Goal: Task Accomplishment & Management: Manage account settings

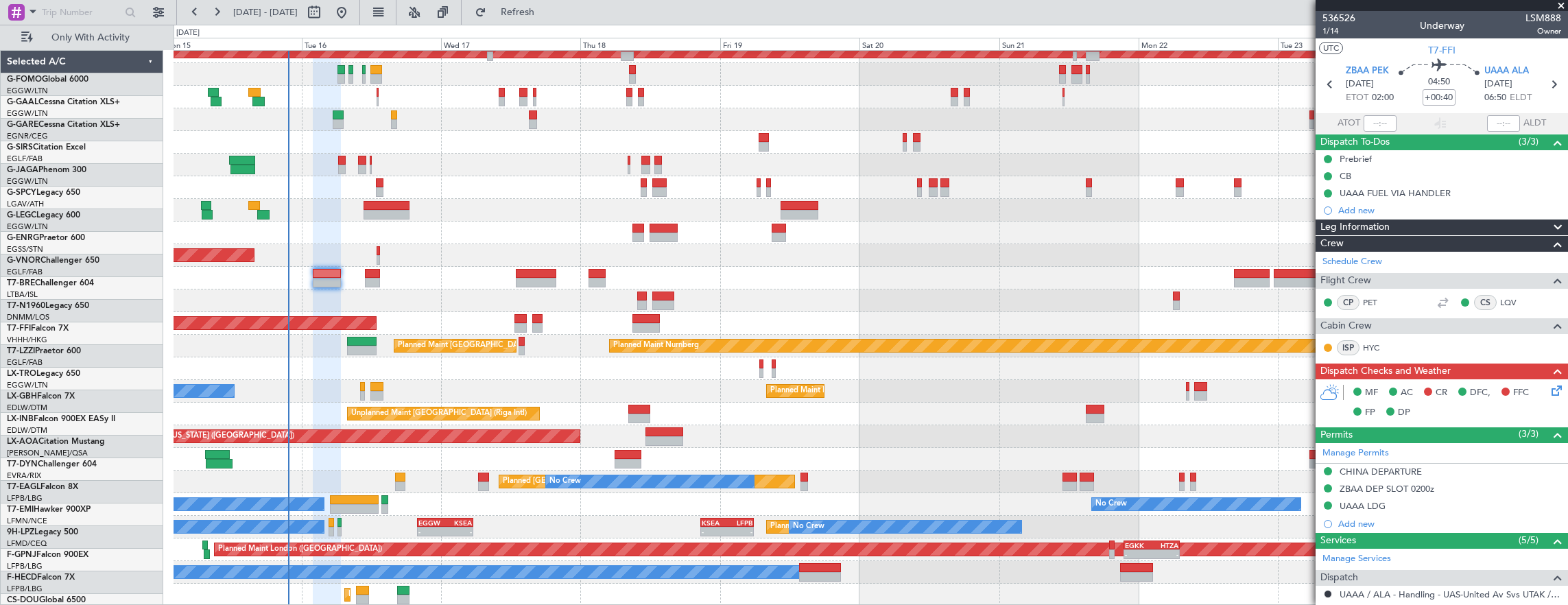
scroll to position [56, 0]
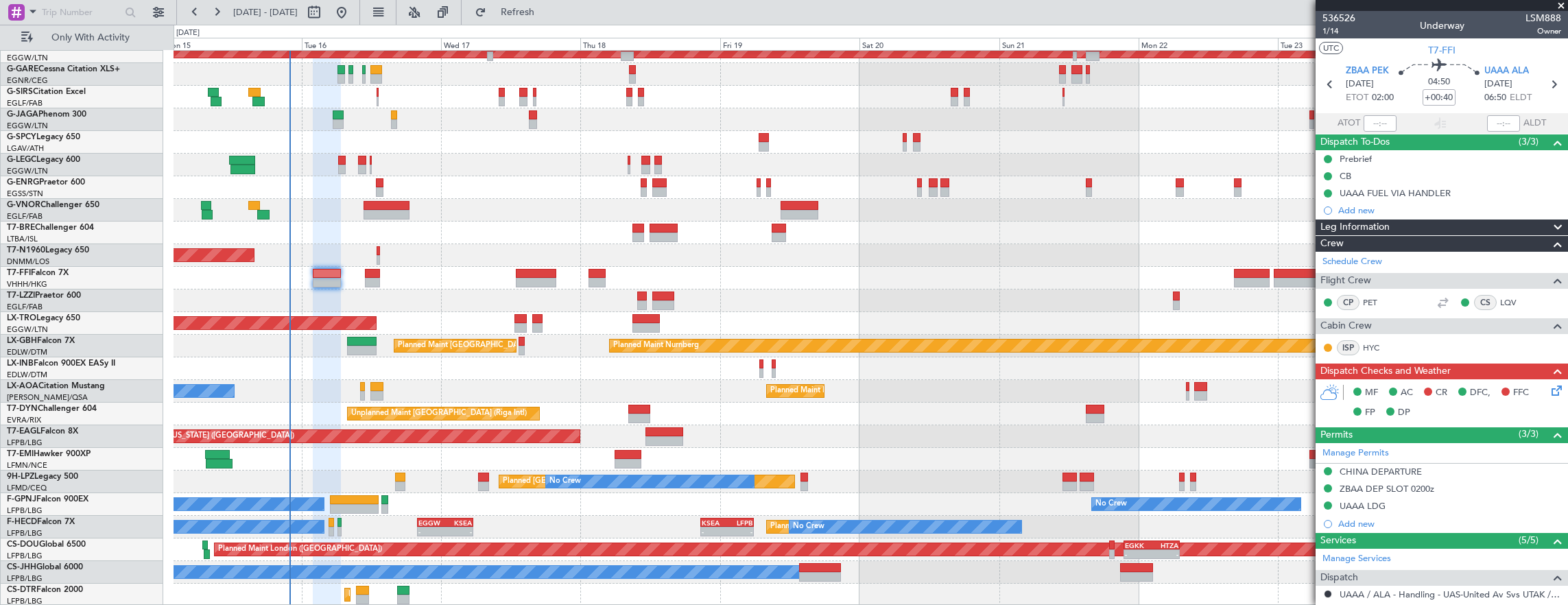
click at [1551, 387] on icon at bounding box center [1554, 388] width 11 height 11
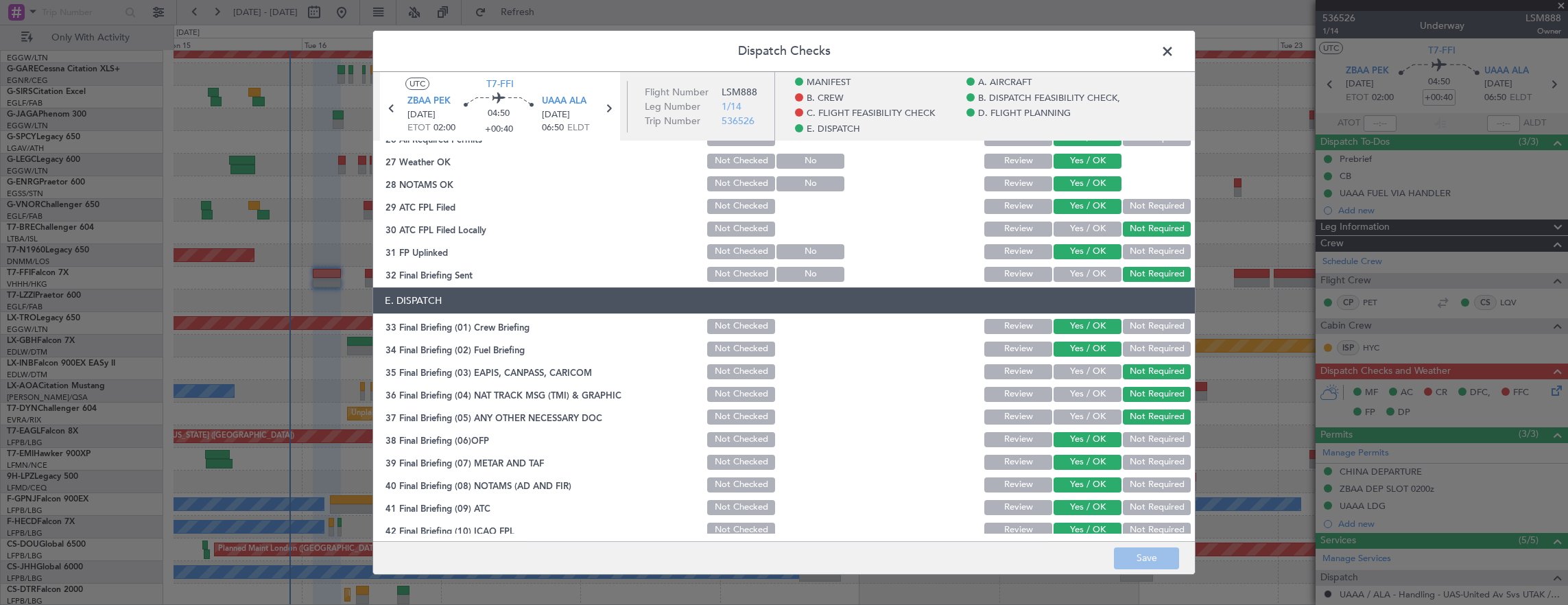
scroll to position [877, 0]
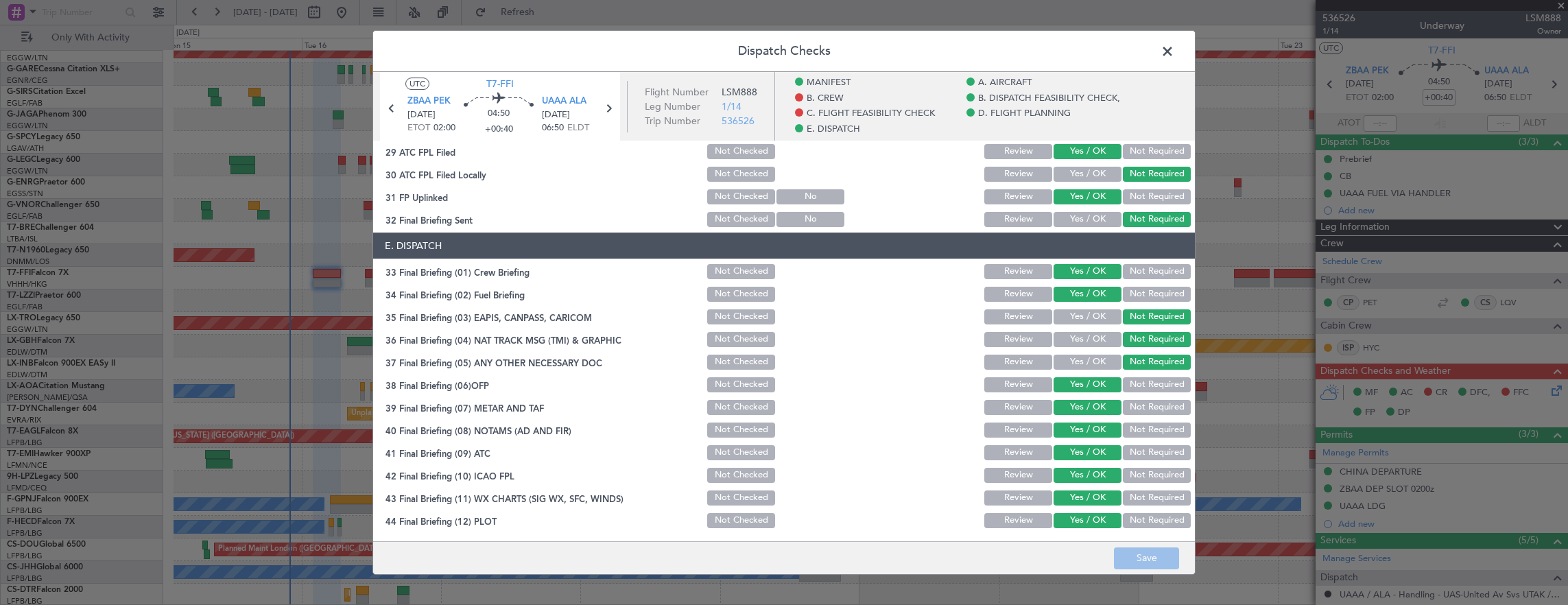
click at [1171, 63] on header "Dispatch Checks" at bounding box center [784, 51] width 822 height 41
click at [1174, 51] on span at bounding box center [1174, 54] width 0 height 28
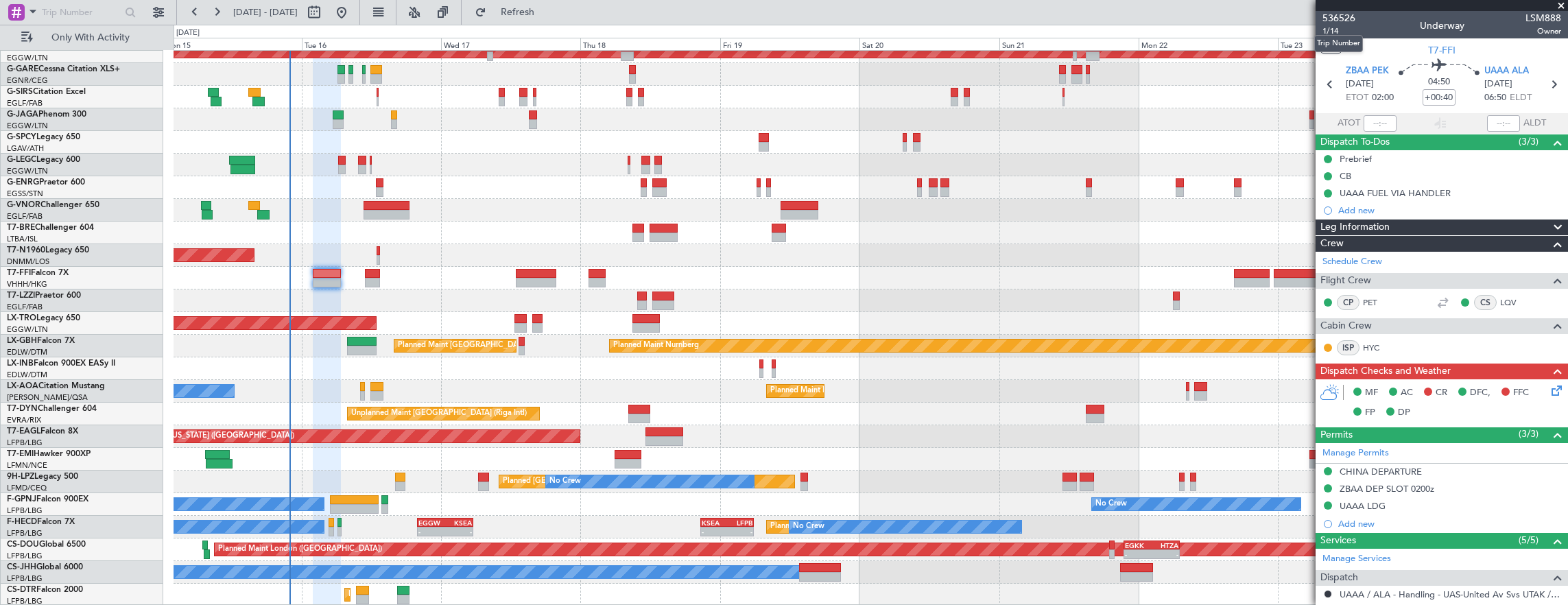
click at [1338, 32] on mat-tooltip-component "Trip Number" at bounding box center [1338, 43] width 68 height 37
click at [1341, 33] on span "1/14" at bounding box center [1338, 31] width 33 height 12
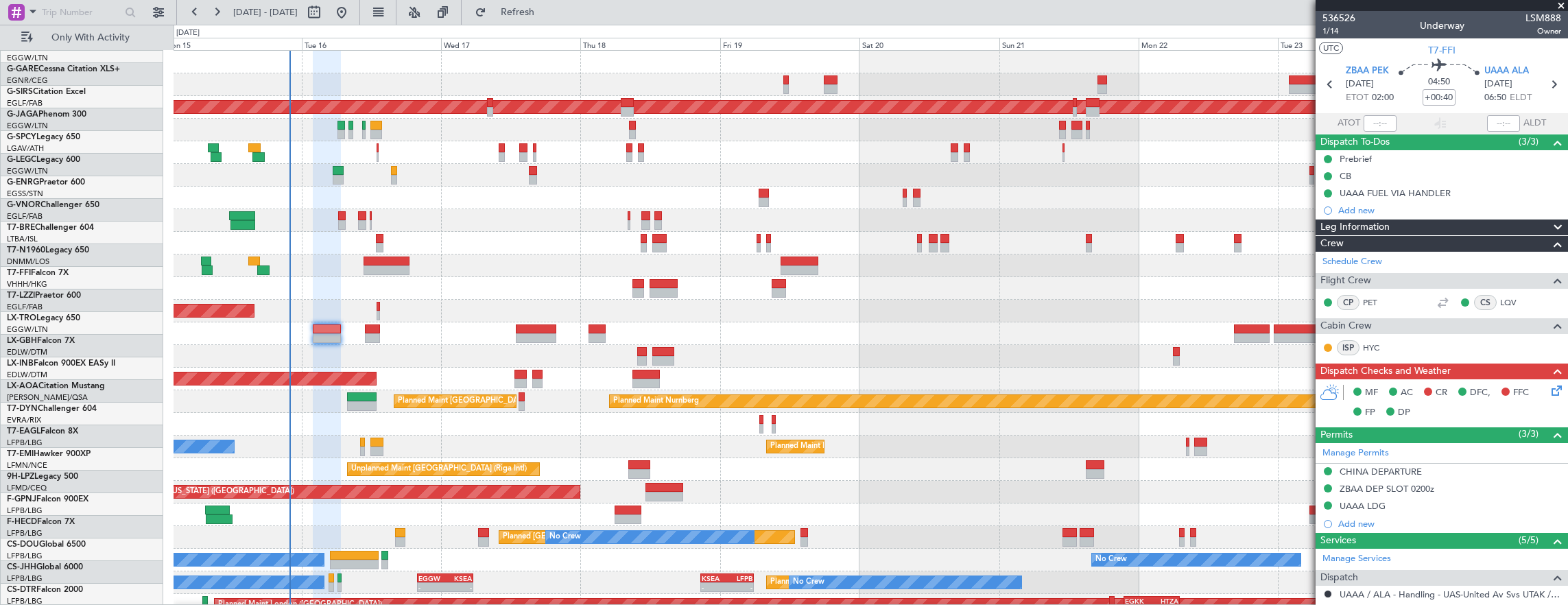
scroll to position [0, 0]
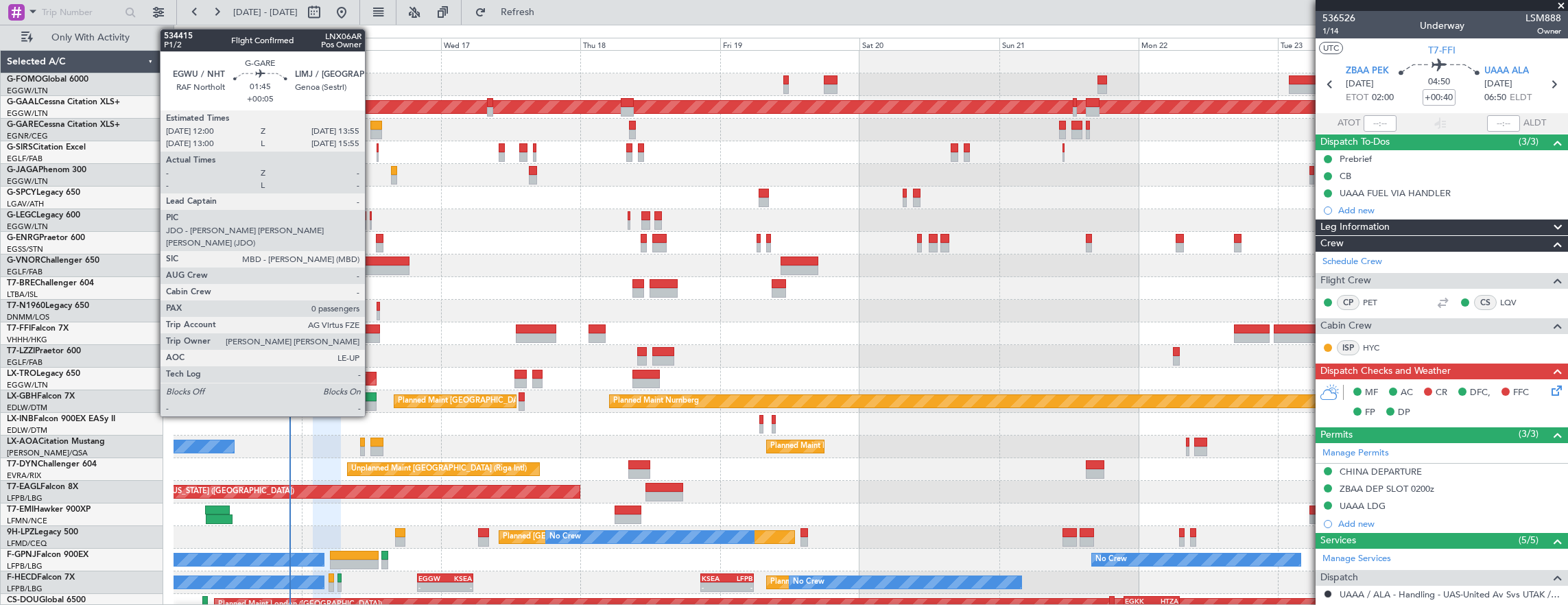
click at [371, 124] on div at bounding box center [376, 126] width 12 height 10
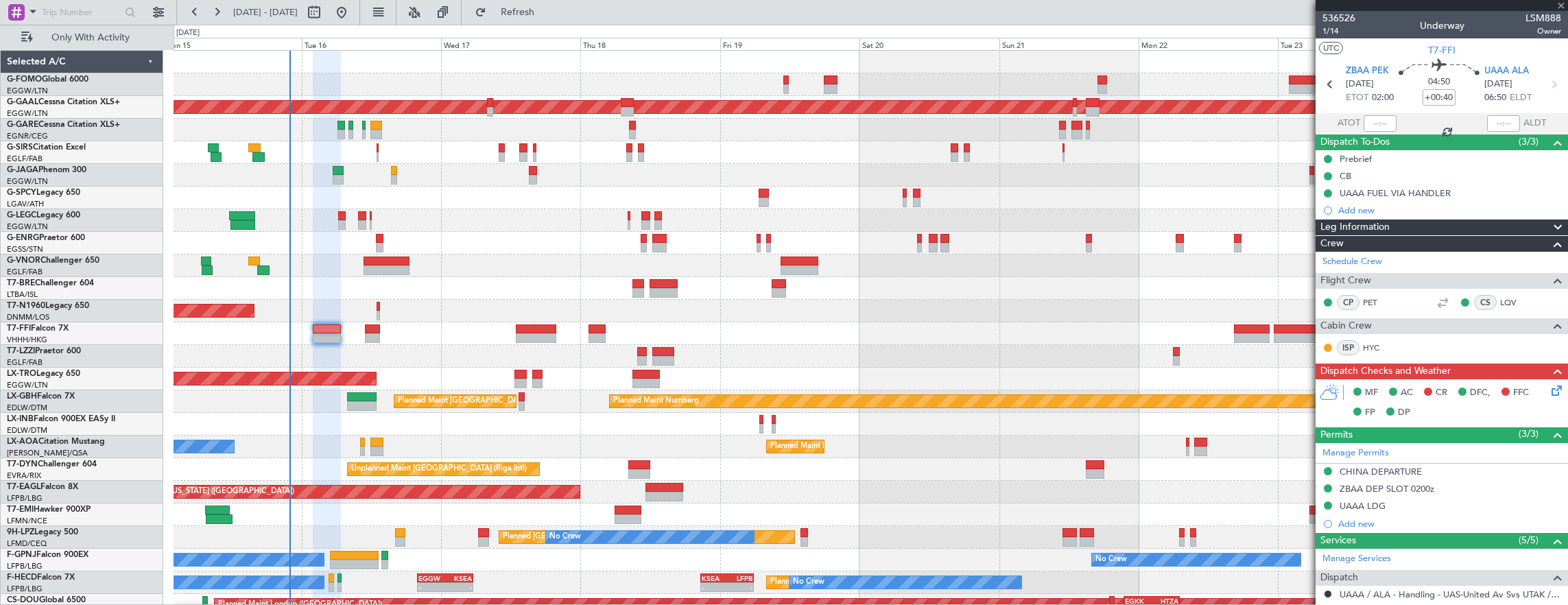
type input "+00:05"
type input "0"
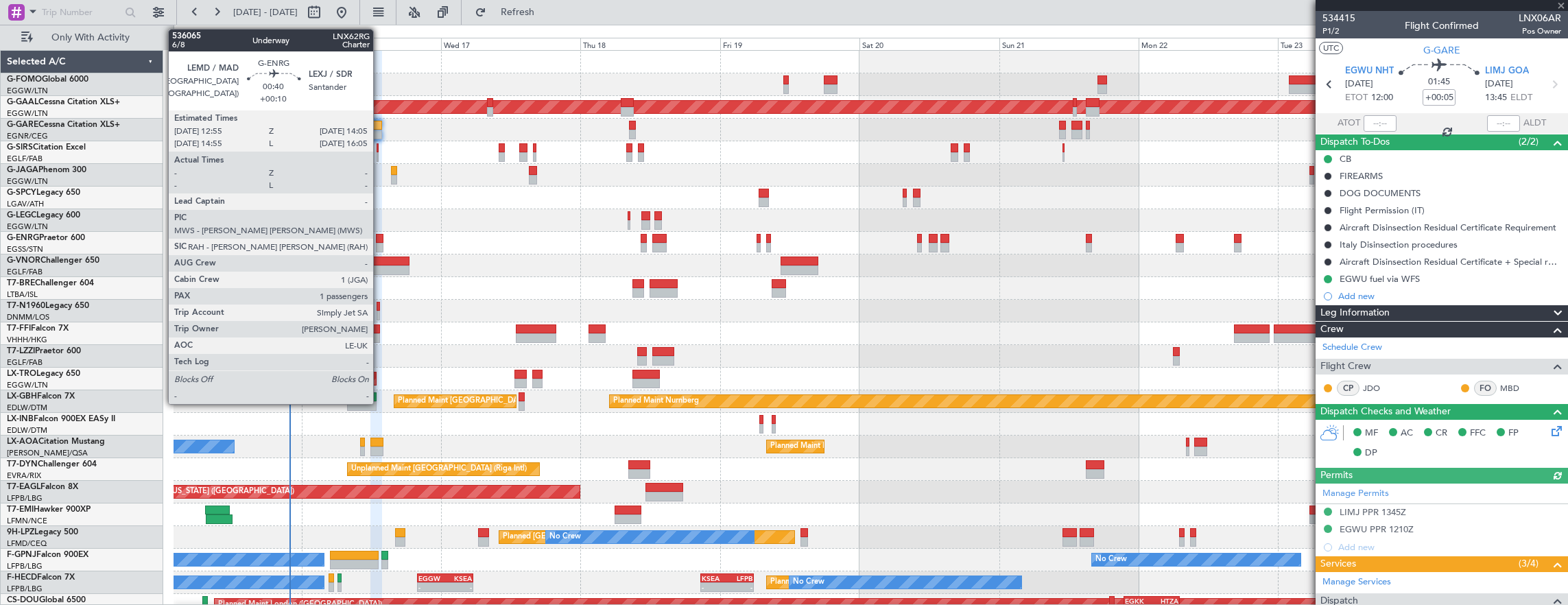
click at [380, 246] on div at bounding box center [379, 248] width 7 height 10
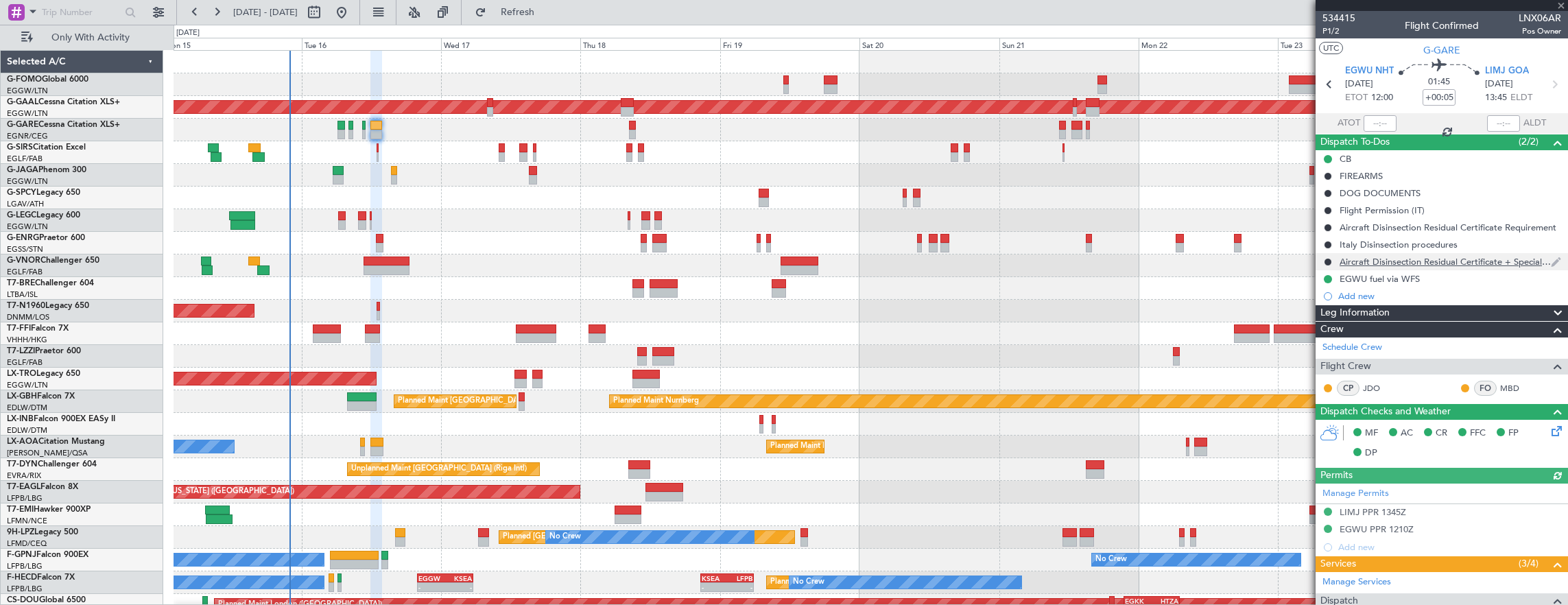
scroll to position [244, 0]
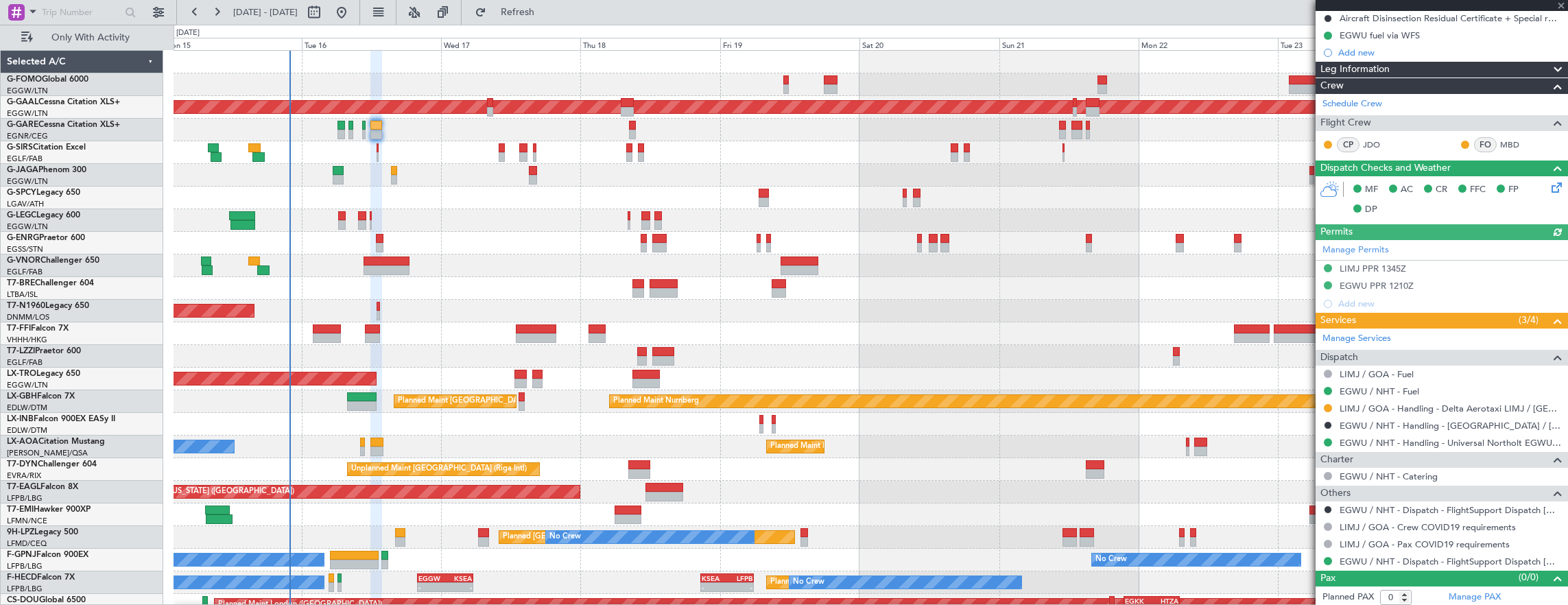
type input "+00:10"
type input "1"
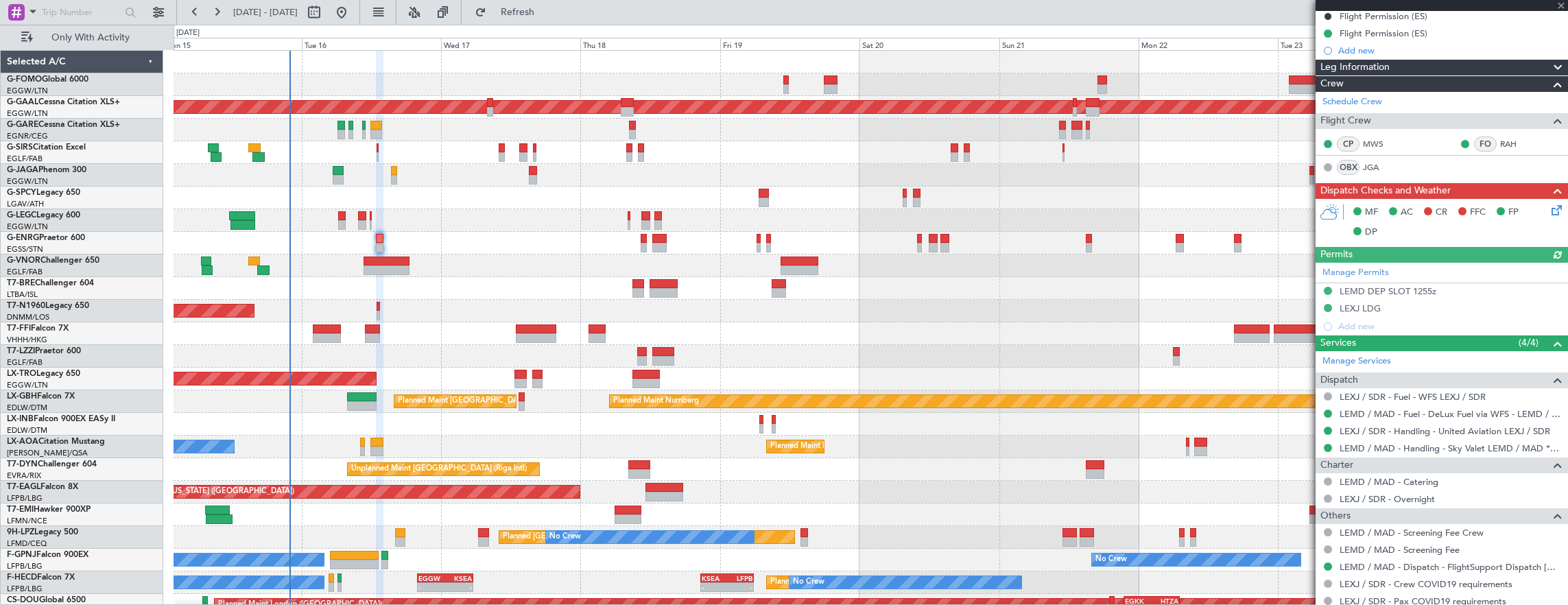
scroll to position [247, 0]
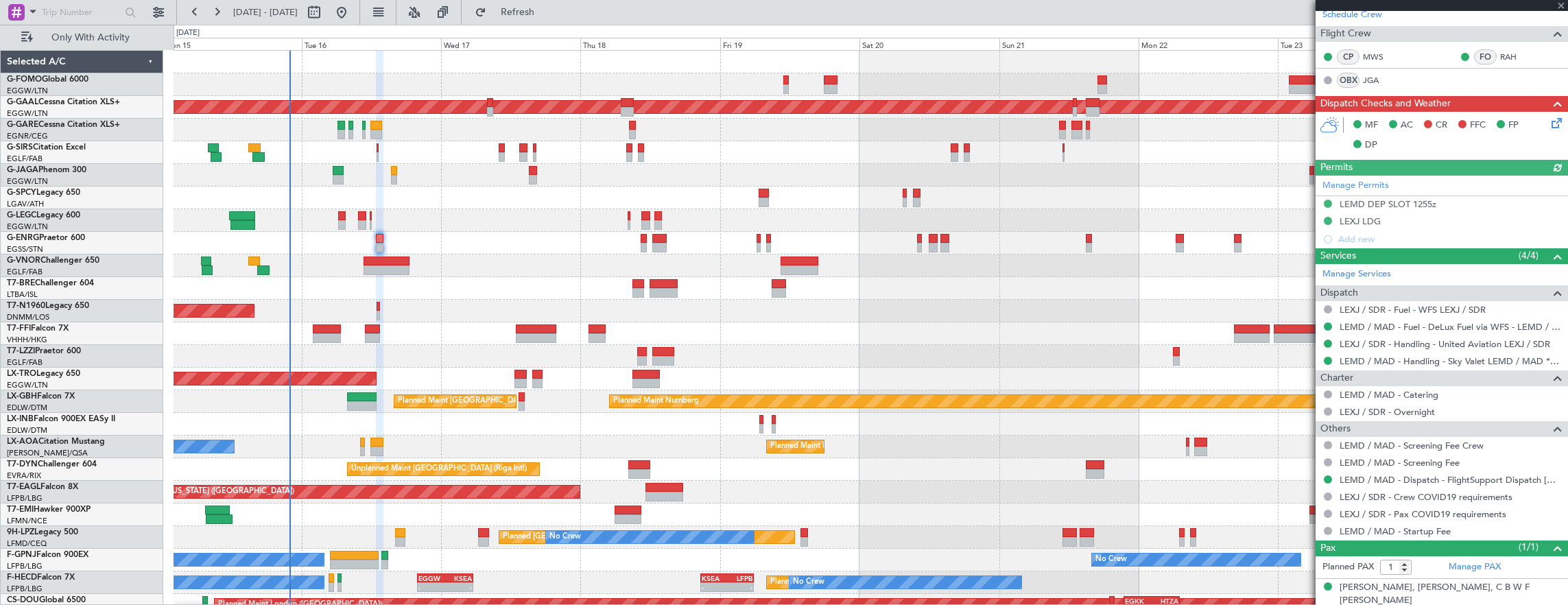
click at [1555, 119] on div "MF AC CR FFC FP DP" at bounding box center [1441, 135] width 252 height 48
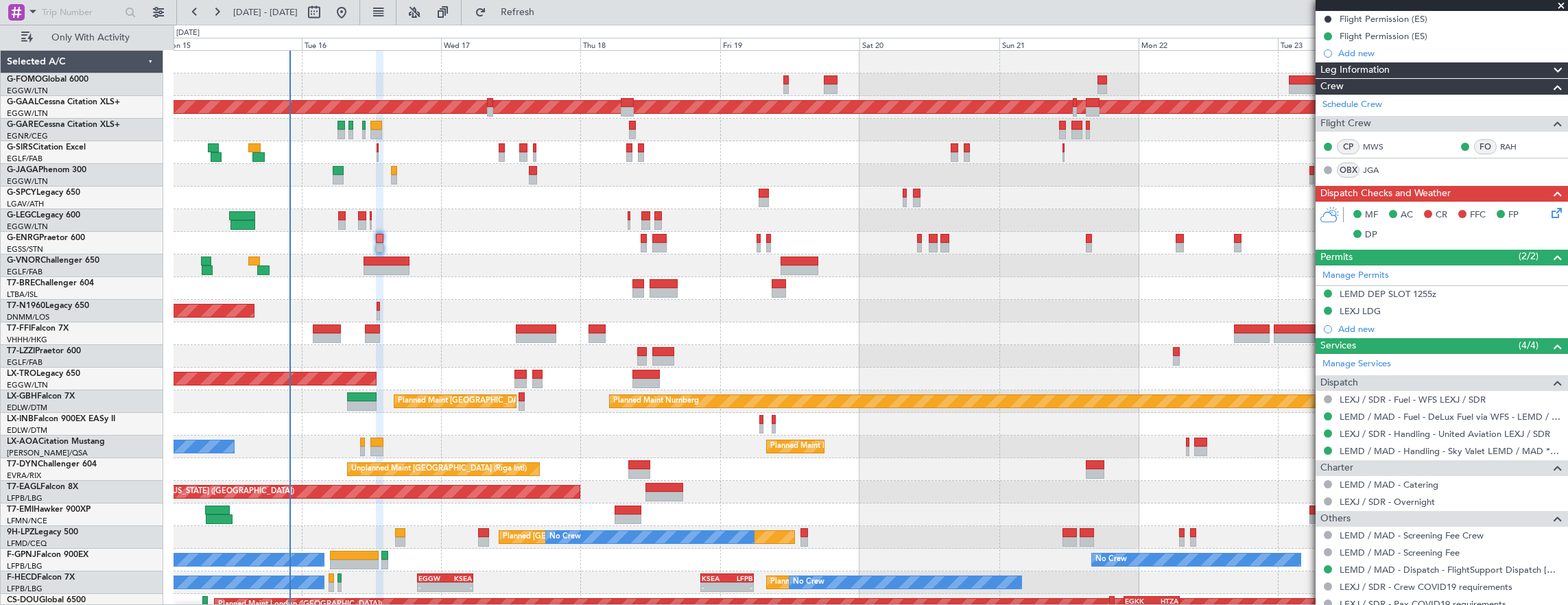
scroll to position [206, 0]
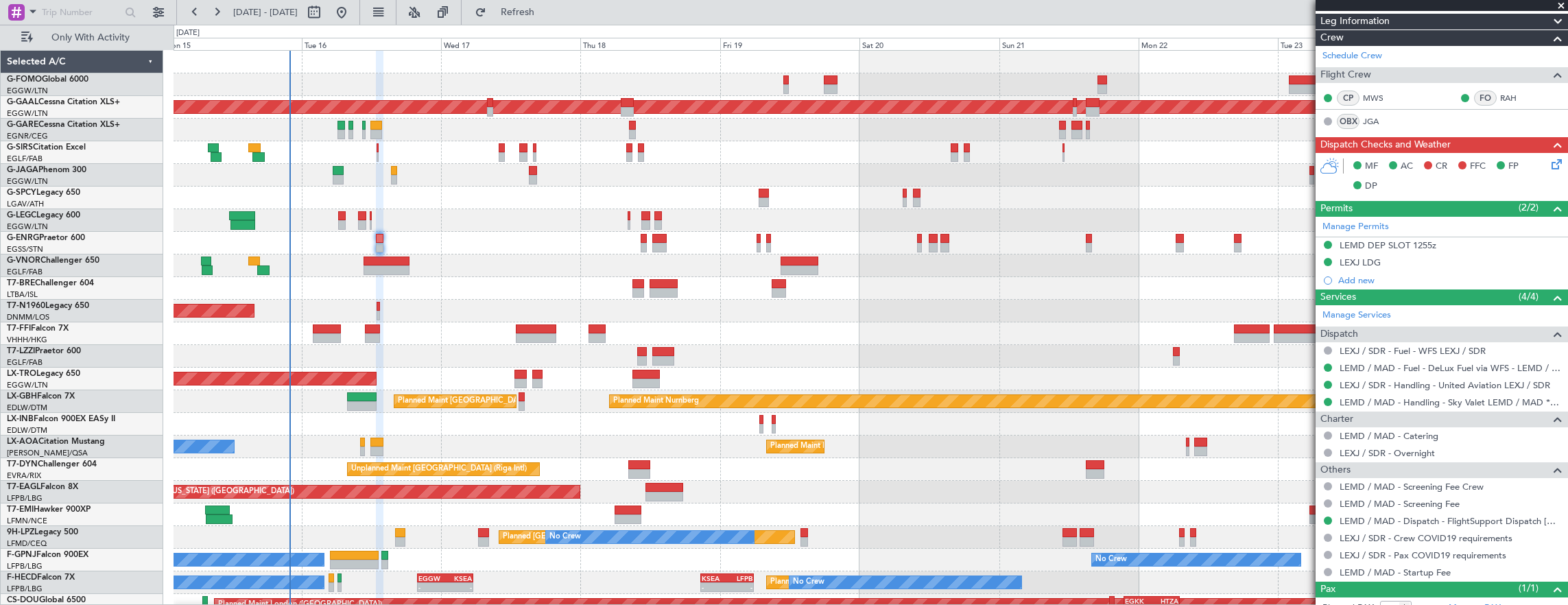
click at [1550, 164] on icon at bounding box center [1554, 161] width 11 height 11
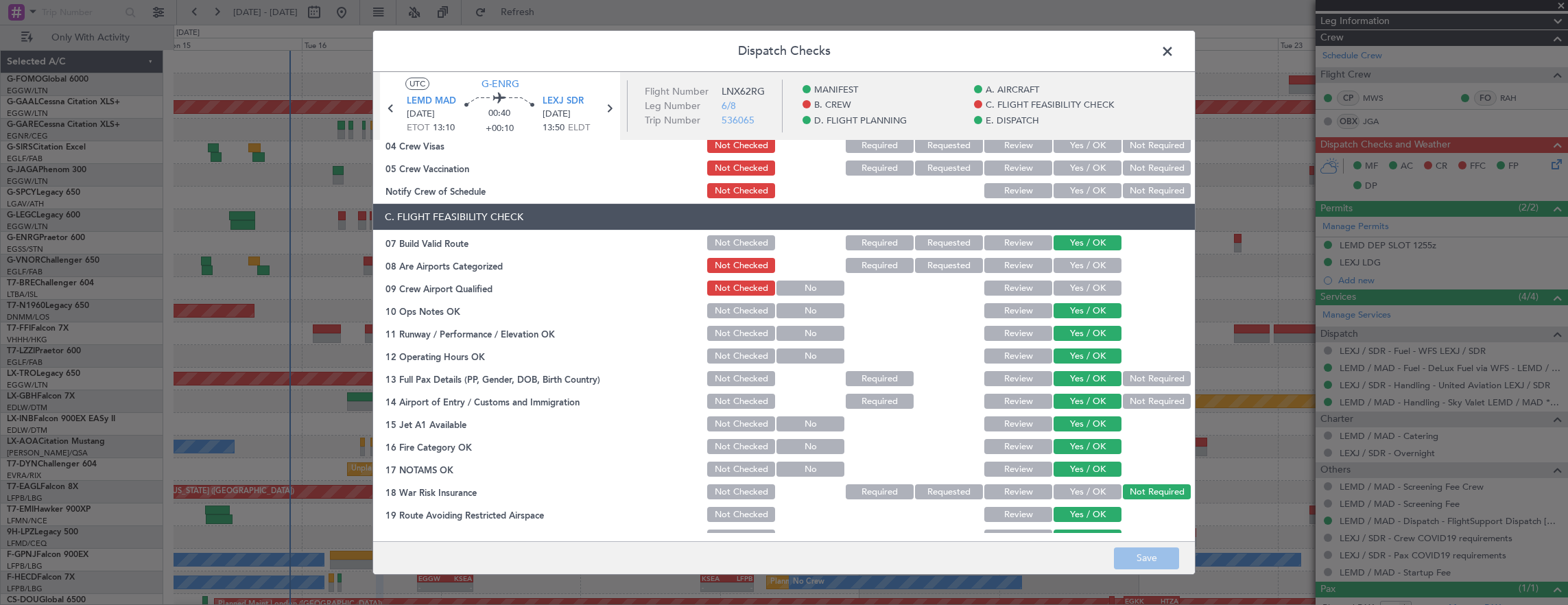
click at [1174, 52] on span at bounding box center [1174, 54] width 0 height 28
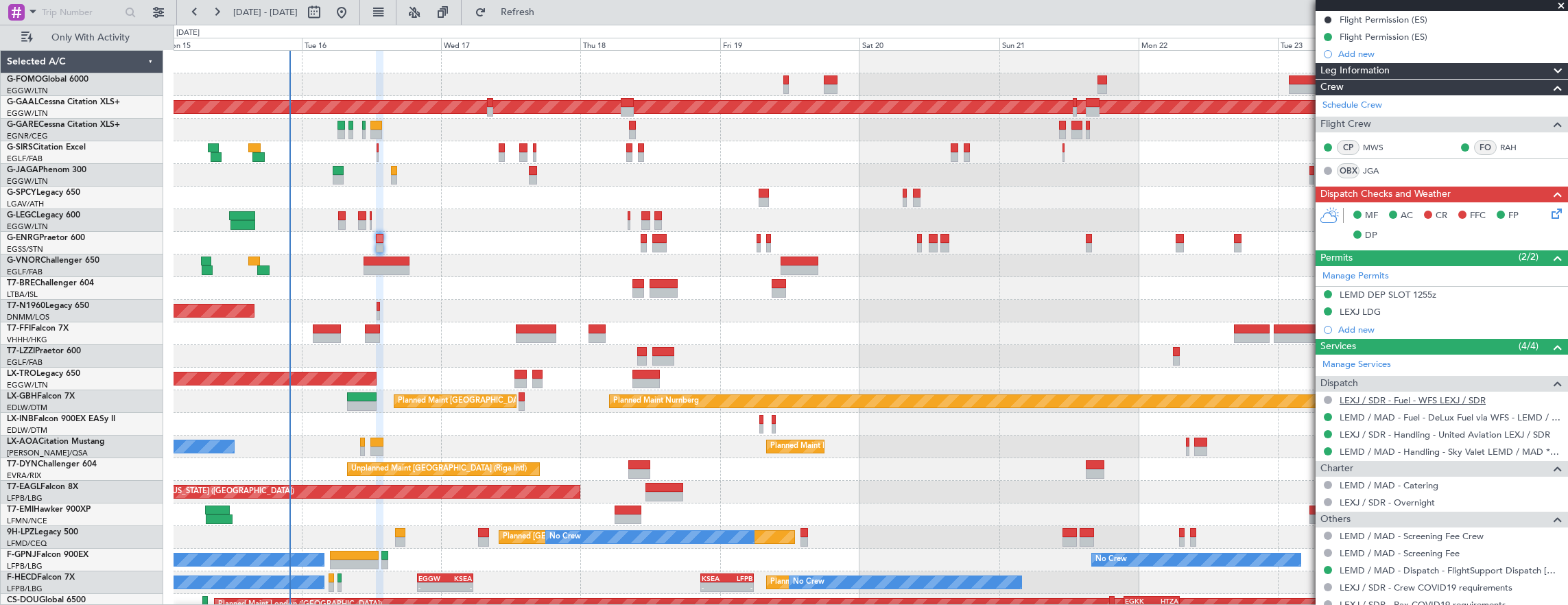
scroll to position [109, 0]
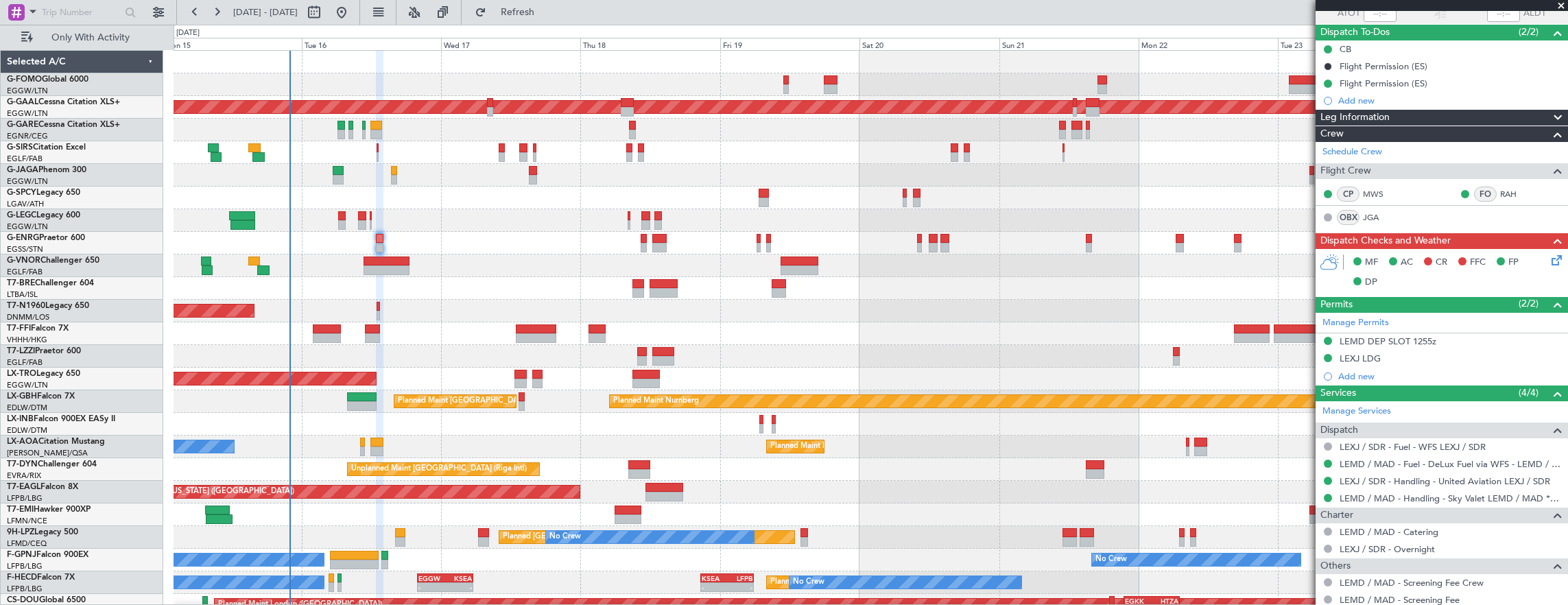
click at [398, 168] on div at bounding box center [870, 174] width 1394 height 23
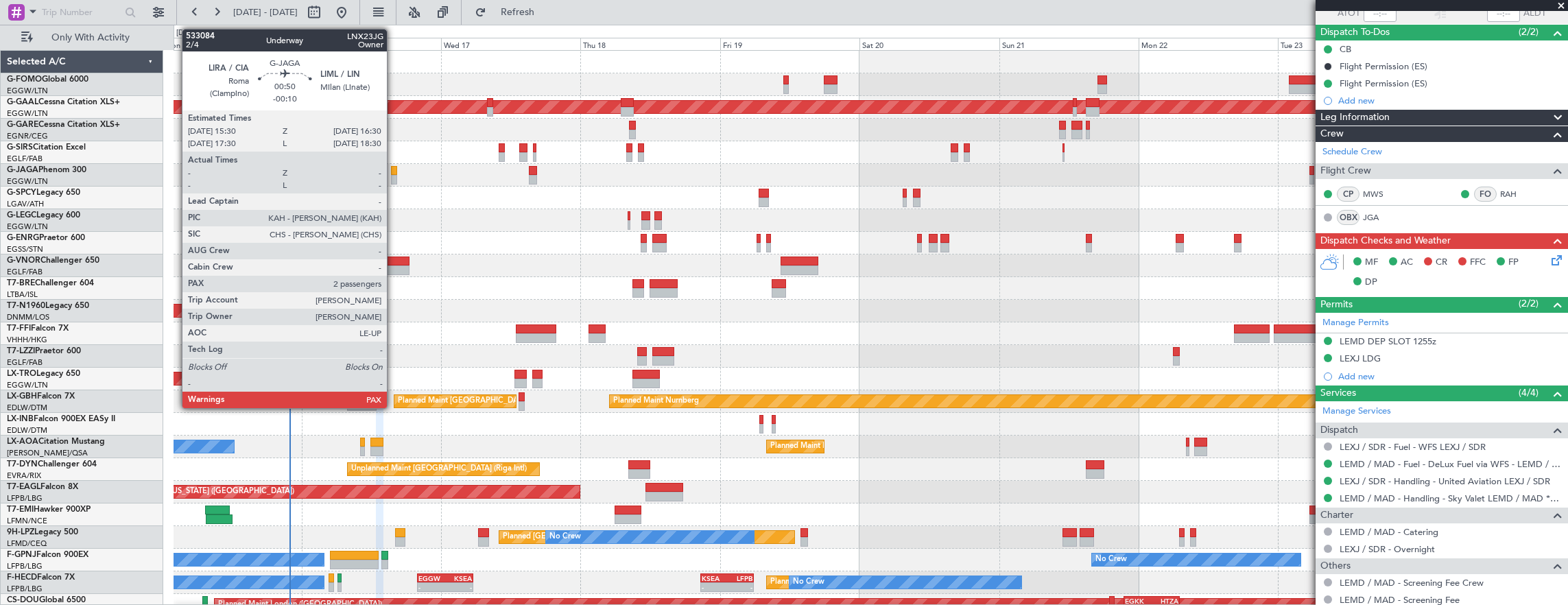
click at [394, 168] on div at bounding box center [393, 171] width 6 height 10
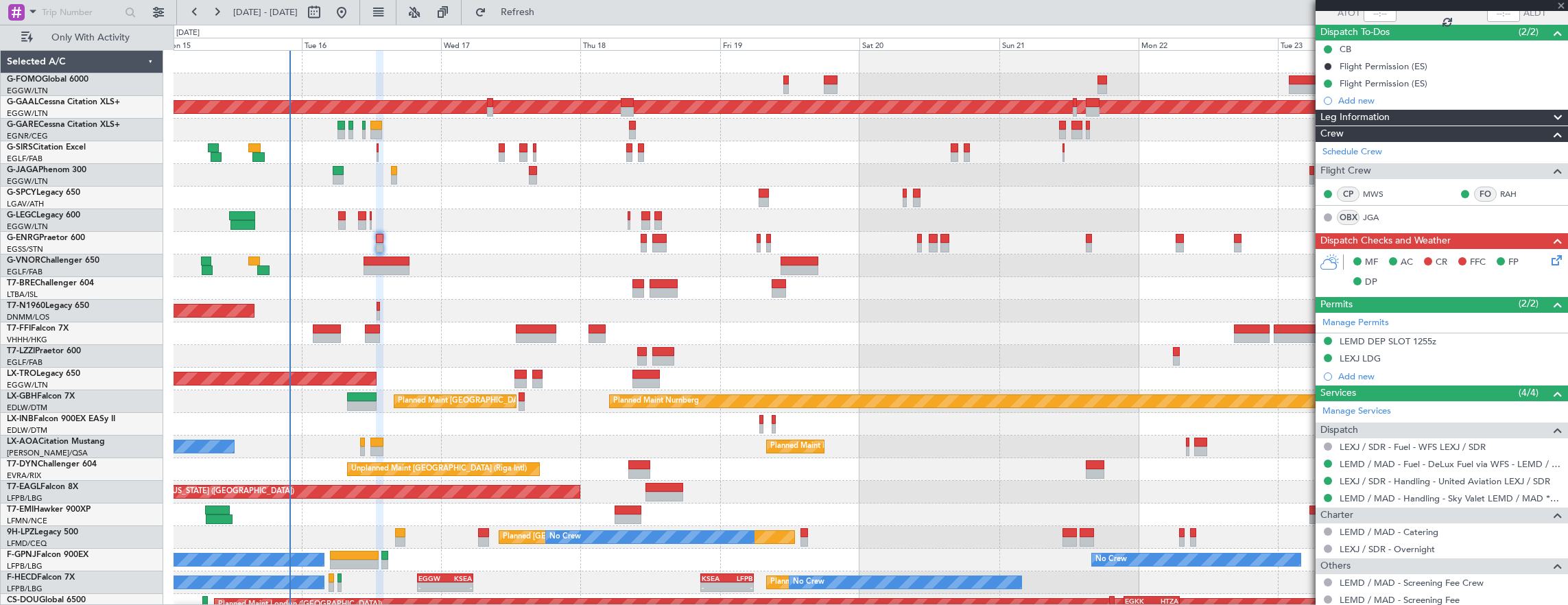
type input "-00:10"
type input "2"
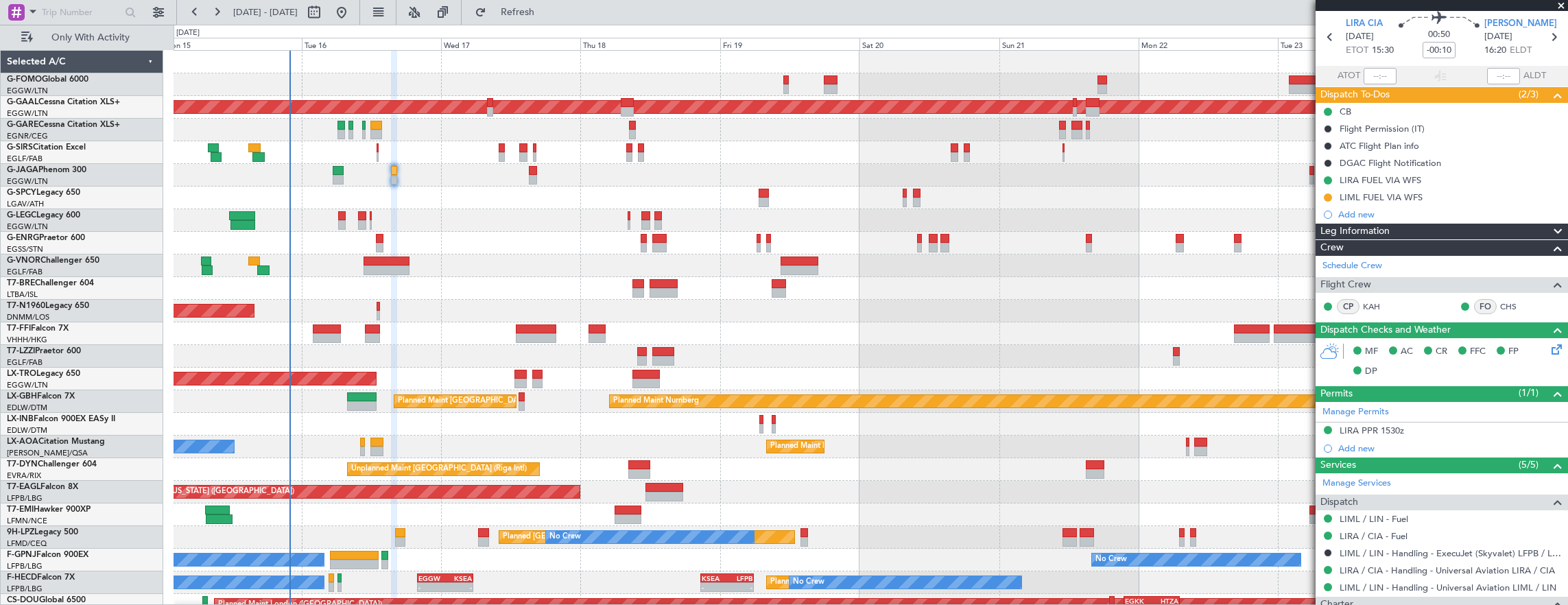
scroll to position [0, 0]
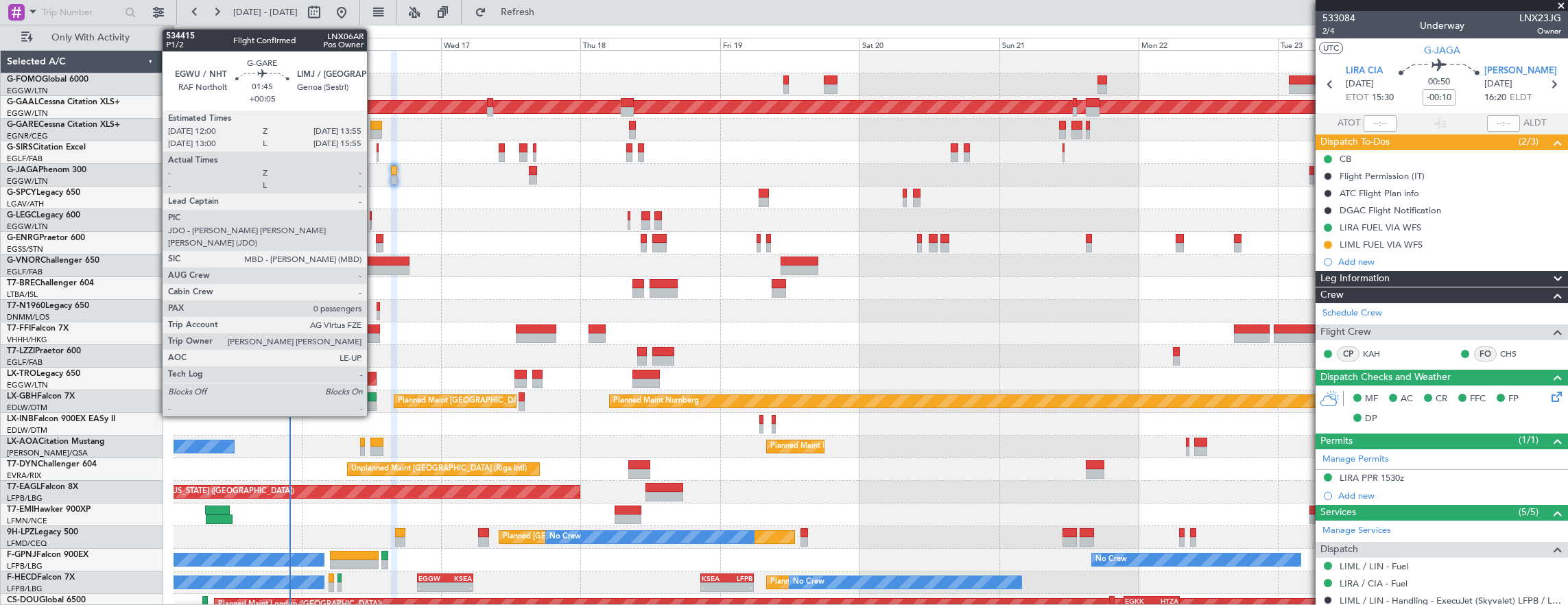
click at [374, 128] on div at bounding box center [376, 126] width 12 height 10
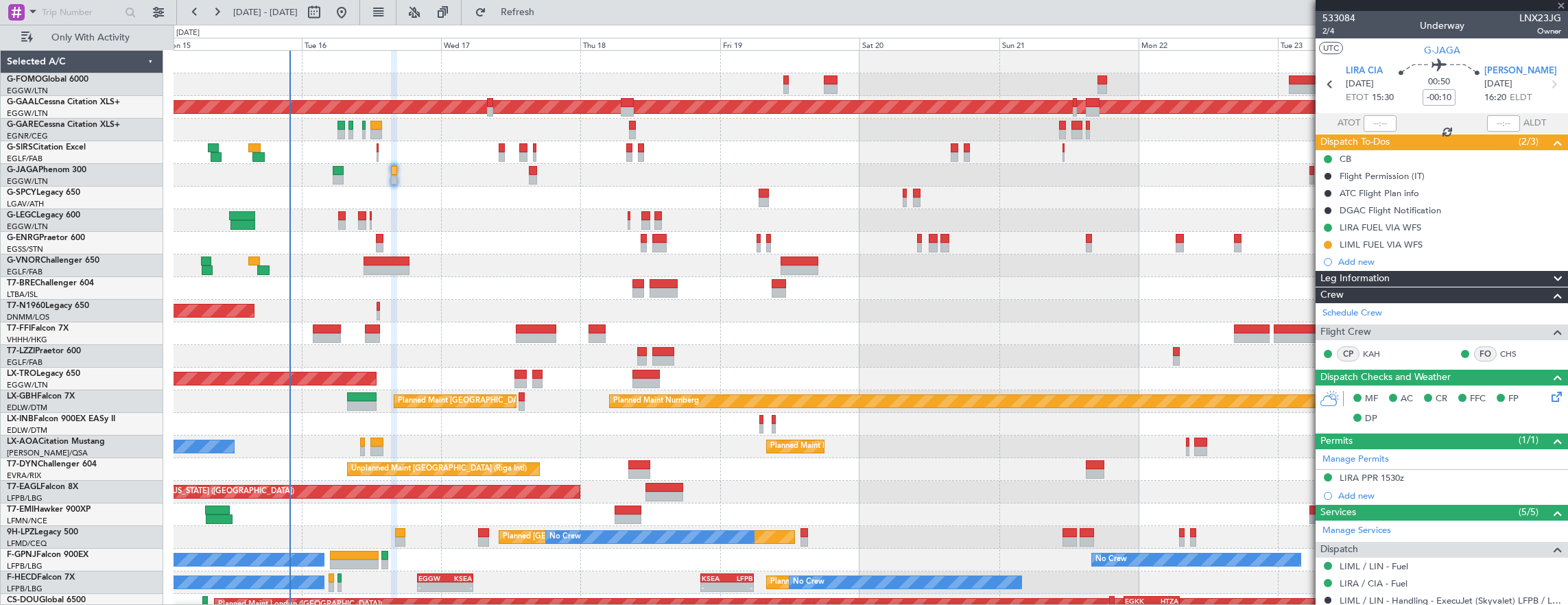
type input "+00:05"
type input "0"
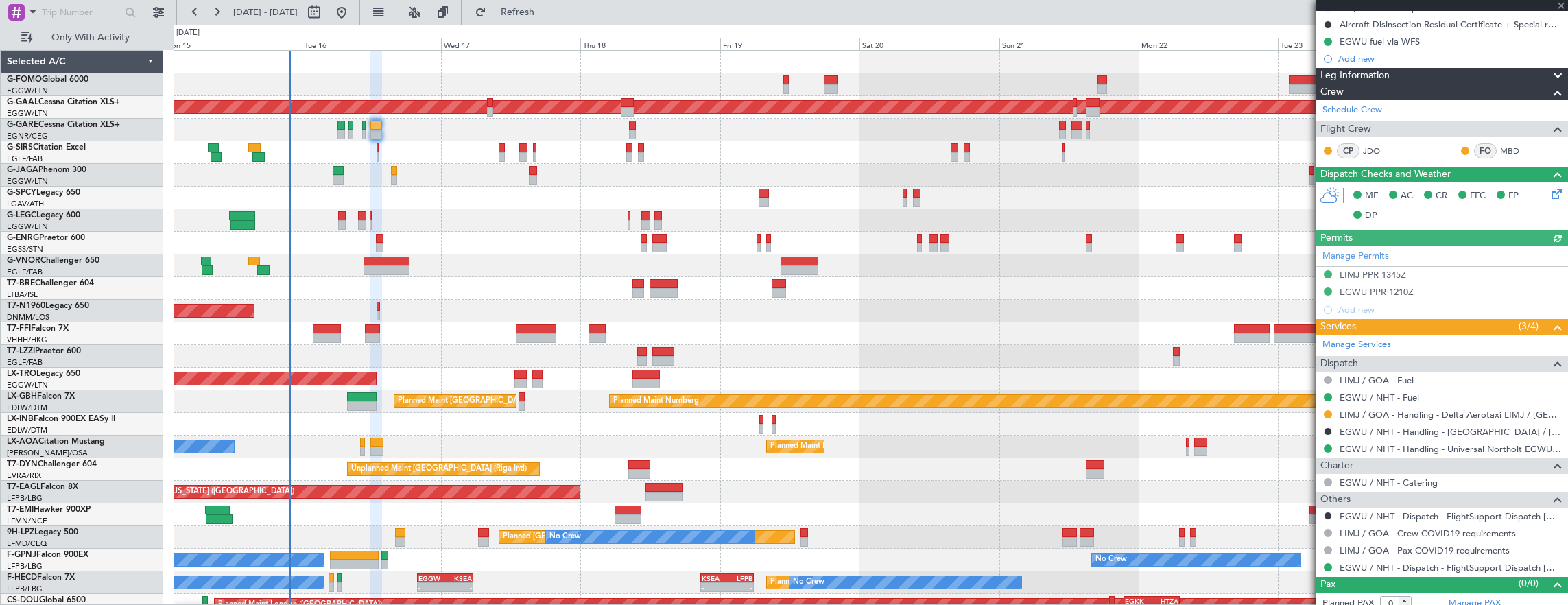
scroll to position [244, 0]
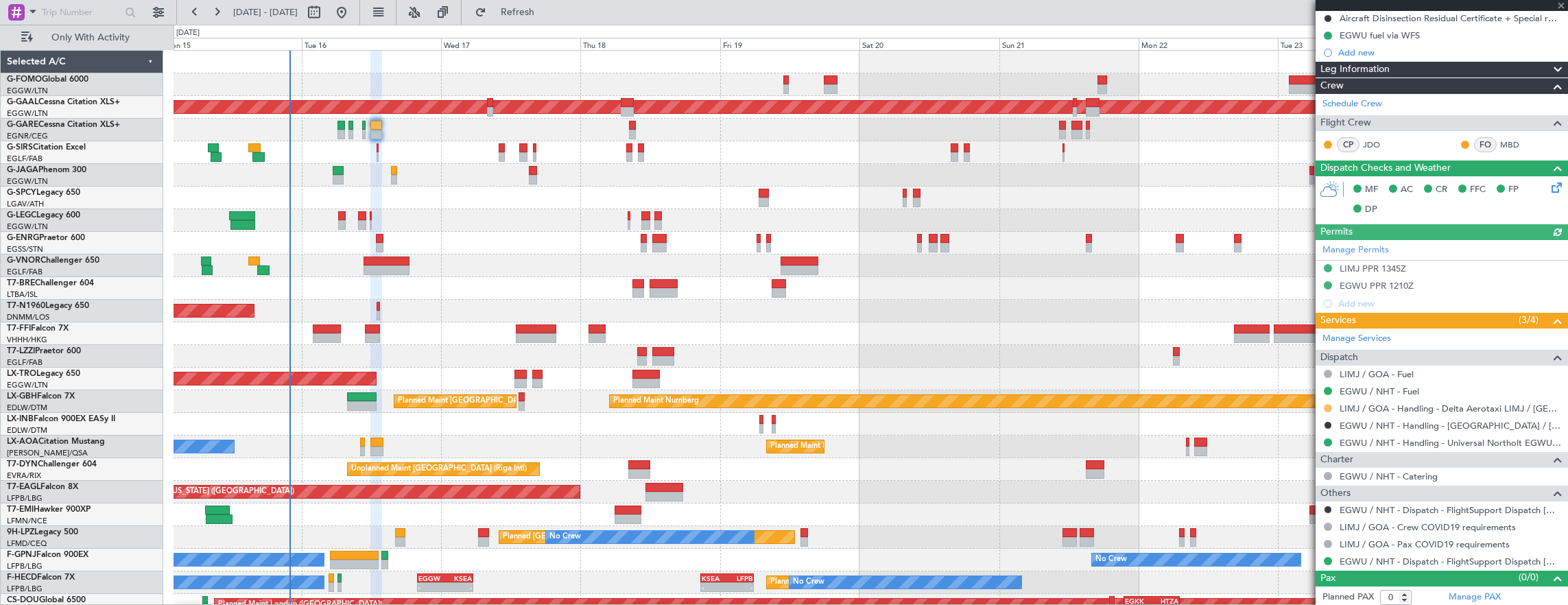
click at [1325, 404] on button at bounding box center [1328, 408] width 8 height 8
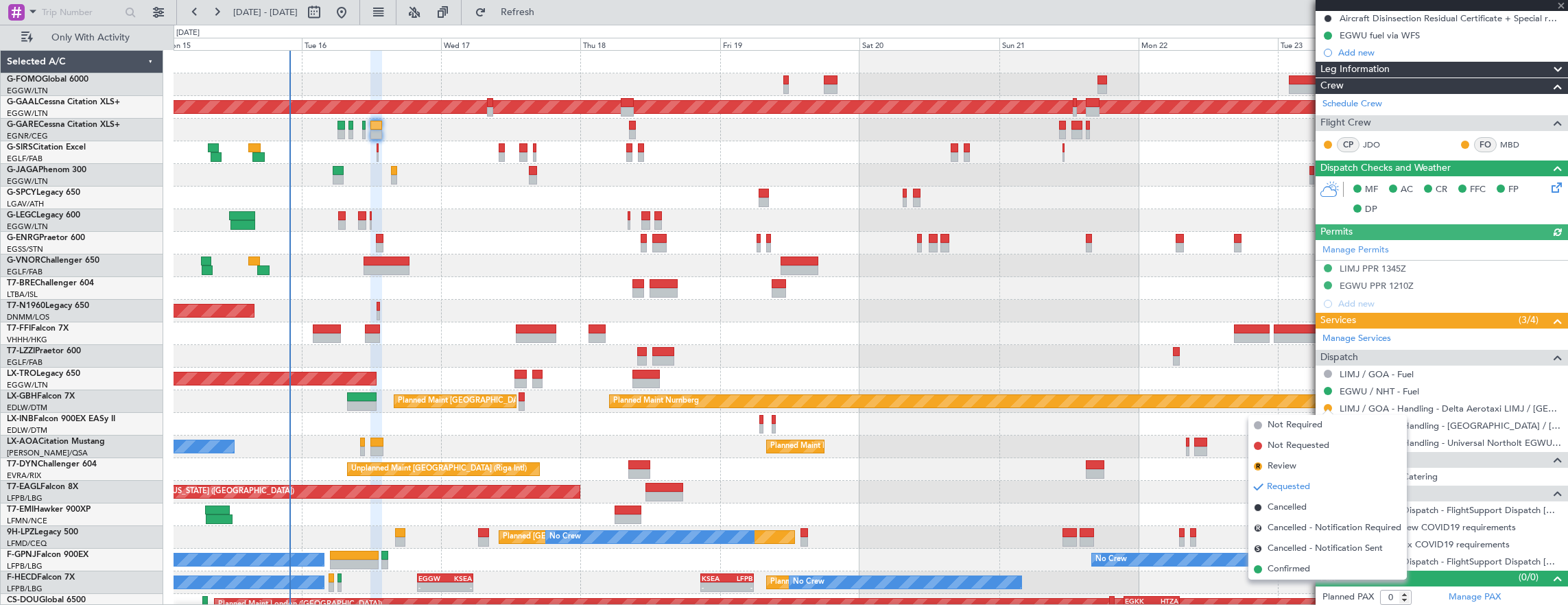
drag, startPoint x: 1283, startPoint y: 565, endPoint x: 782, endPoint y: 335, distance: 551.3
click at [1281, 565] on span "Confirmed" at bounding box center [1288, 569] width 43 height 13
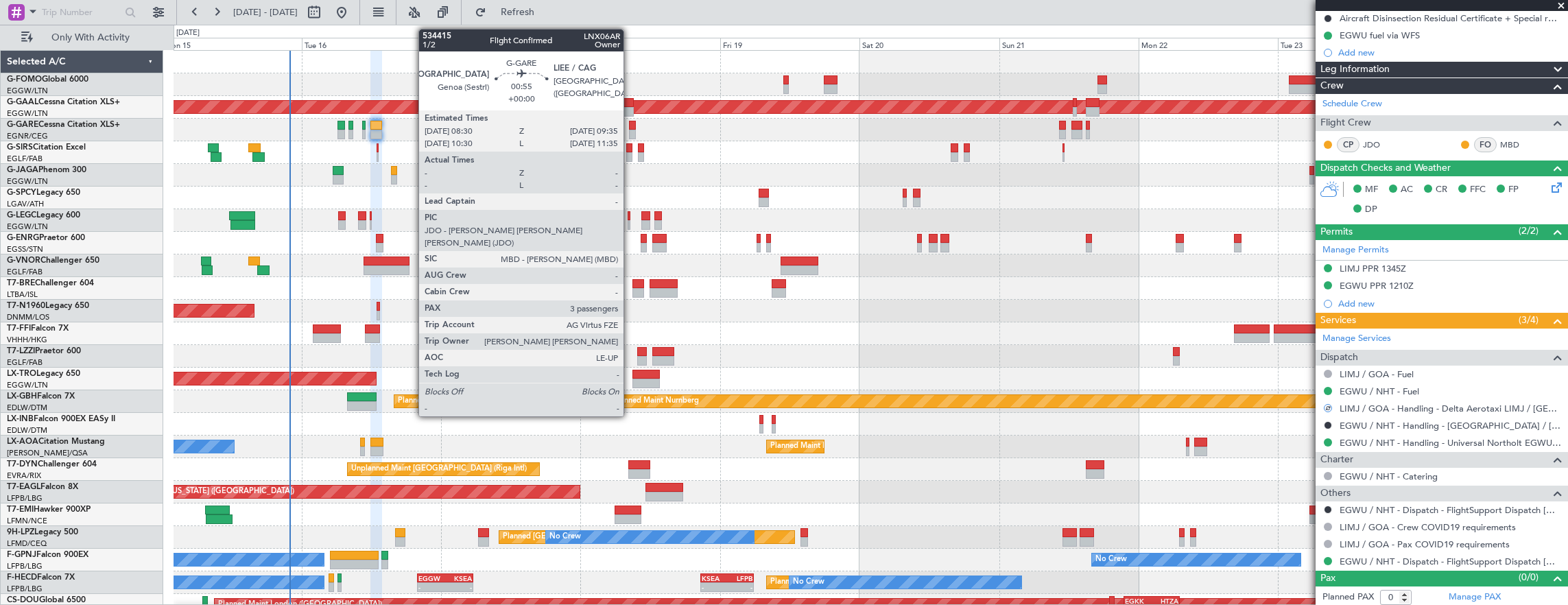
click at [630, 126] on div at bounding box center [633, 126] width 7 height 10
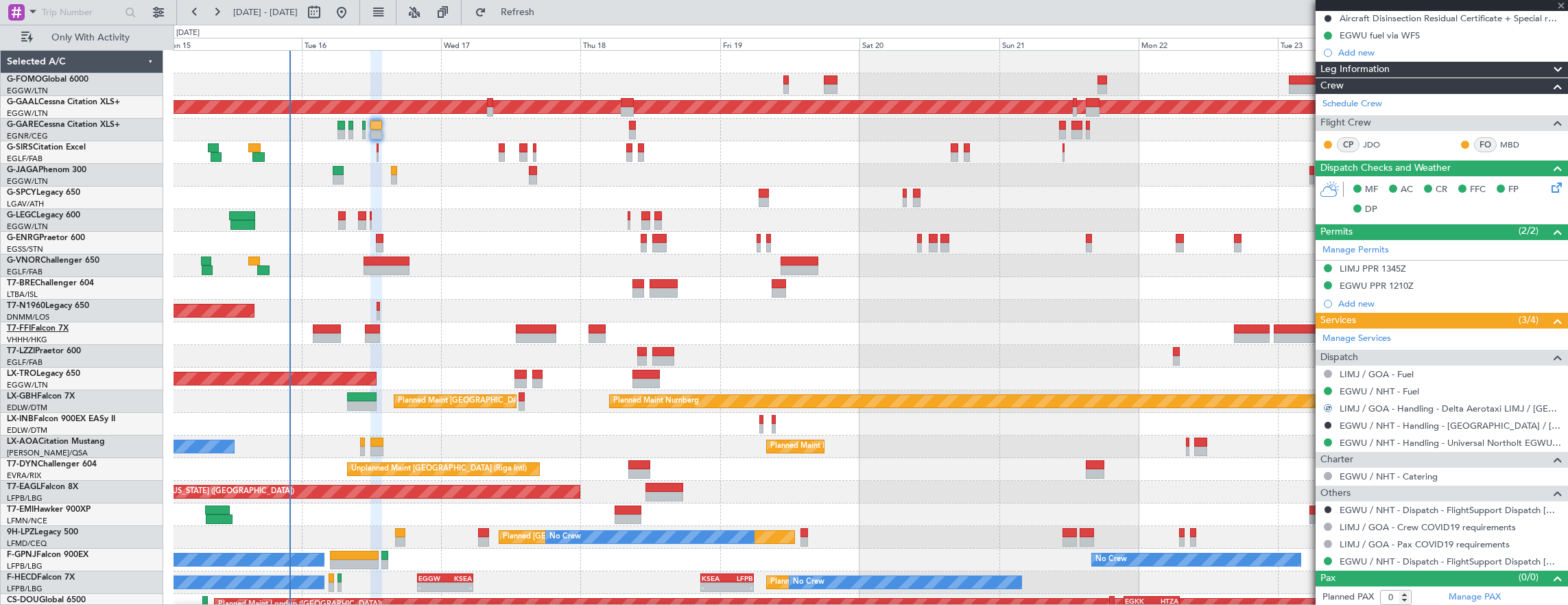
type input "3"
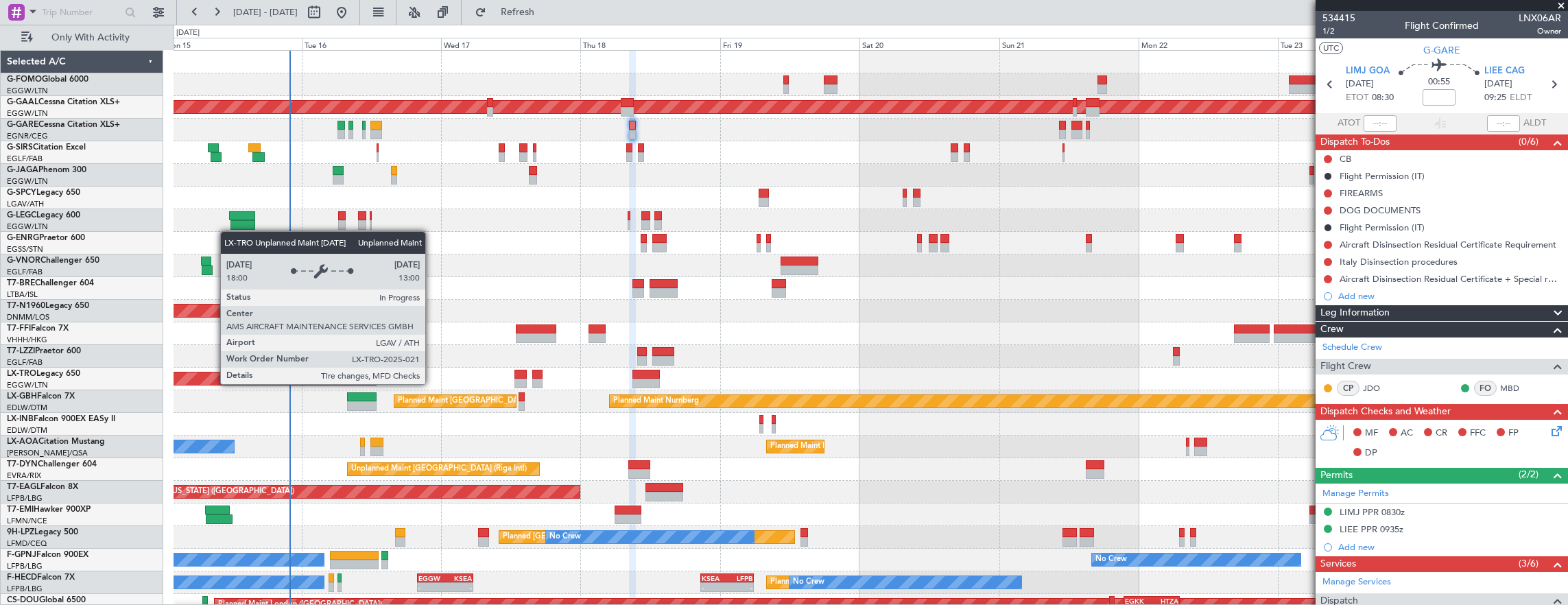
scroll to position [56, 0]
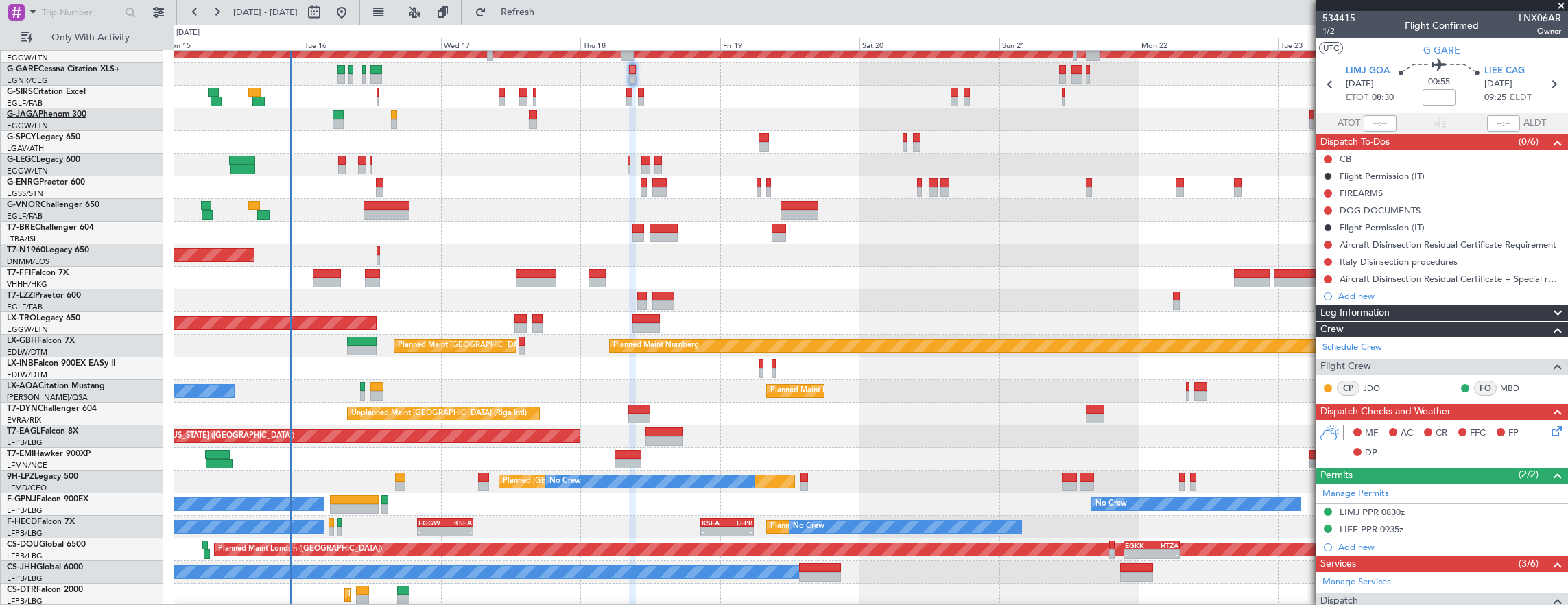
click at [69, 116] on link "G-JAGA Phenom 300" at bounding box center [46, 114] width 79 height 8
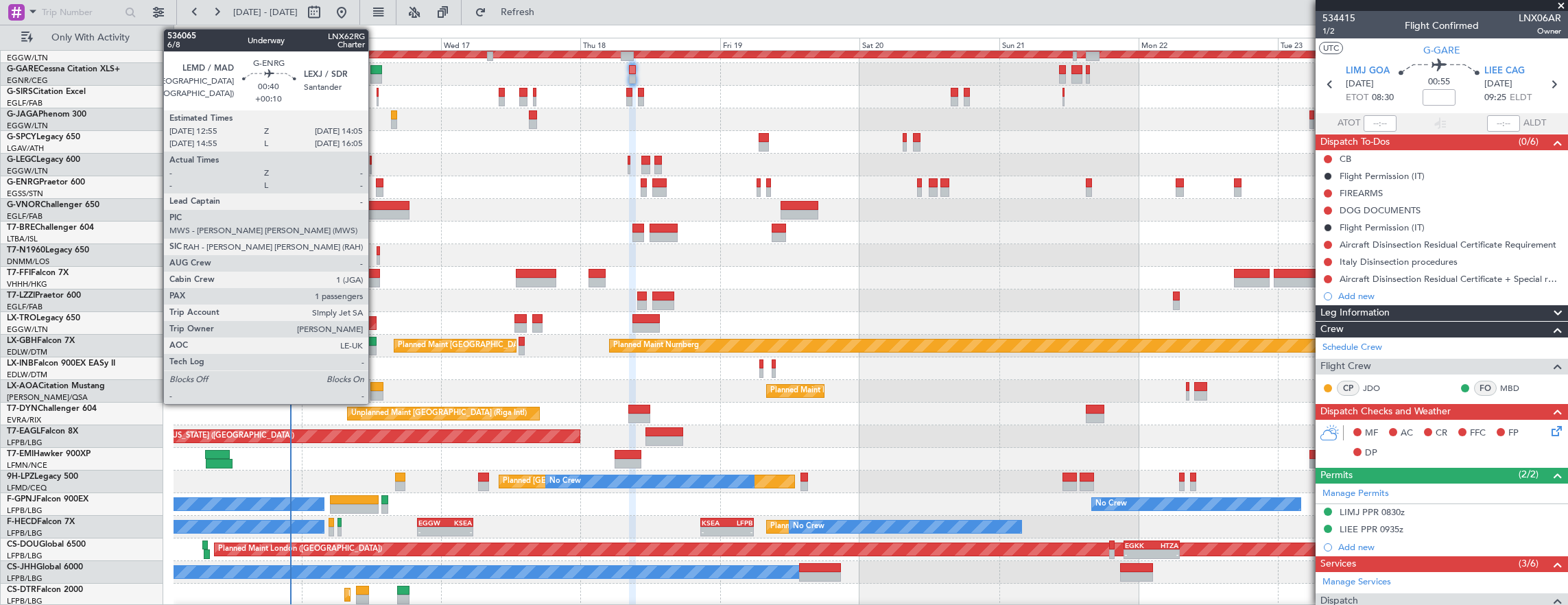
click at [376, 179] on div at bounding box center [379, 184] width 7 height 10
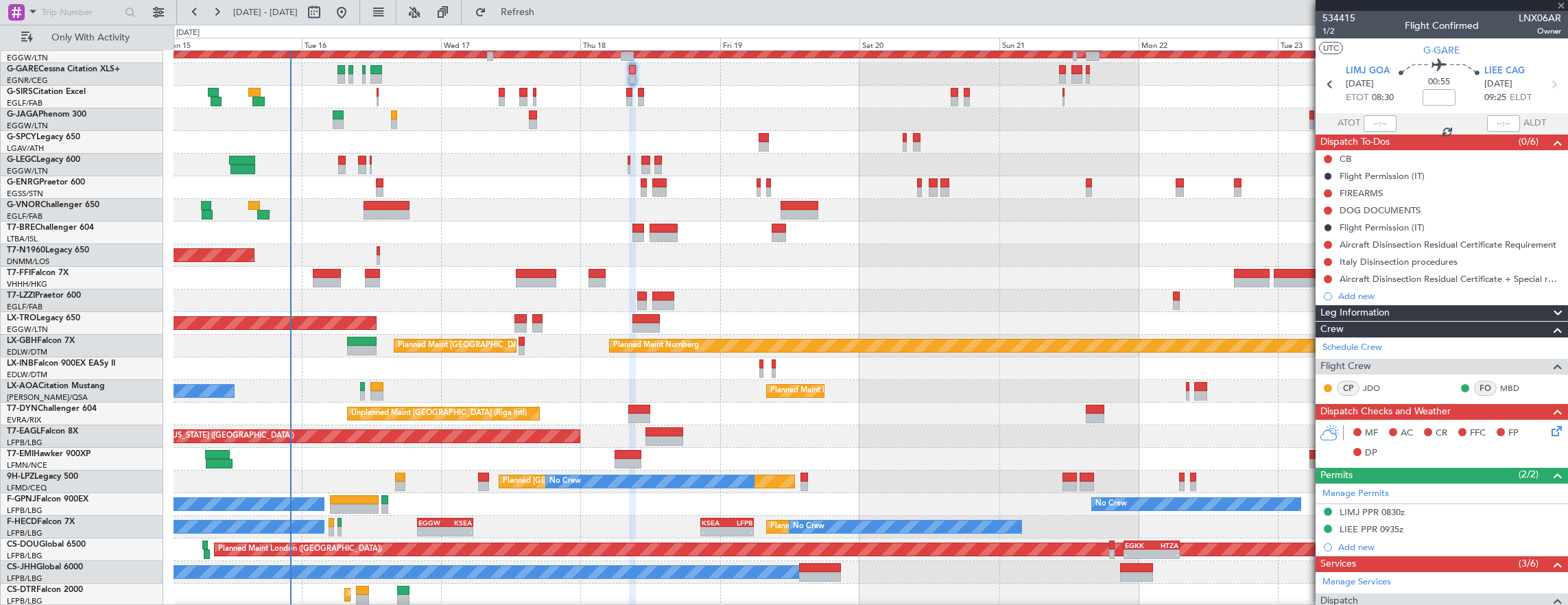
type input "+00:10"
type input "1"
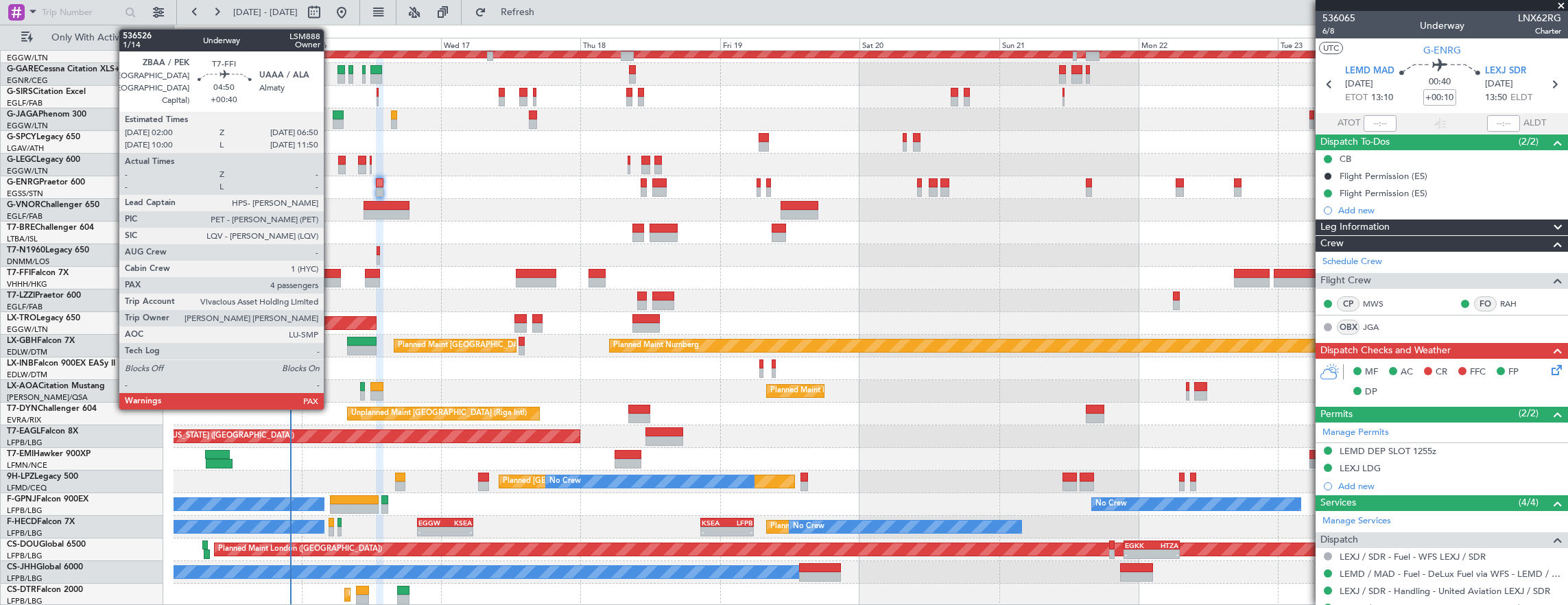
click at [330, 270] on div at bounding box center [327, 274] width 28 height 10
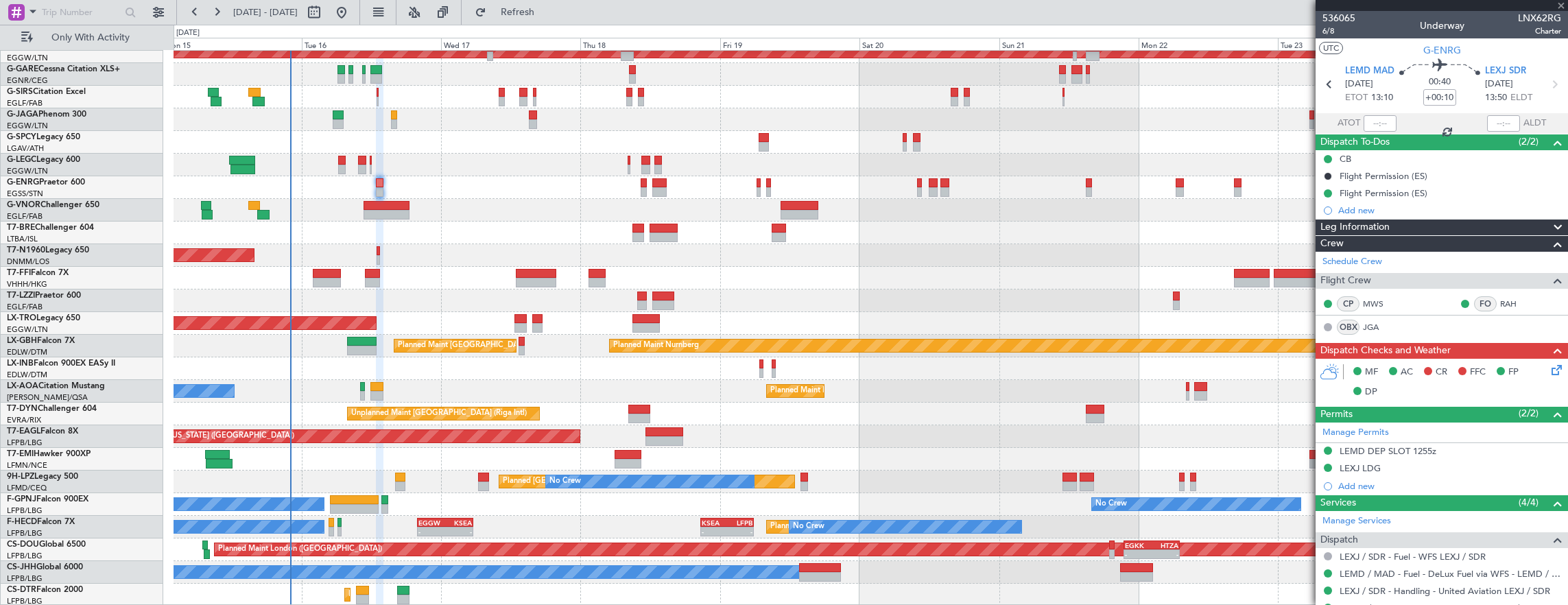
type input "+00:40"
type input "4"
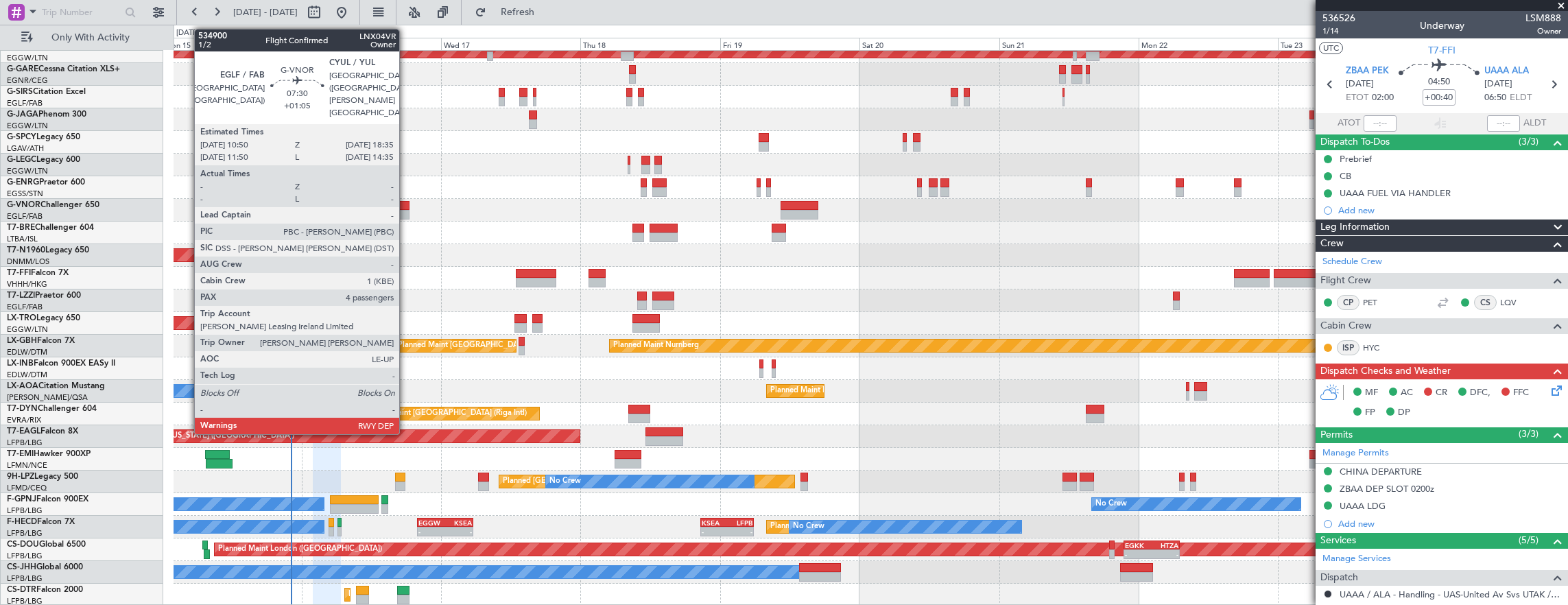
click at [406, 204] on div at bounding box center [386, 206] width 45 height 10
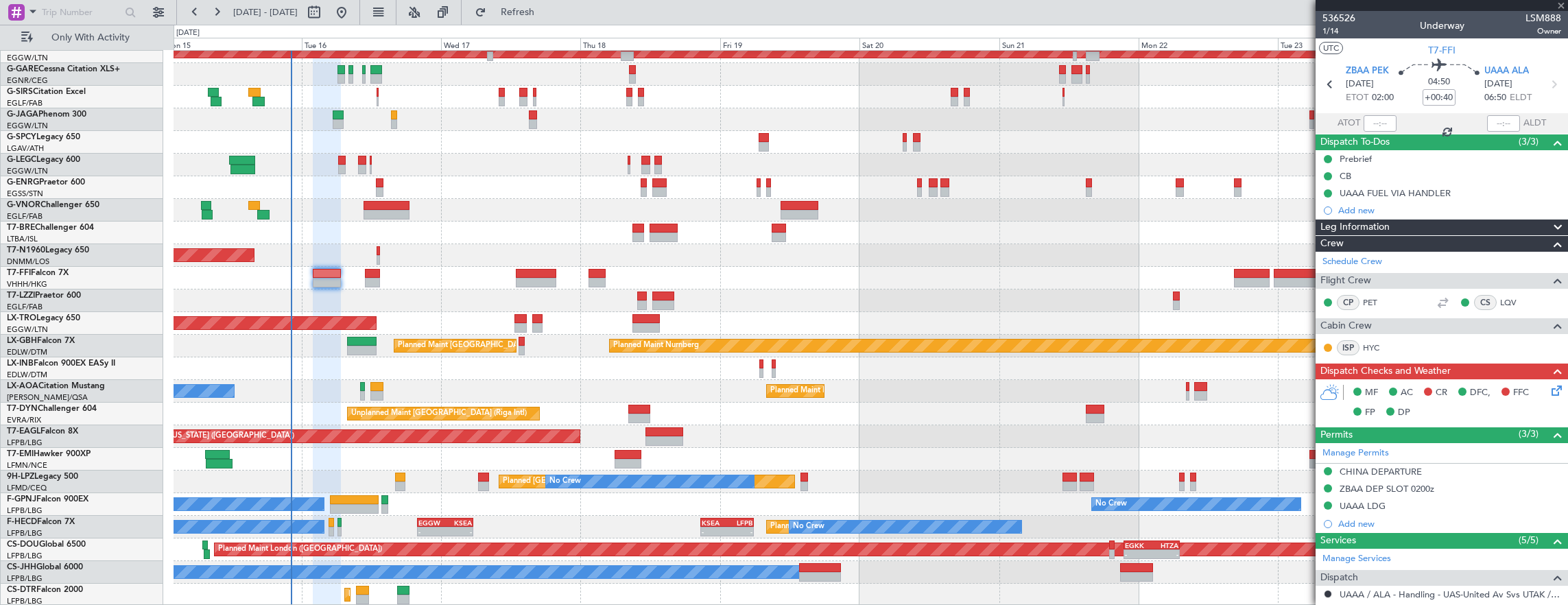
scroll to position [0, 0]
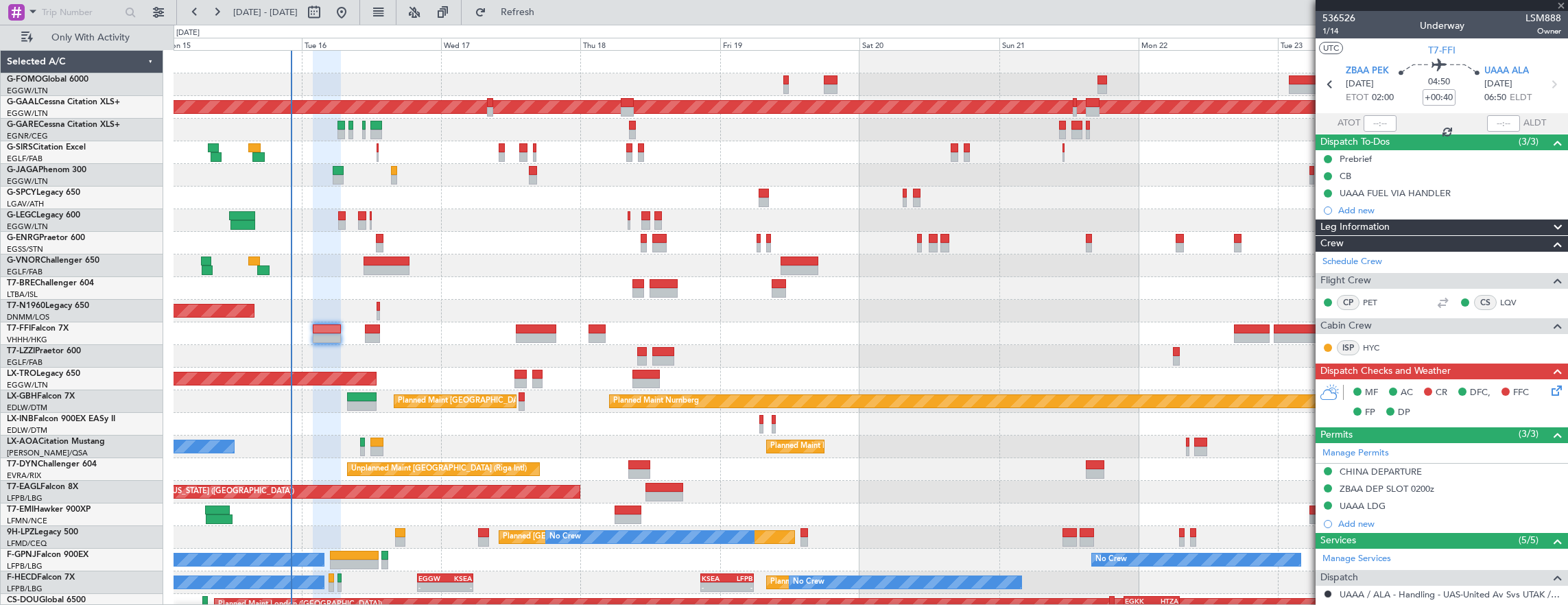
type input "+01:05"
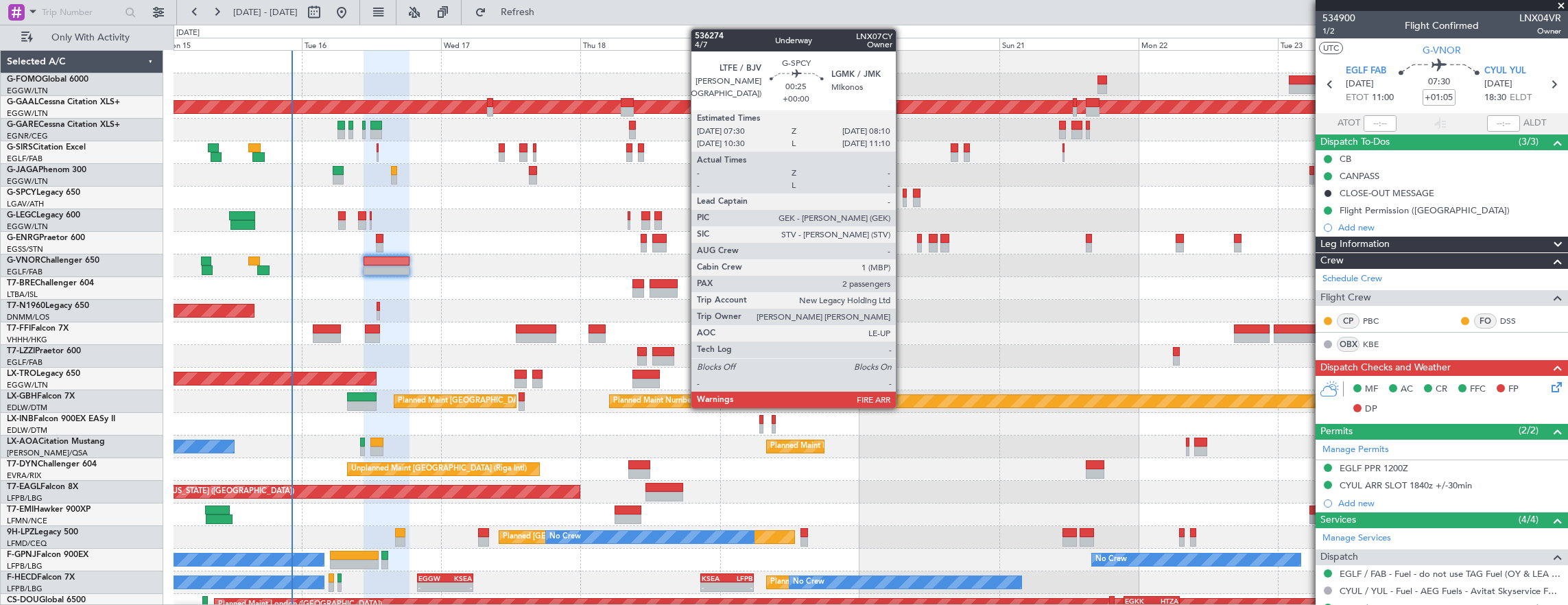
click at [903, 194] on div at bounding box center [905, 194] width 4 height 10
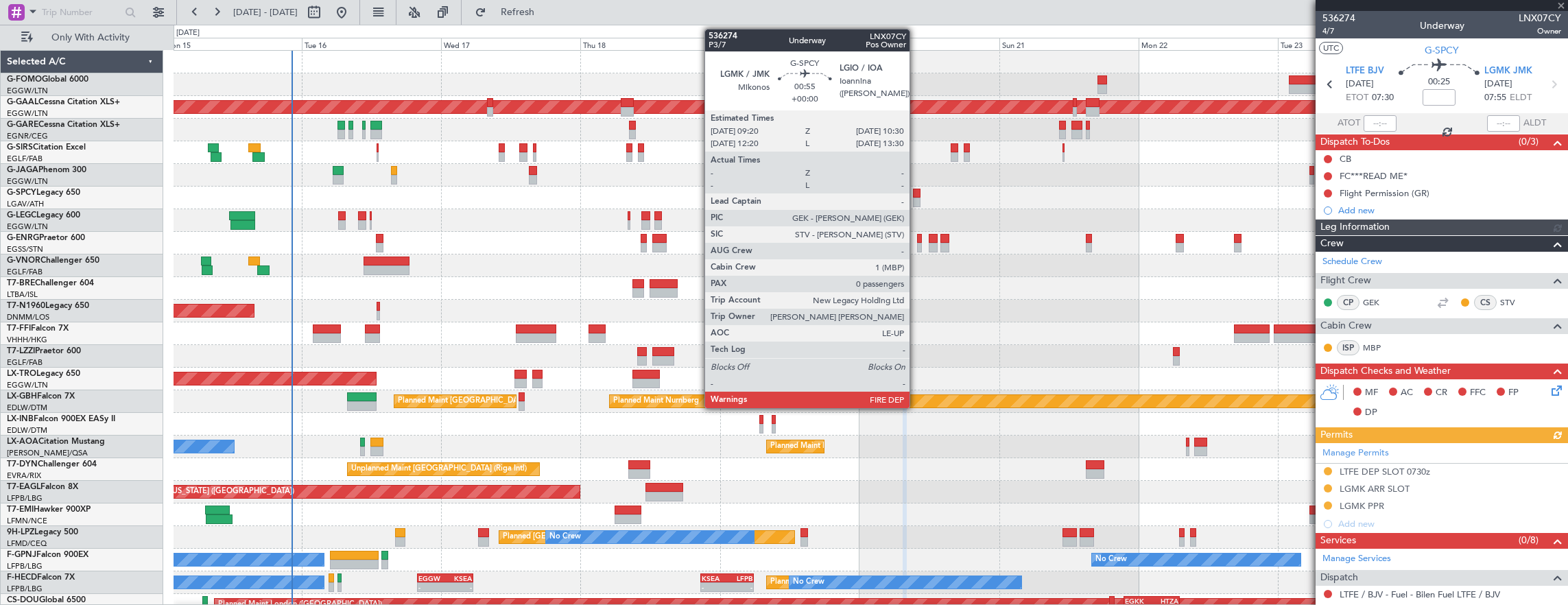
click at [916, 191] on div at bounding box center [916, 194] width 7 height 10
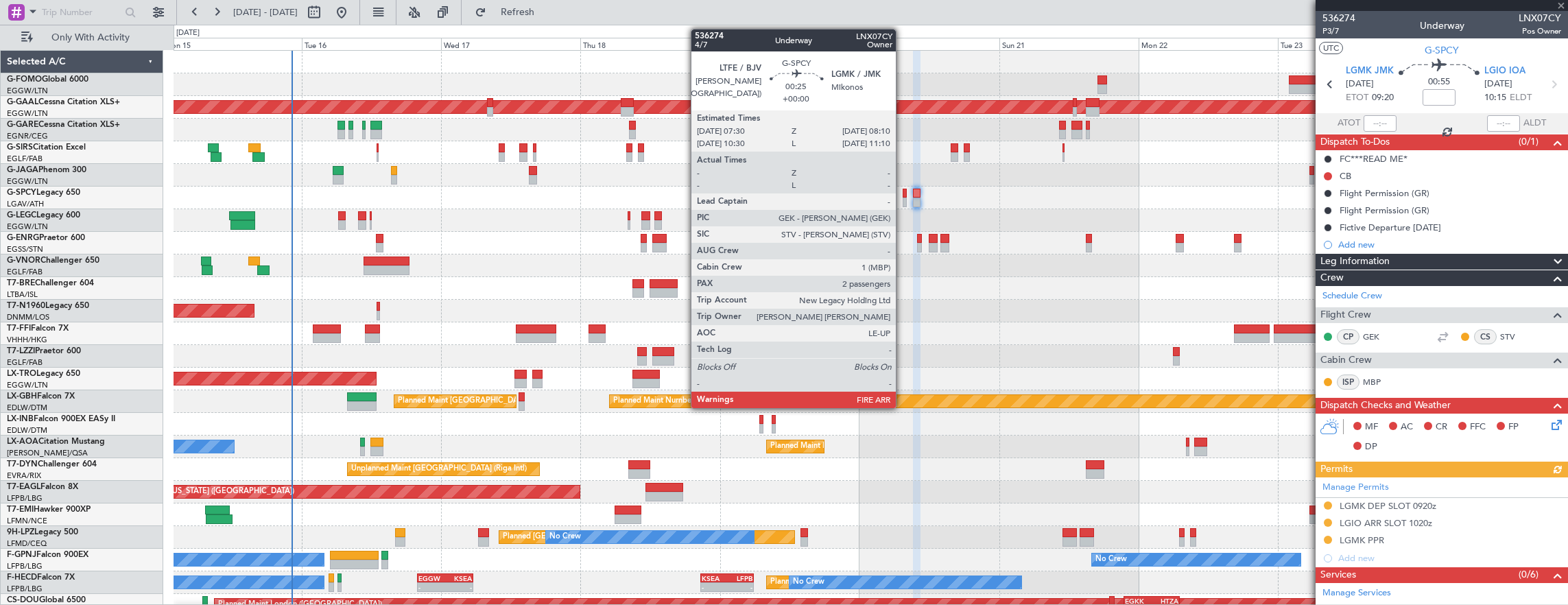
click at [903, 194] on div at bounding box center [905, 194] width 4 height 10
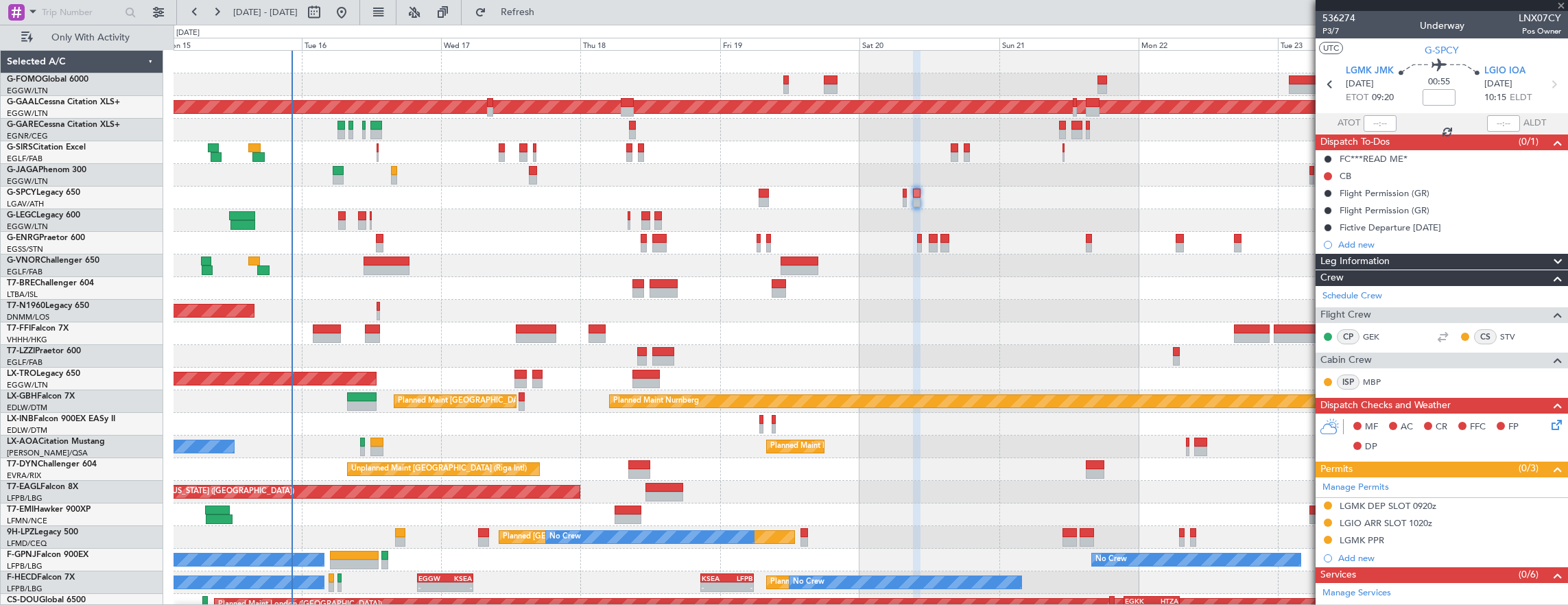
type input "2"
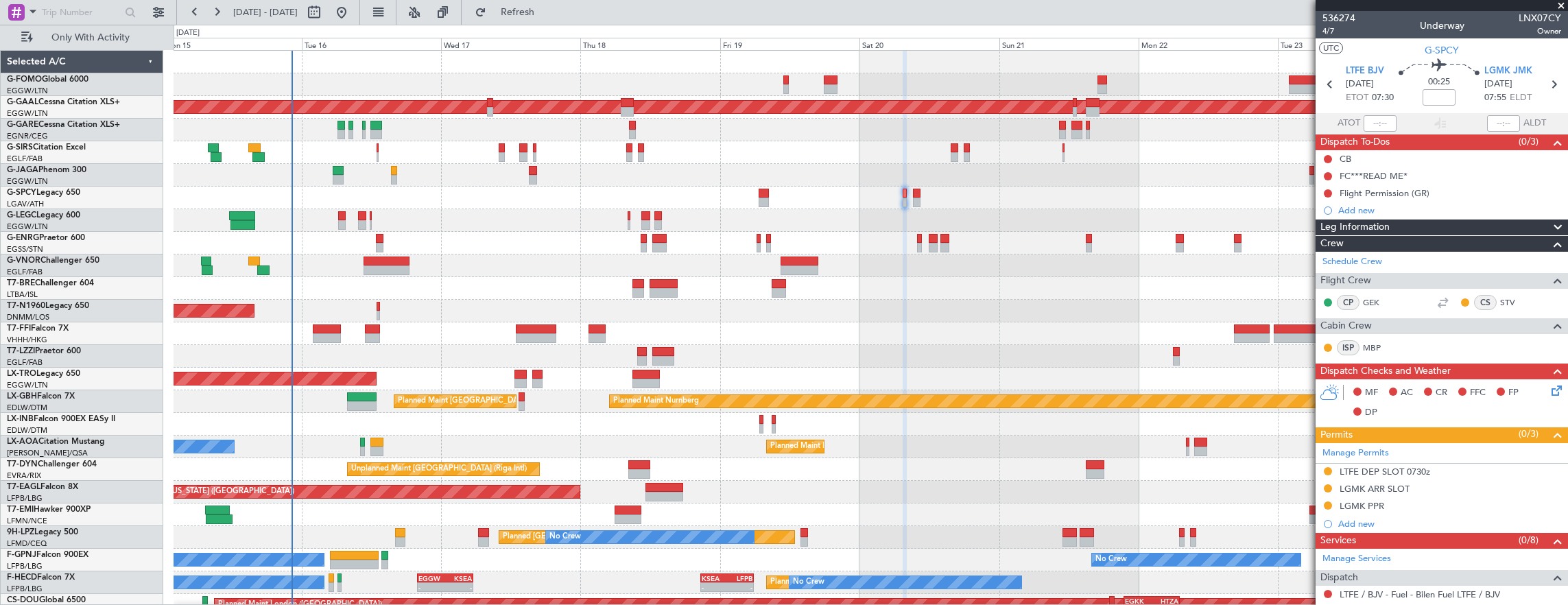
click at [1440, 482] on div "LGMK ARR SLOT" at bounding box center [1441, 489] width 252 height 18
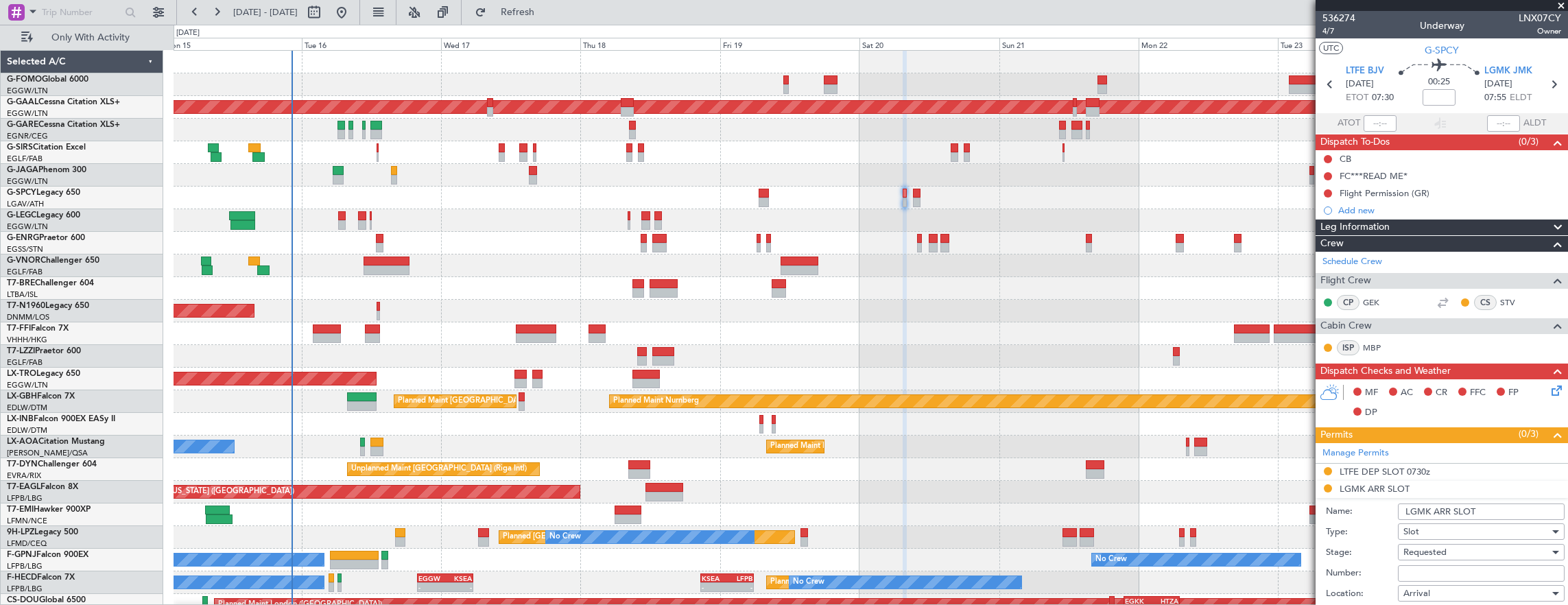
click at [1495, 509] on input "LGMK ARR SLOT" at bounding box center [1481, 512] width 167 height 17
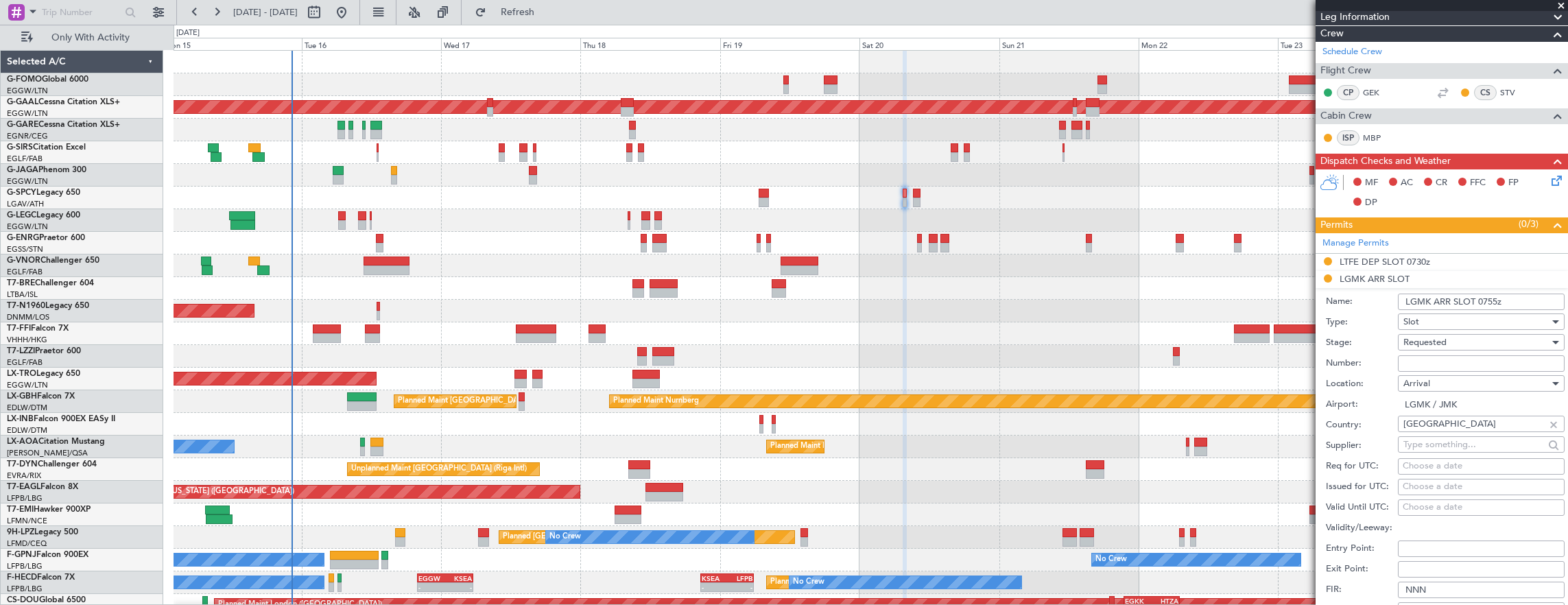
scroll to position [343, 0]
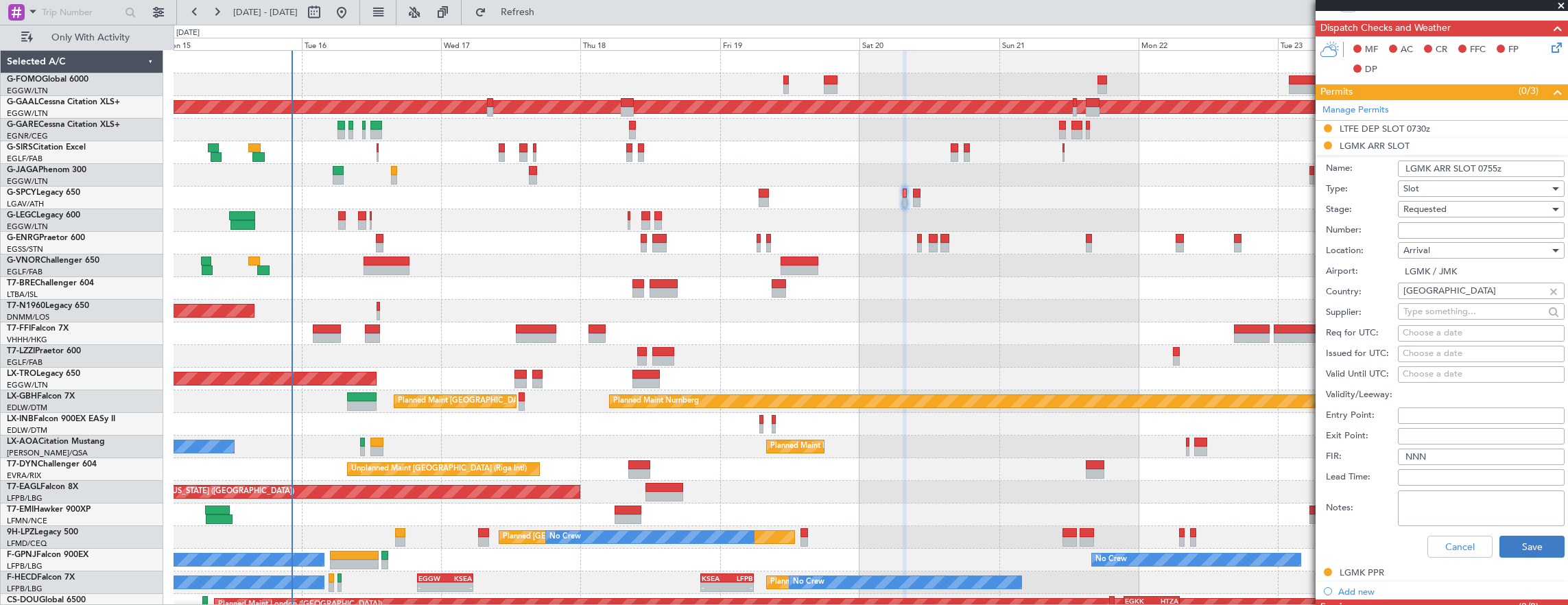
type input "LGMK ARR SLOT 0755z"
click at [1521, 538] on button "Save" at bounding box center [1531, 547] width 65 height 22
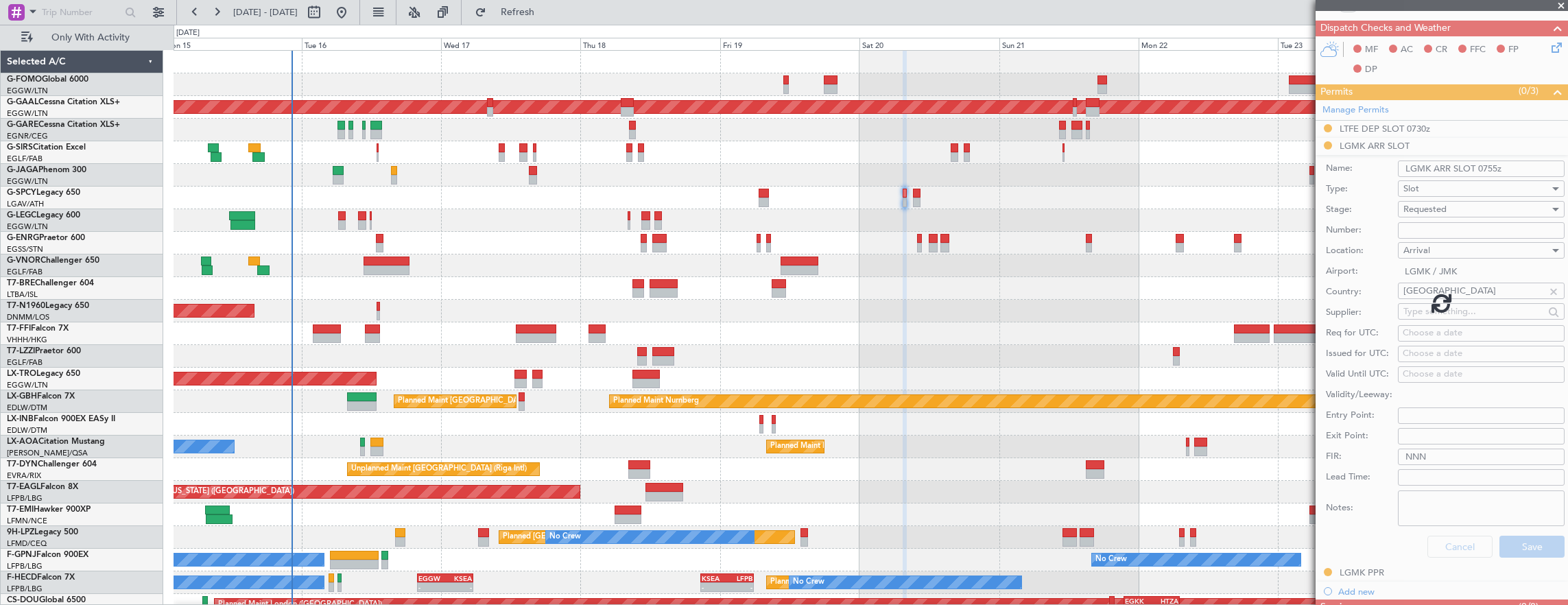
click at [921, 291] on div at bounding box center [870, 288] width 1394 height 23
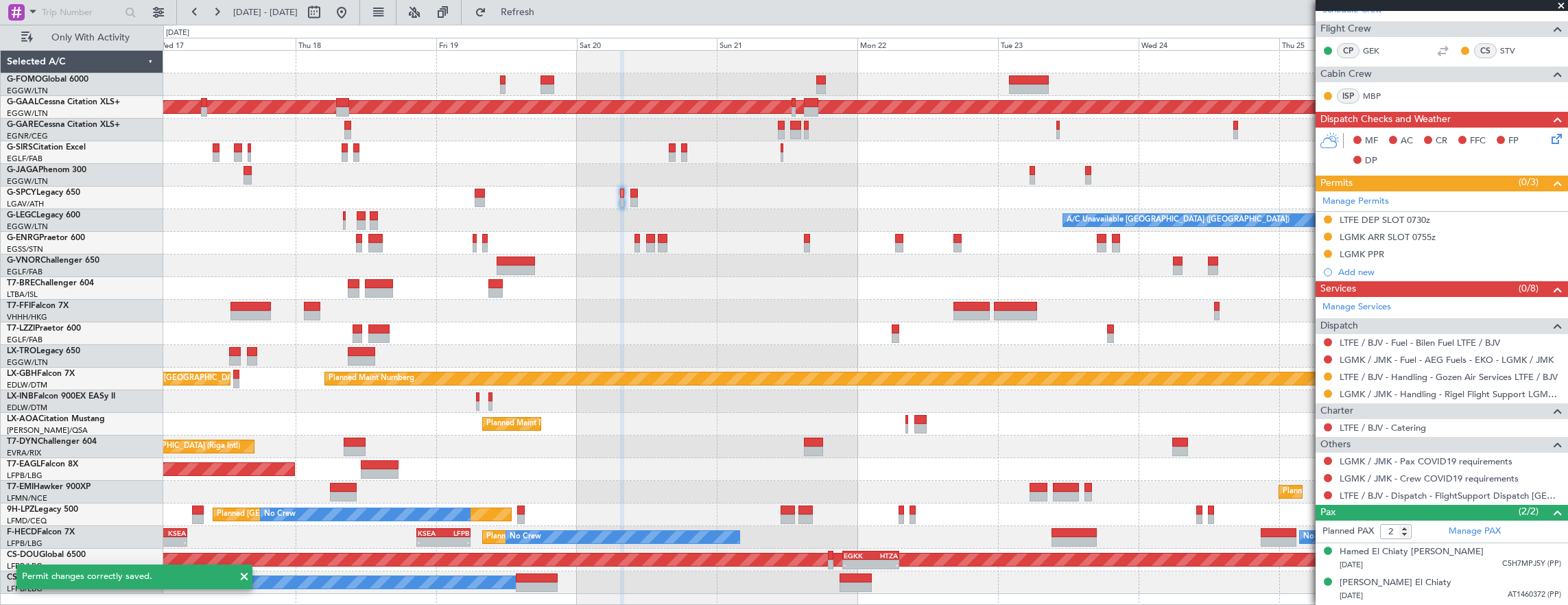
scroll to position [247, 0]
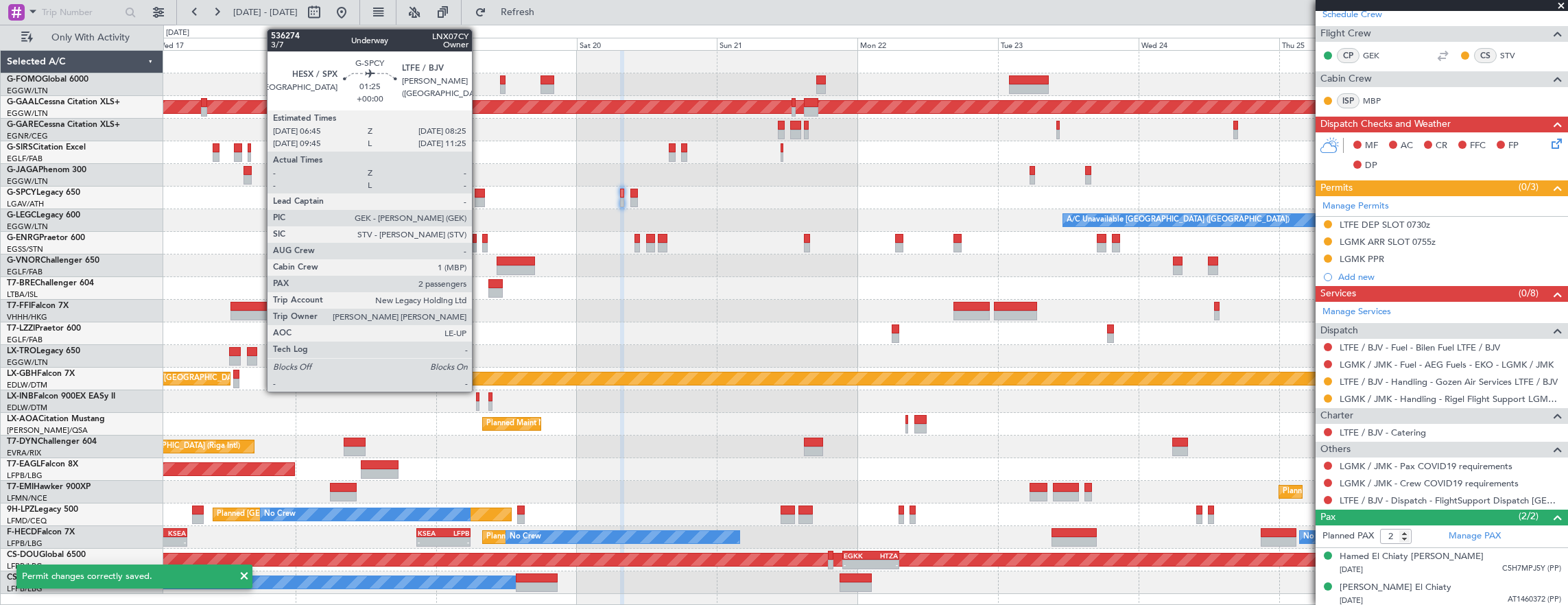
click at [479, 199] on div at bounding box center [480, 203] width 10 height 10
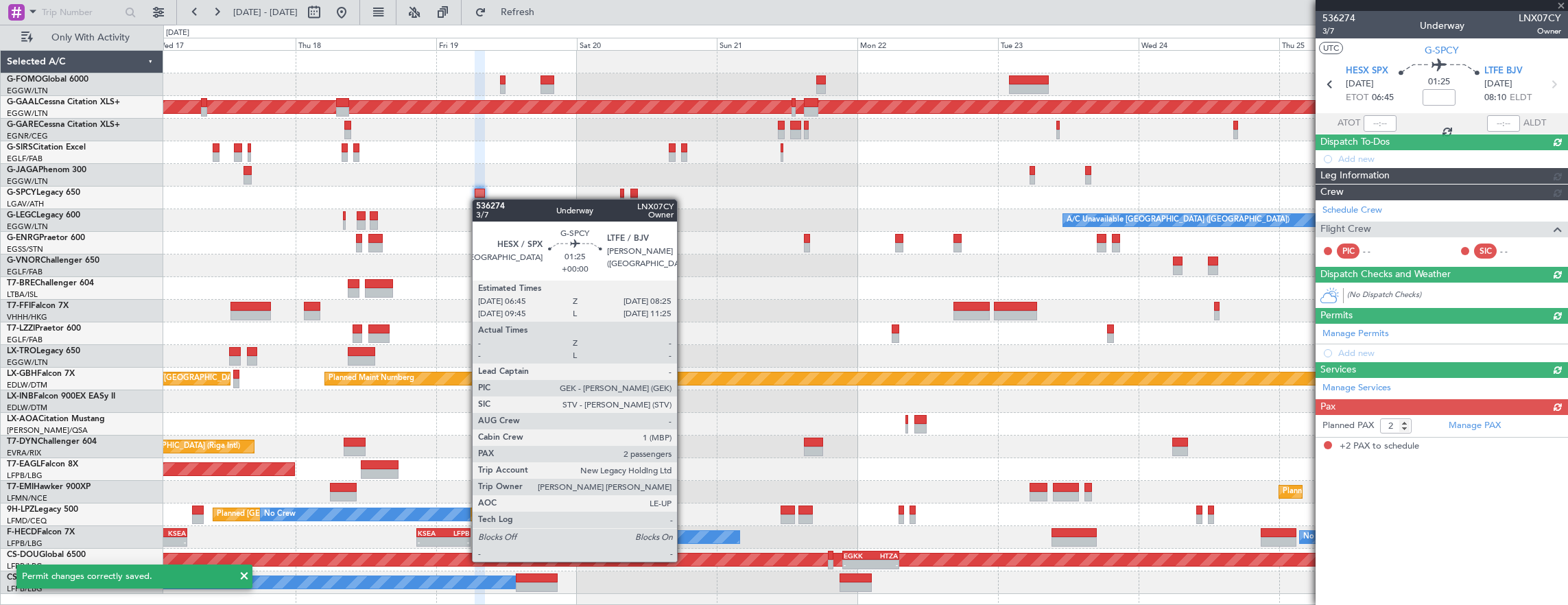
scroll to position [0, 0]
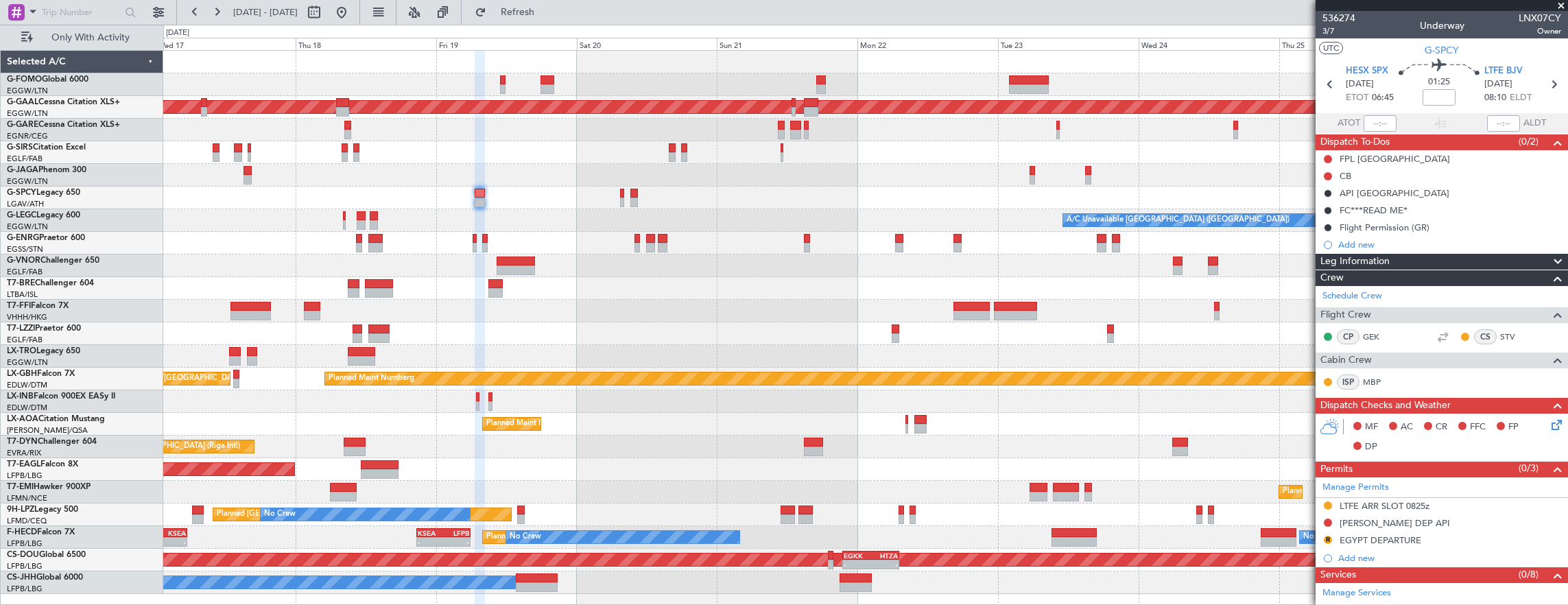
click at [756, 321] on div "- - LFMN 16:05 Z ZBAA 01:35 Z" at bounding box center [865, 310] width 1404 height 23
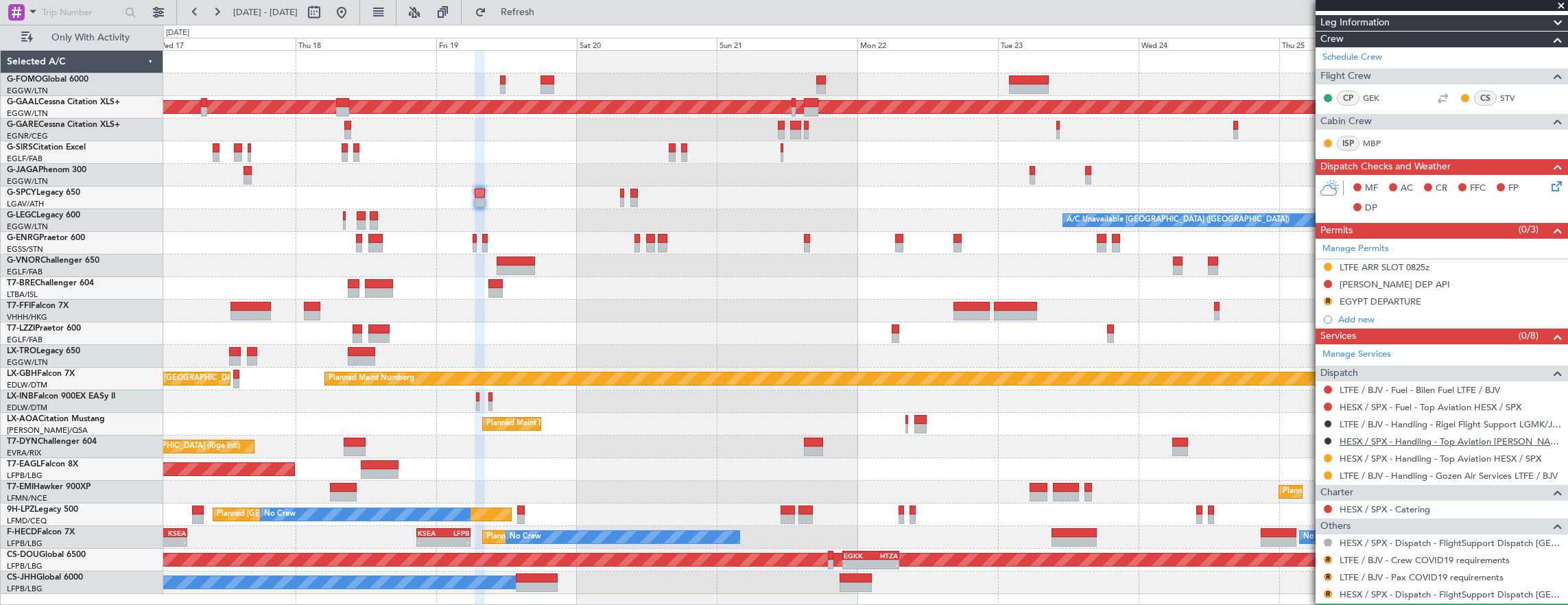
scroll to position [333, 0]
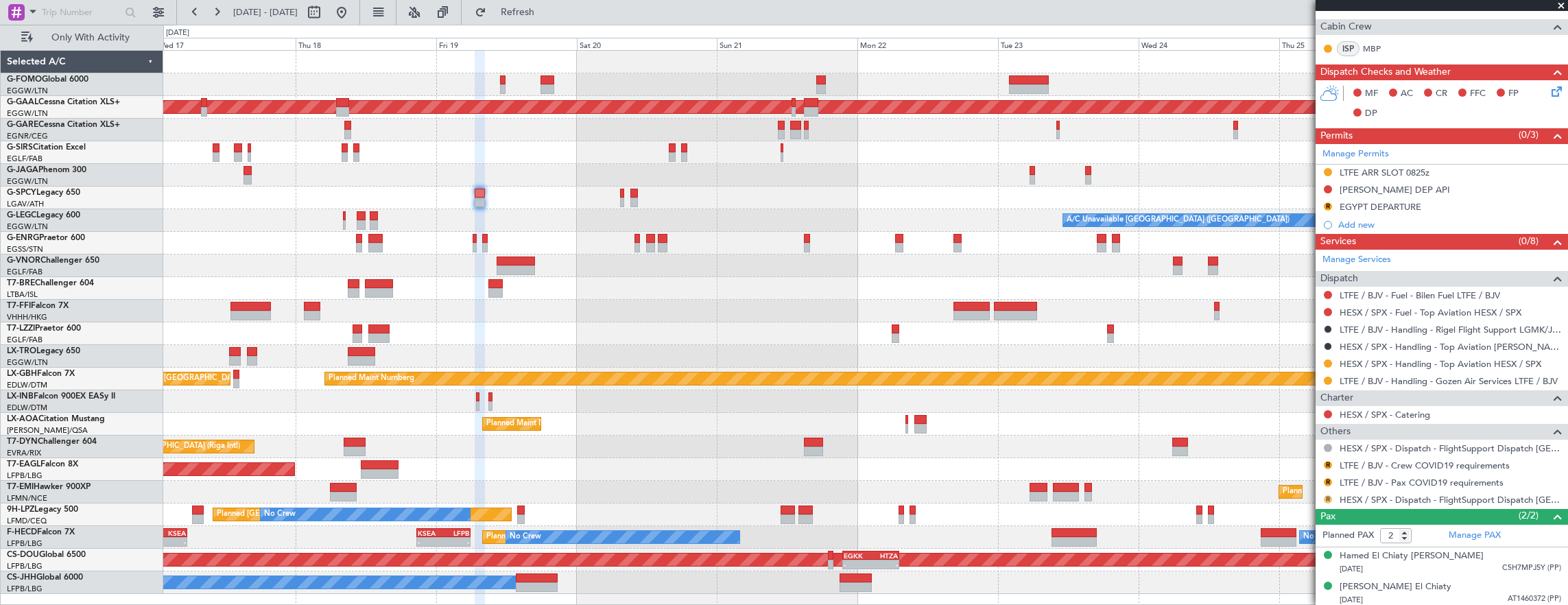
click at [1329, 497] on button "R" at bounding box center [1328, 499] width 8 height 8
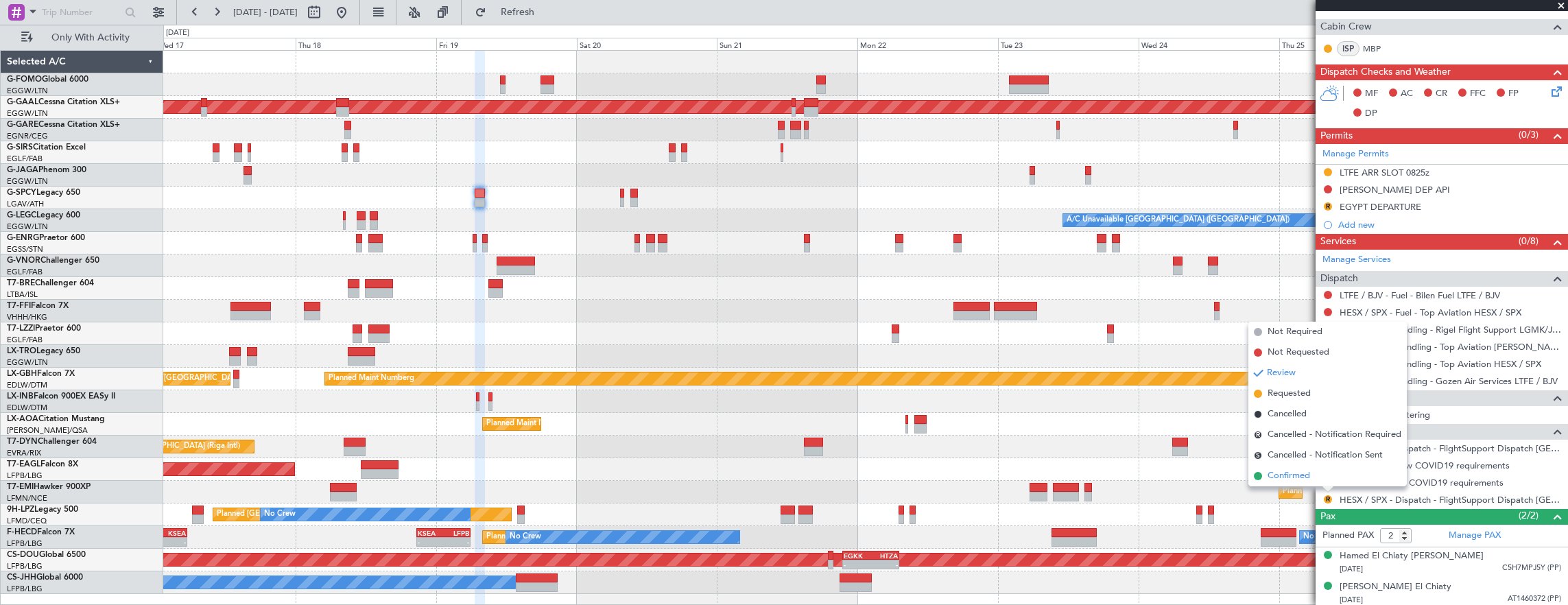
click at [1307, 471] on span "Confirmed" at bounding box center [1288, 476] width 43 height 13
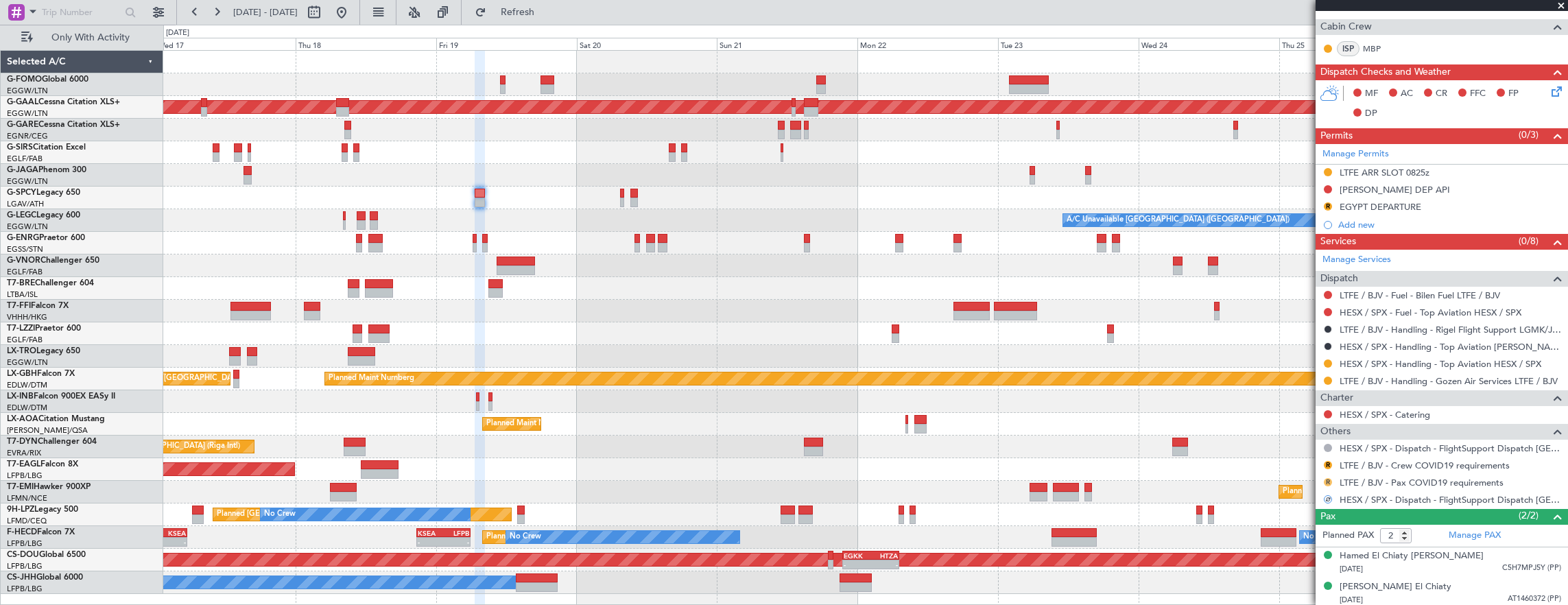
click at [1326, 478] on button "R" at bounding box center [1328, 482] width 8 height 8
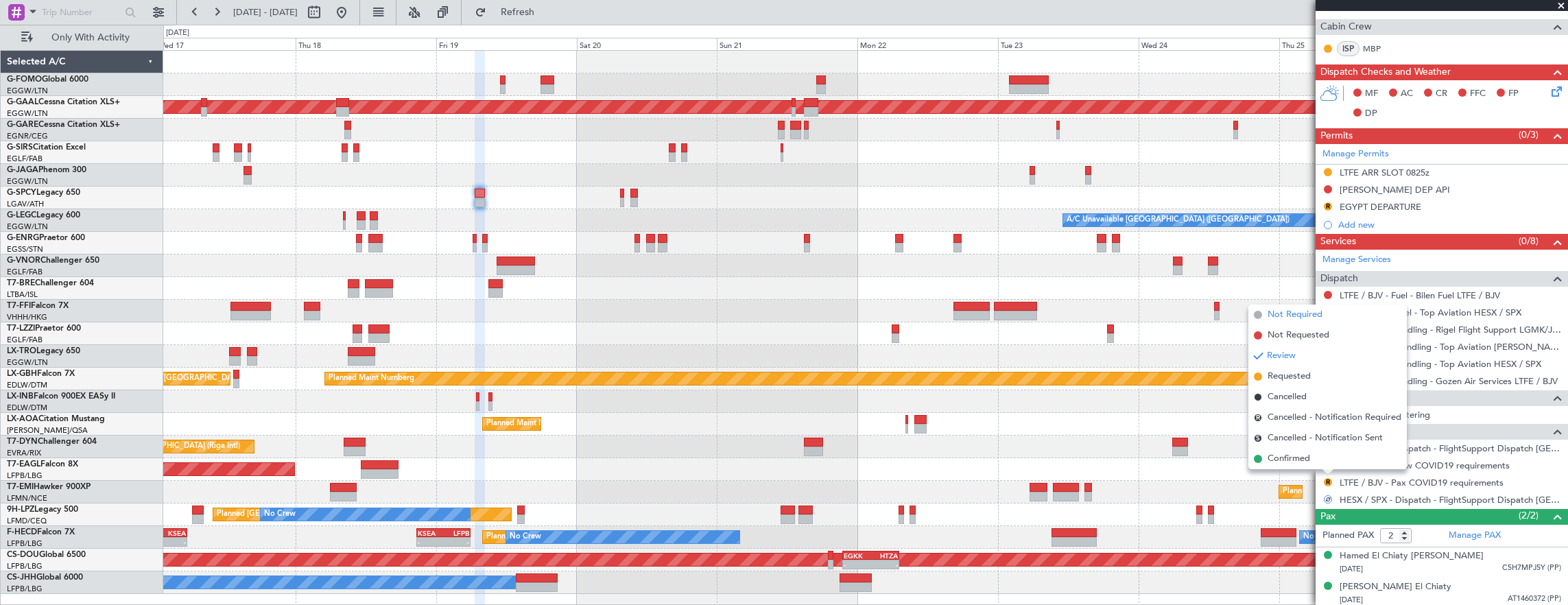
click at [1303, 314] on span "Not Required" at bounding box center [1295, 315] width 55 height 13
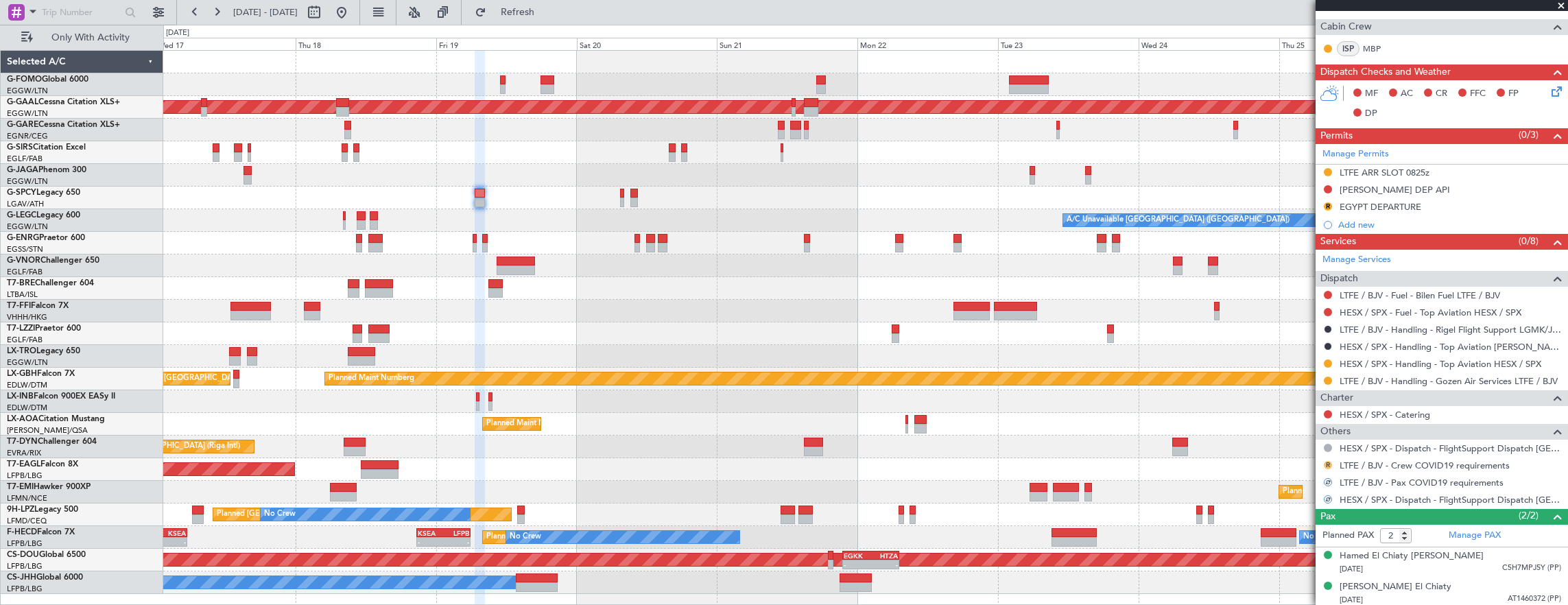
click at [1329, 462] on button "R" at bounding box center [1328, 465] width 8 height 8
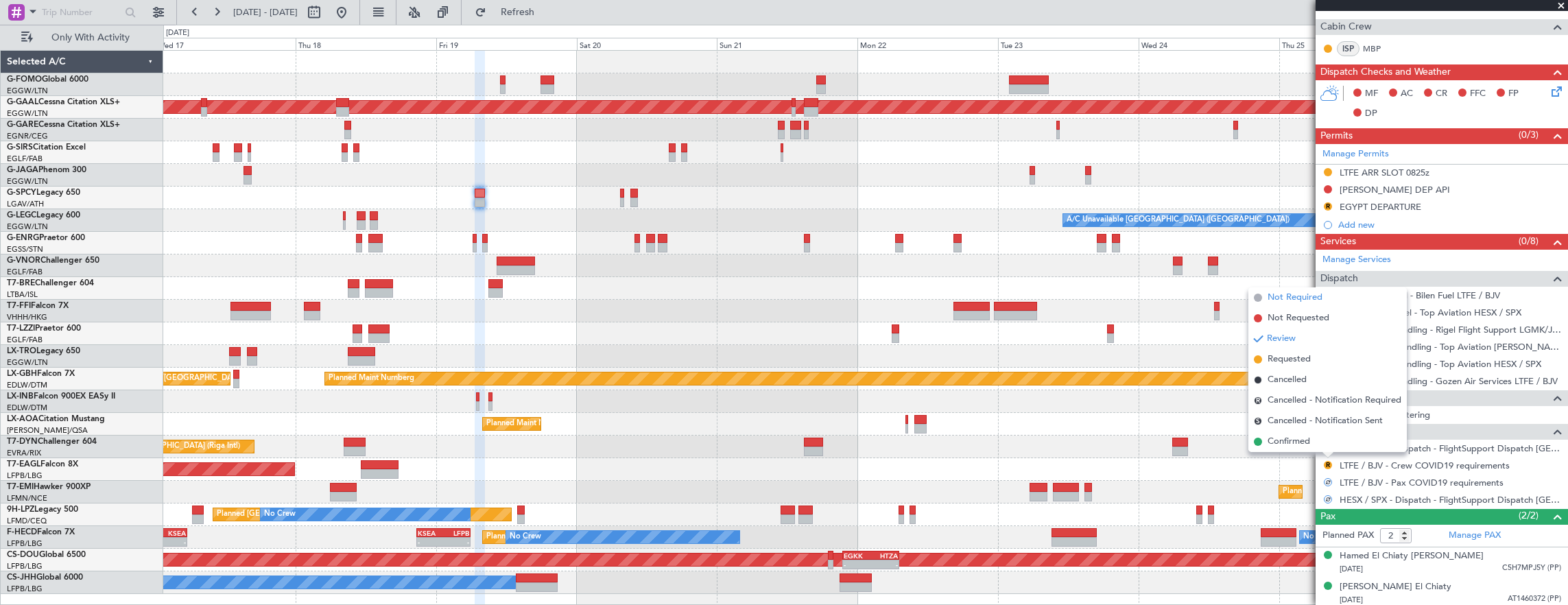
click at [1275, 303] on span "Not Required" at bounding box center [1295, 297] width 55 height 13
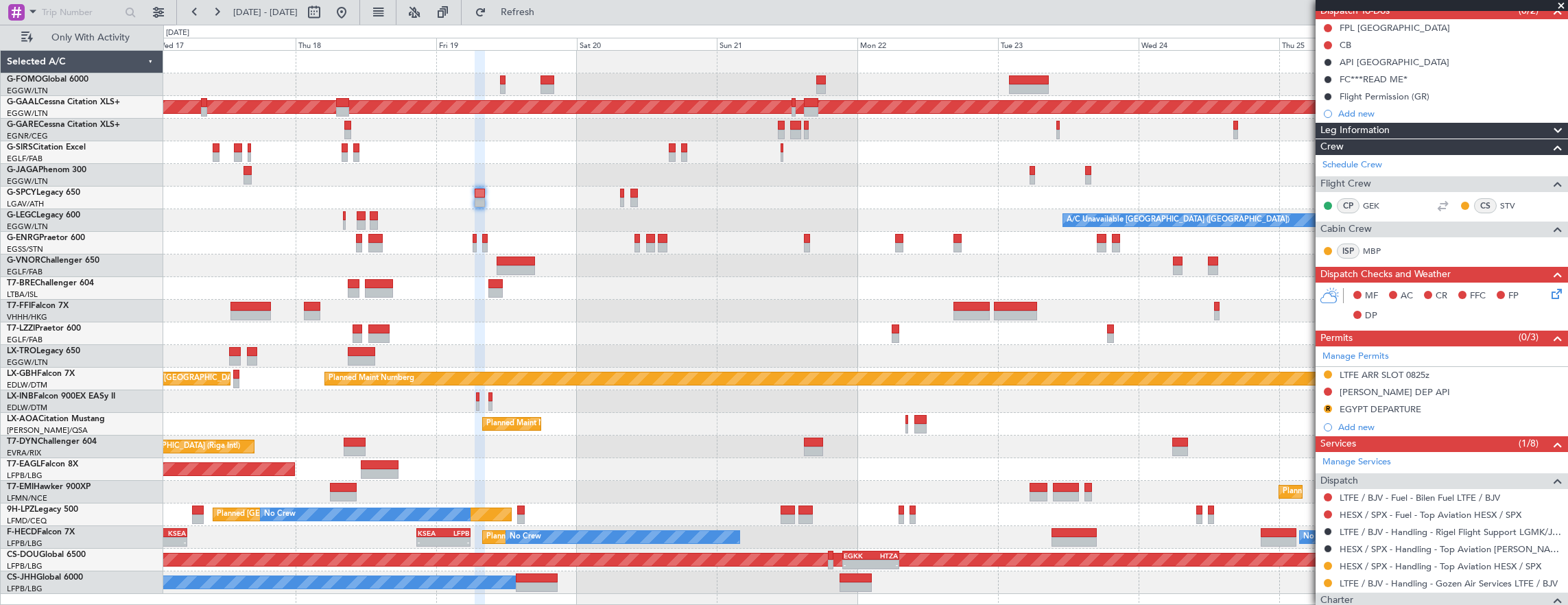
scroll to position [0, 0]
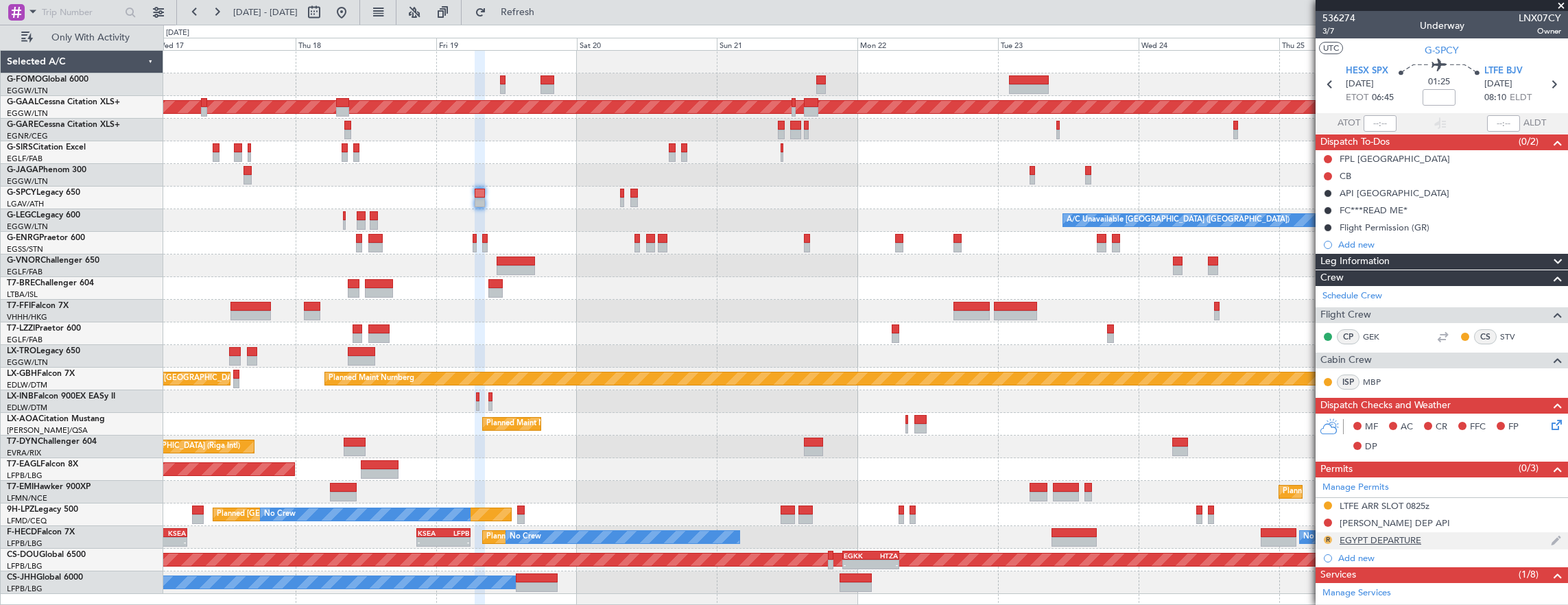
click at [1328, 540] on button "R" at bounding box center [1328, 540] width 8 height 8
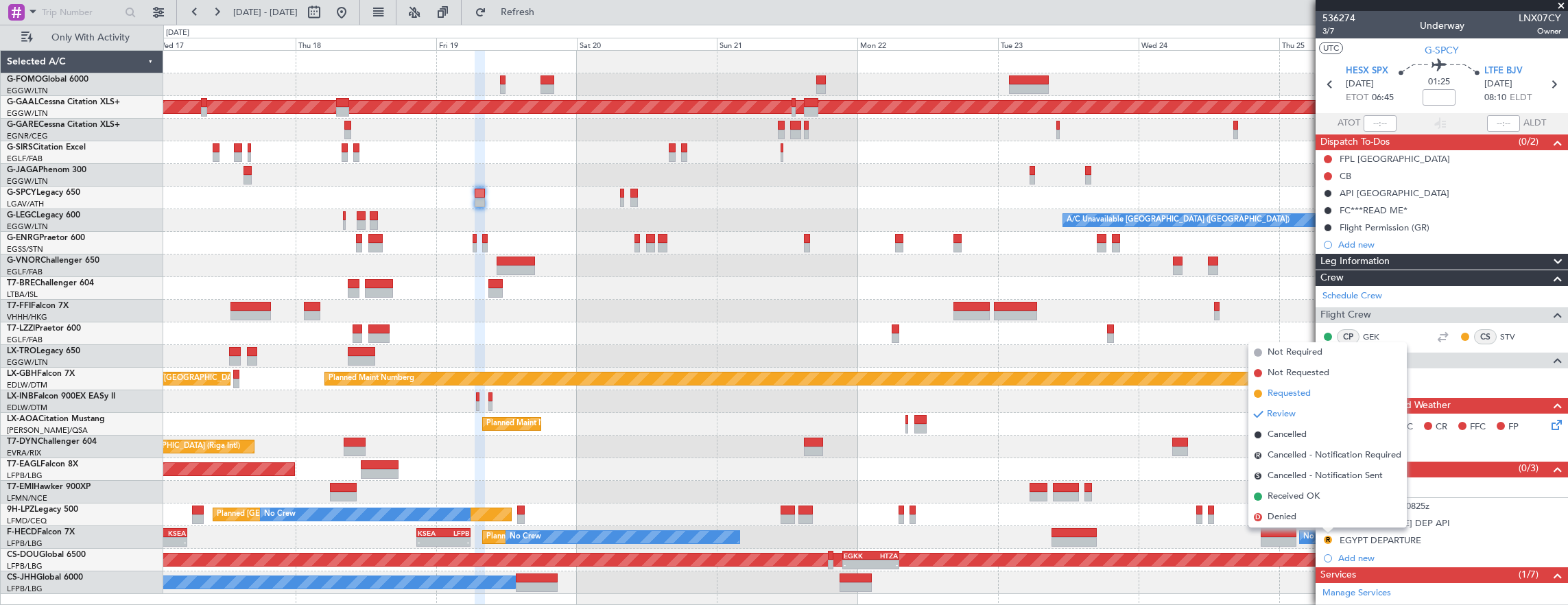
click at [1302, 394] on span "Requested" at bounding box center [1289, 394] width 43 height 13
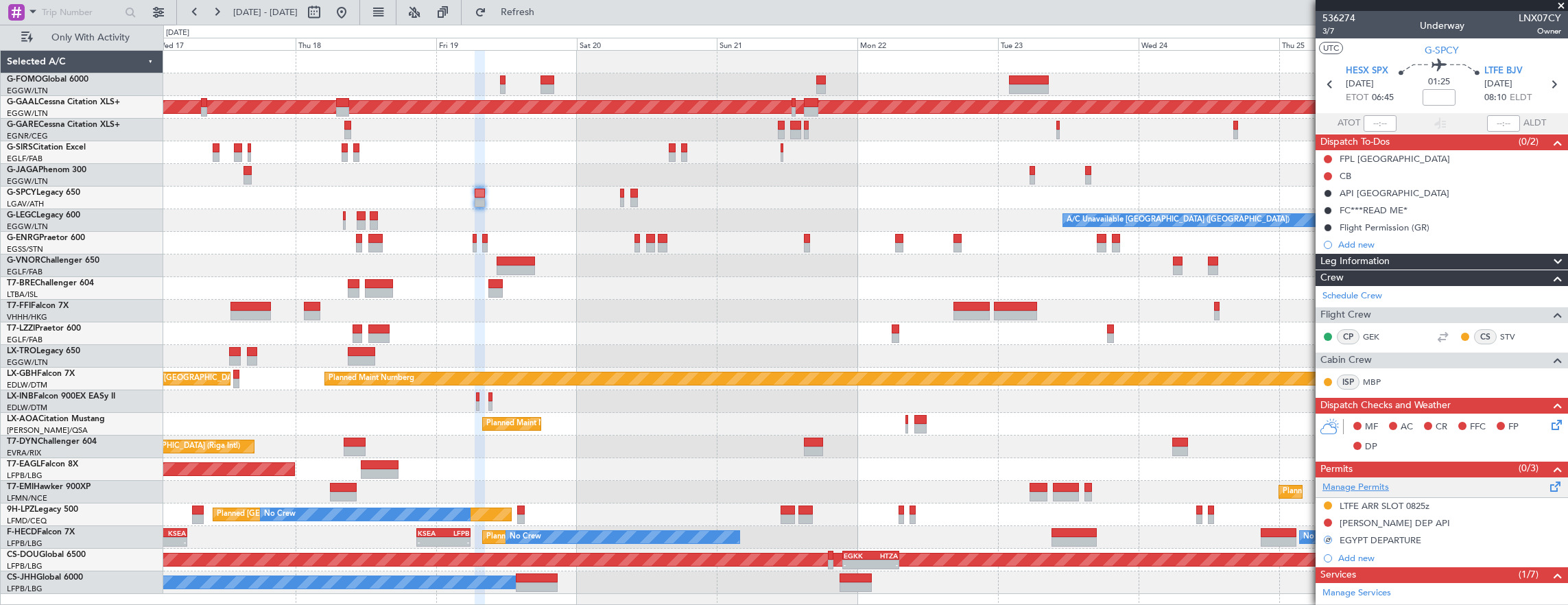
click at [1364, 482] on link "Manage Permits" at bounding box center [1355, 487] width 67 height 13
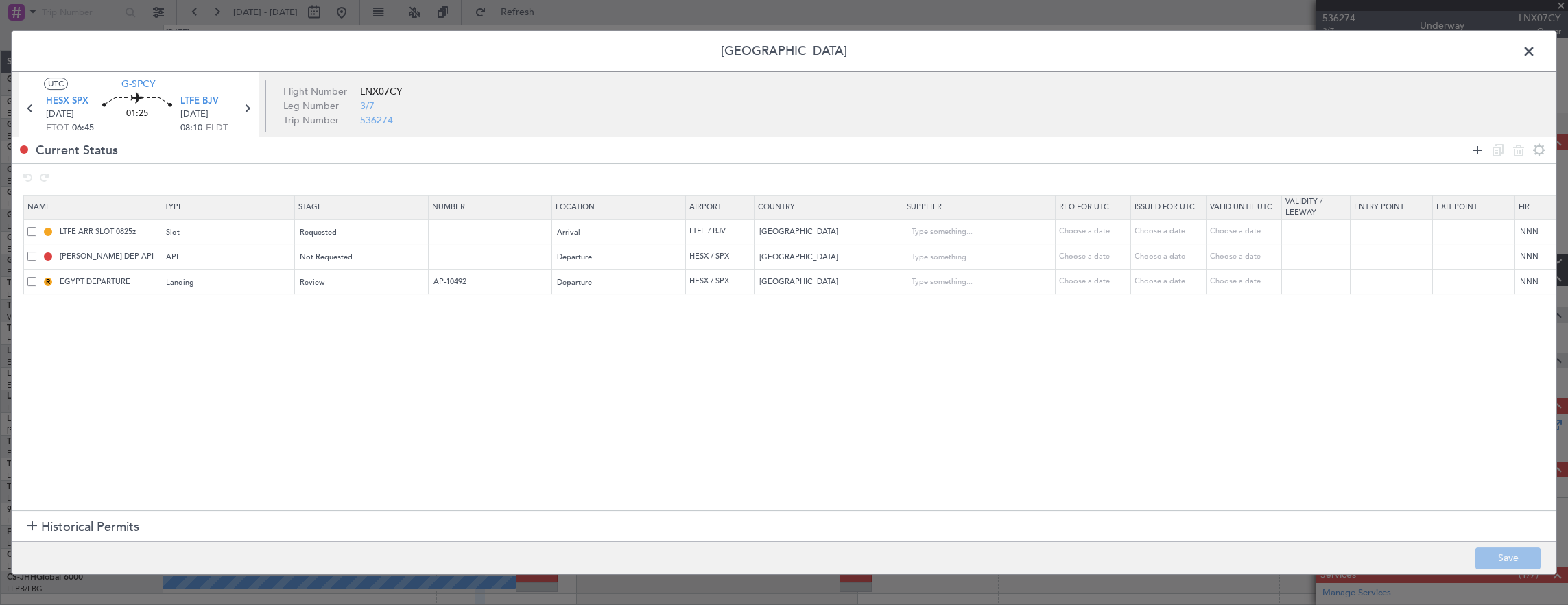
click at [1476, 156] on icon at bounding box center [1477, 150] width 17 height 17
click at [218, 310] on div "Type" at bounding box center [224, 308] width 113 height 21
click at [224, 280] on div at bounding box center [784, 302] width 1568 height 605
click at [224, 280] on div "Landing" at bounding box center [224, 282] width 113 height 21
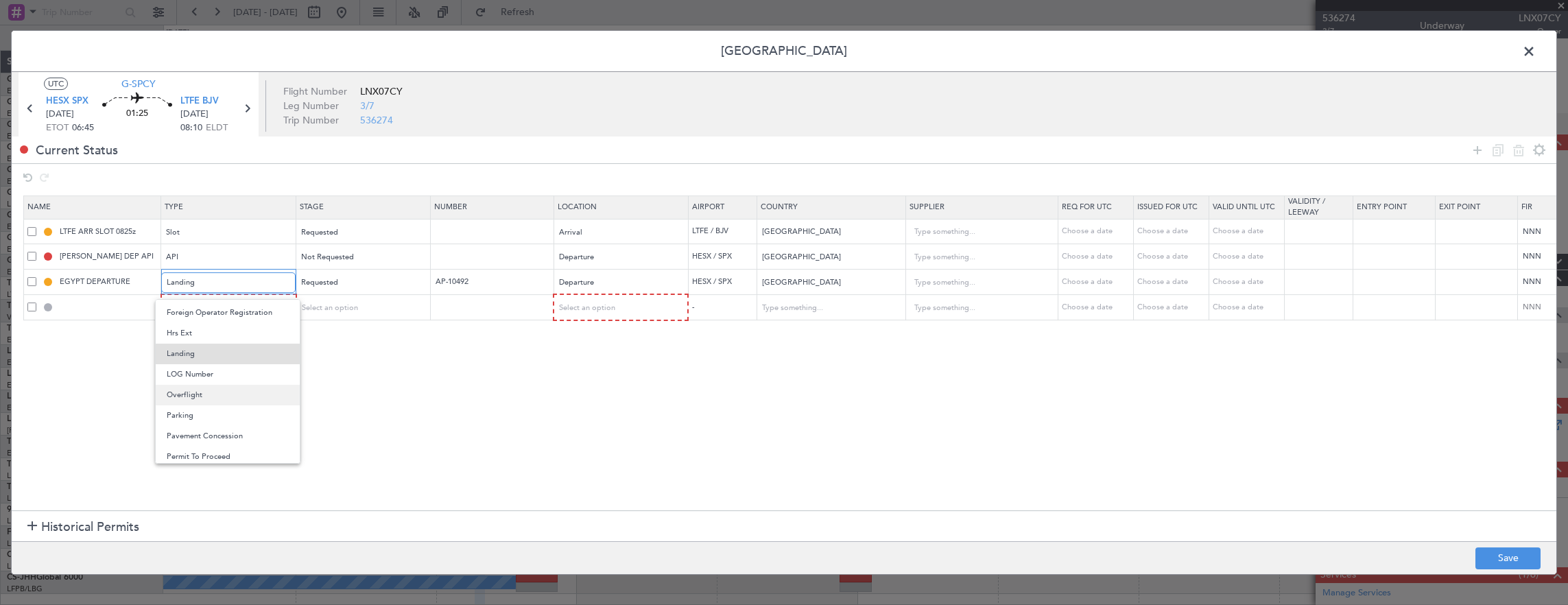
scroll to position [149, 0]
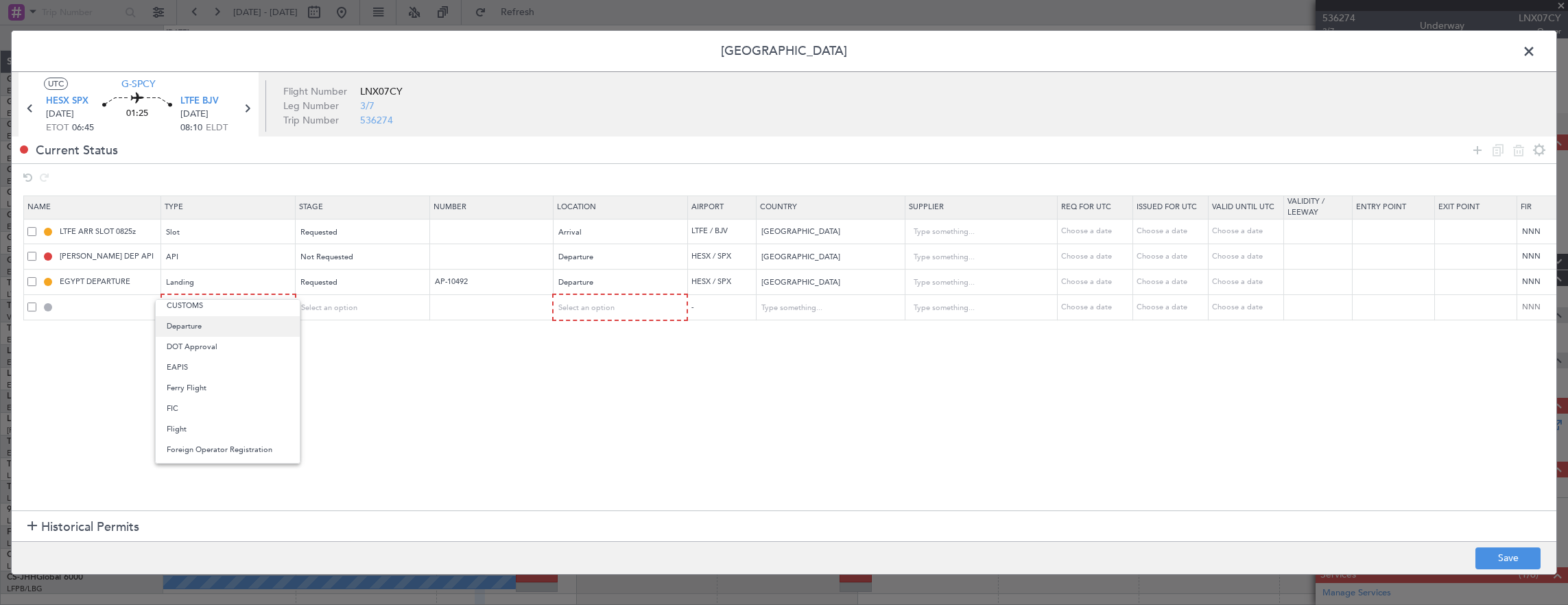
click at [211, 322] on span "Departure" at bounding box center [228, 326] width 122 height 21
click at [211, 309] on div "Type" at bounding box center [224, 308] width 113 height 21
click at [199, 461] on span "Landing" at bounding box center [229, 458] width 122 height 21
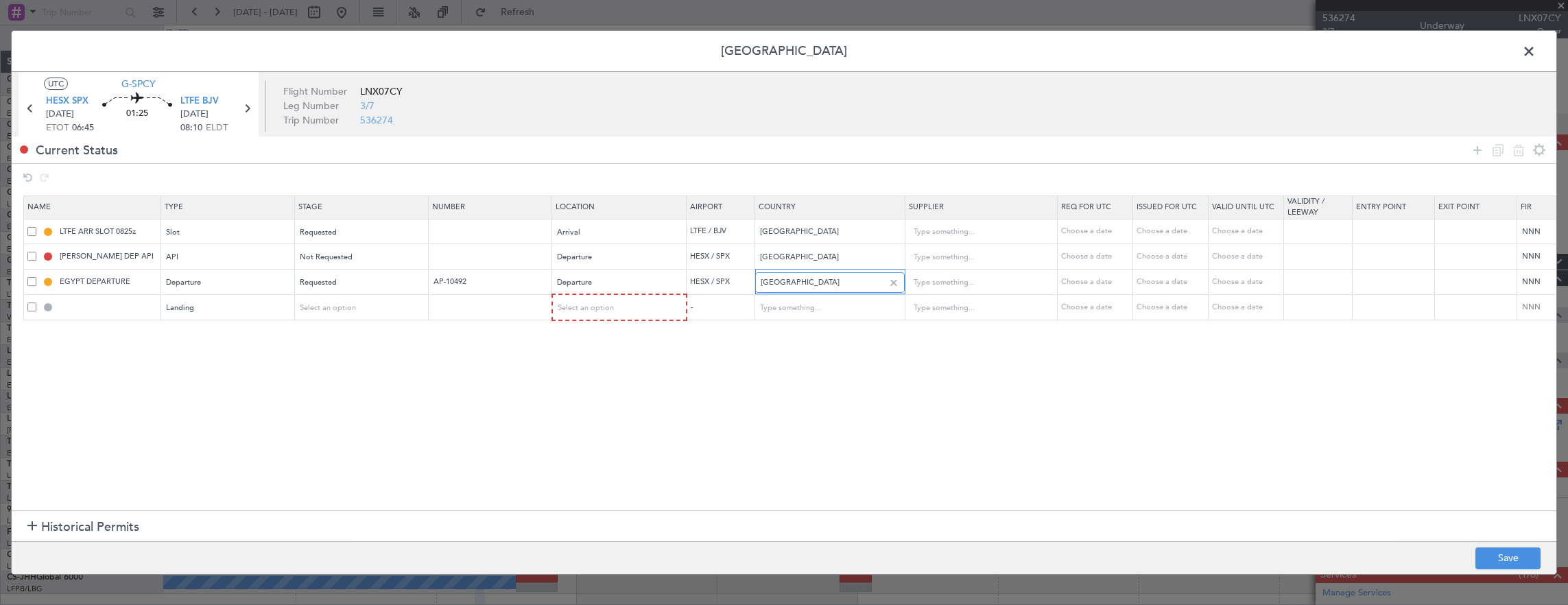
click at [779, 283] on input "[GEOGRAPHIC_DATA]" at bounding box center [822, 282] width 124 height 21
click at [895, 283] on div at bounding box center [893, 283] width 15 height 15
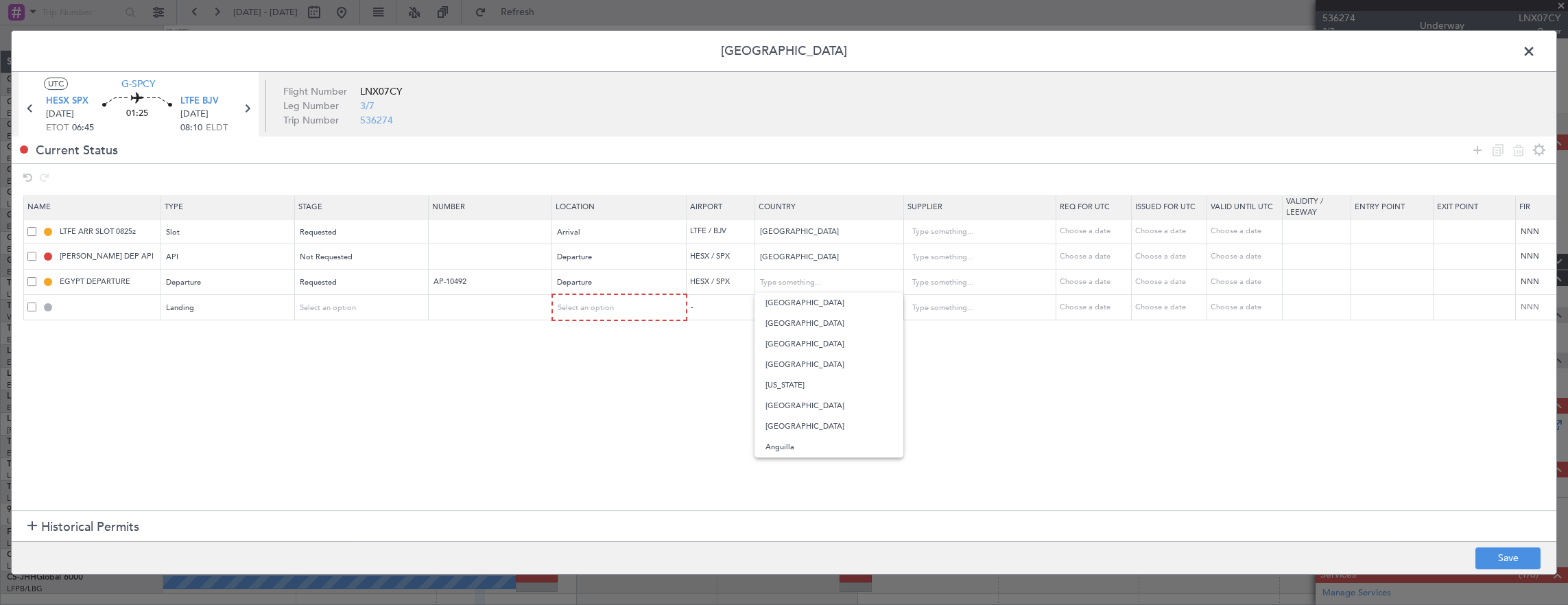
click at [614, 395] on section "Name Type Stage Number Location Airport Country Supplier Req For Utc Issued For…" at bounding box center [784, 350] width 1545 height 318
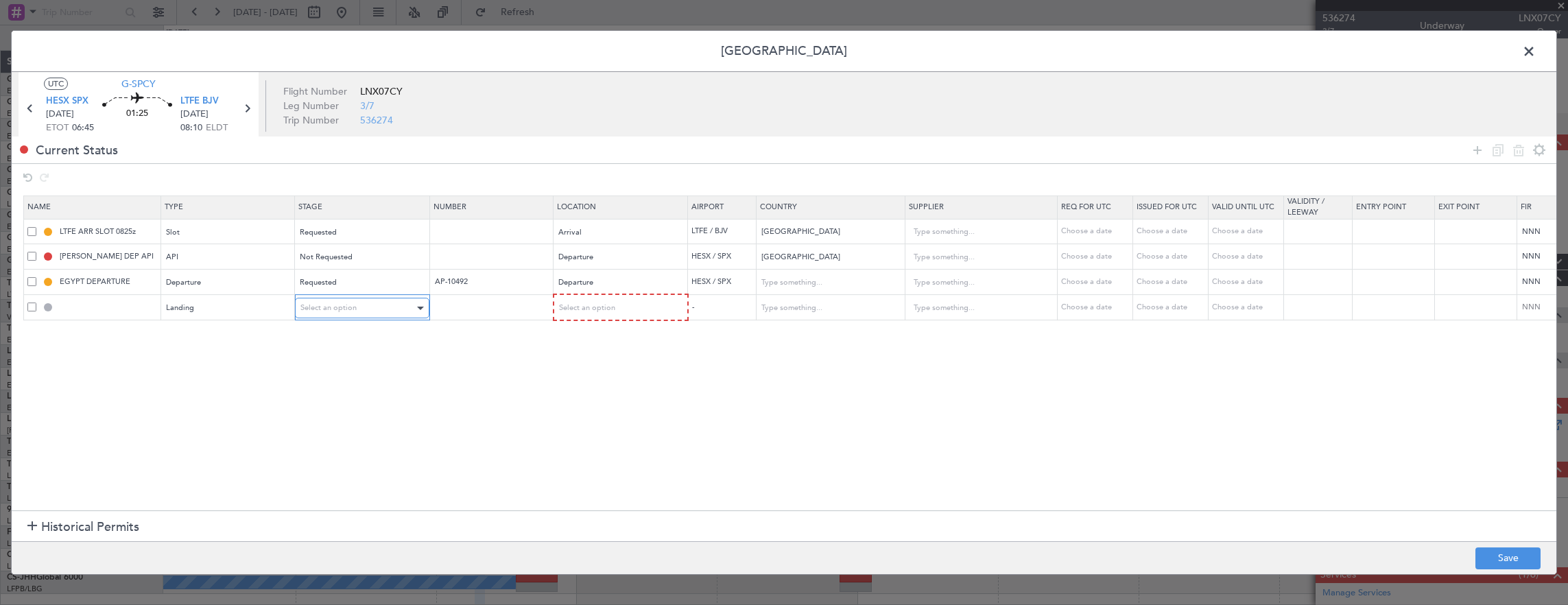
click at [320, 313] on div "Select an option" at bounding box center [357, 308] width 113 height 21
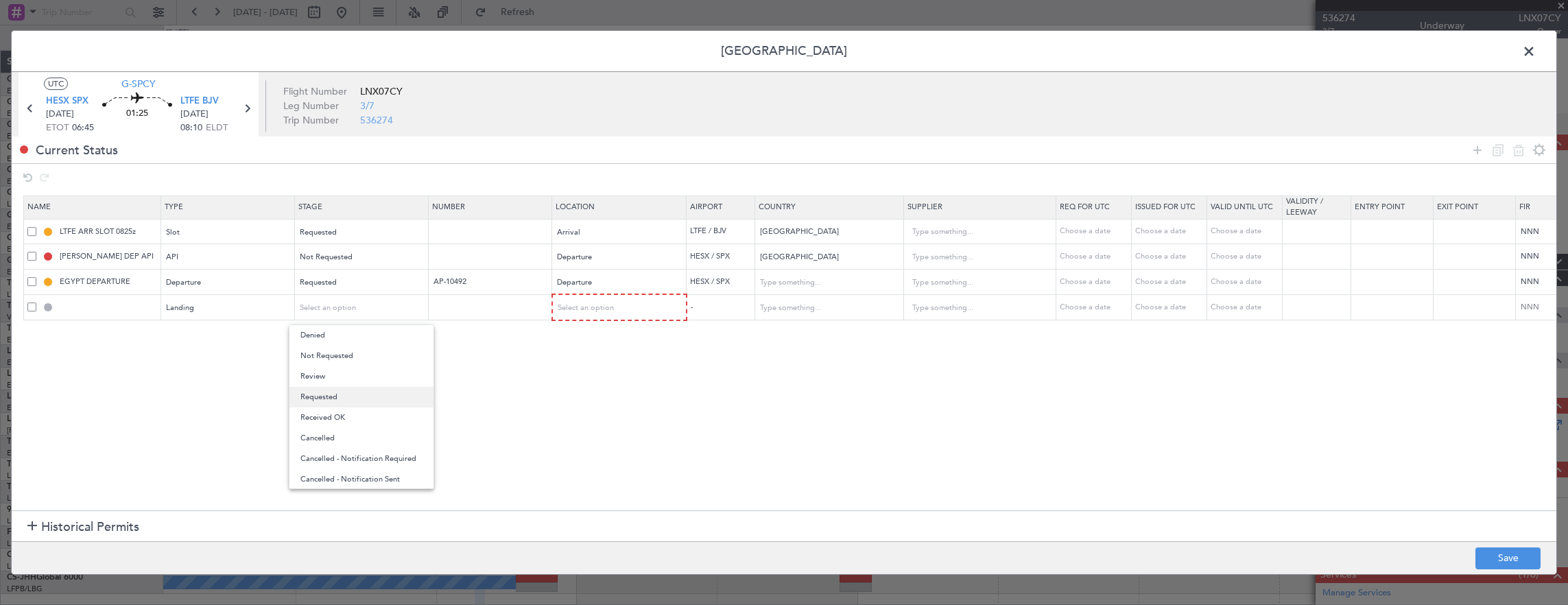
click at [344, 394] on span "Requested" at bounding box center [361, 397] width 122 height 21
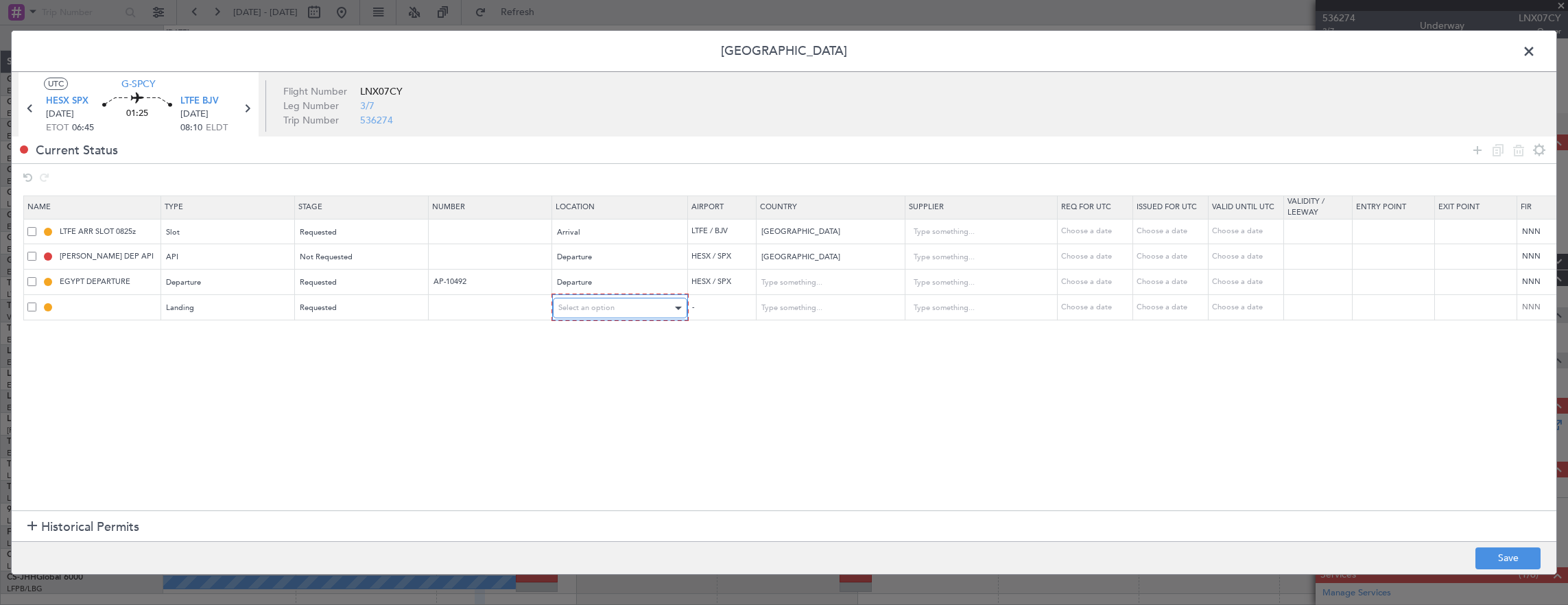
click at [656, 302] on div "Select an option" at bounding box center [615, 308] width 113 height 21
click at [587, 372] on span "Arrival" at bounding box center [618, 376] width 122 height 21
click at [1523, 558] on button "Save" at bounding box center [1508, 558] width 65 height 22
type input "[GEOGRAPHIC_DATA]"
type input "LTFE LDG"
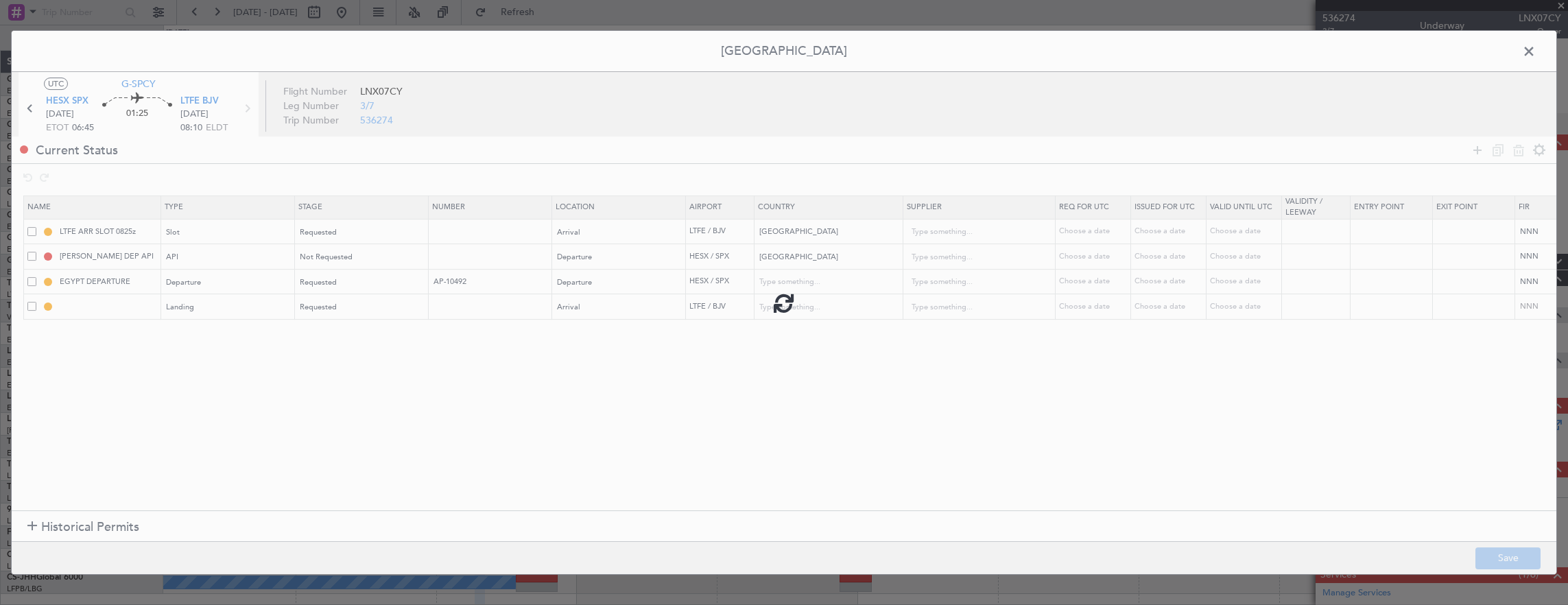
type input "[GEOGRAPHIC_DATA]"
type input "NNN"
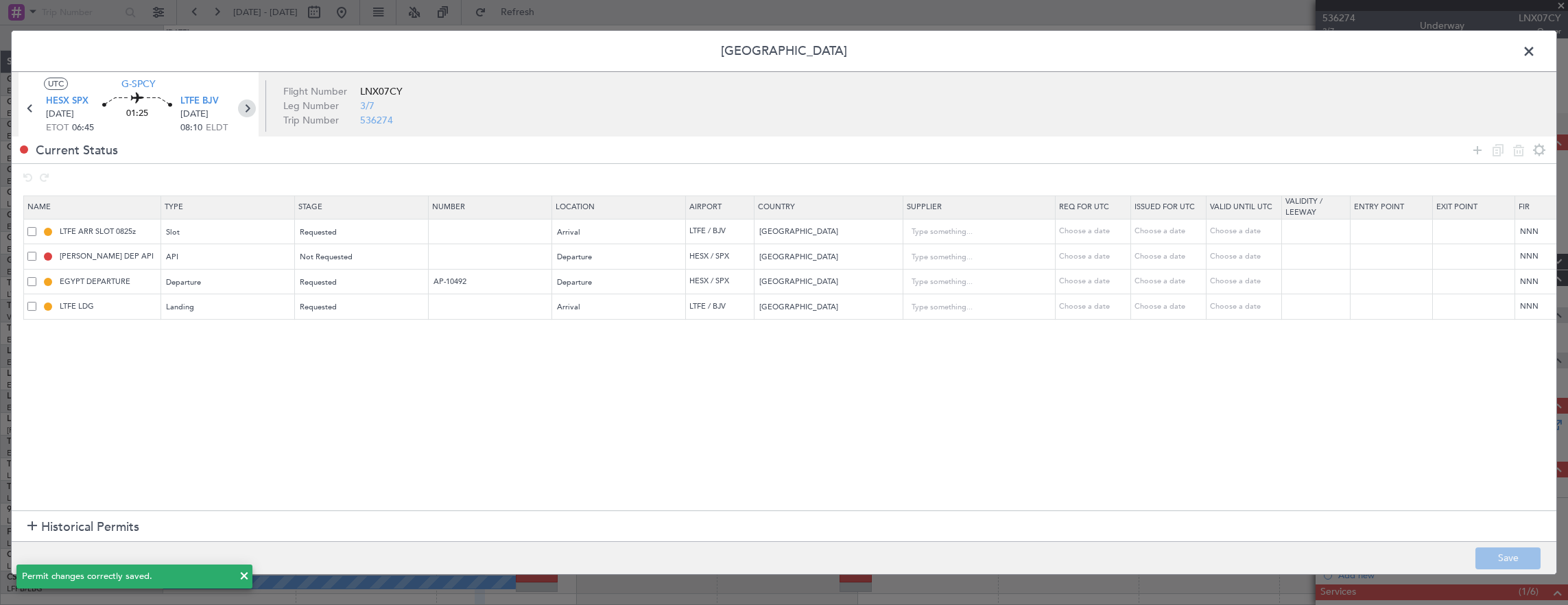
click at [247, 109] on icon at bounding box center [246, 108] width 18 height 18
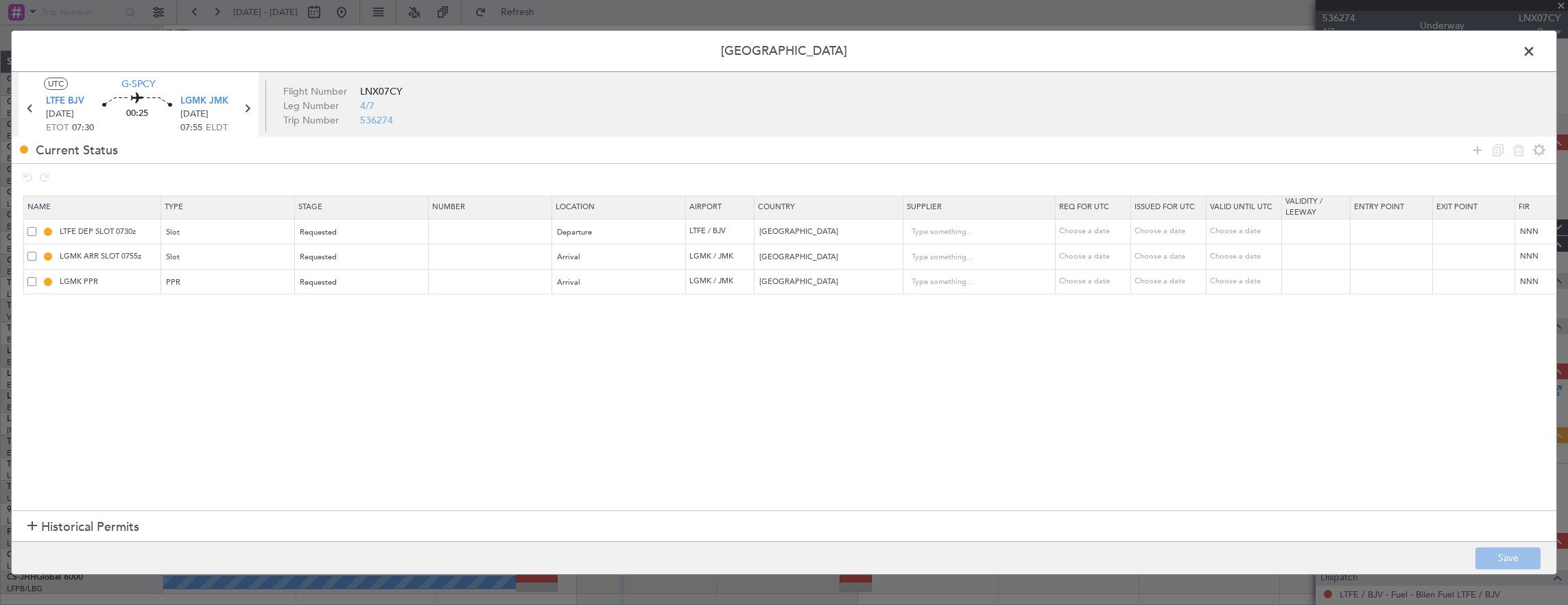
click at [1475, 165] on div at bounding box center [784, 178] width 1545 height 28
click at [1477, 152] on icon at bounding box center [1477, 150] width 17 height 17
click at [202, 311] on div "Type" at bounding box center [224, 308] width 113 height 21
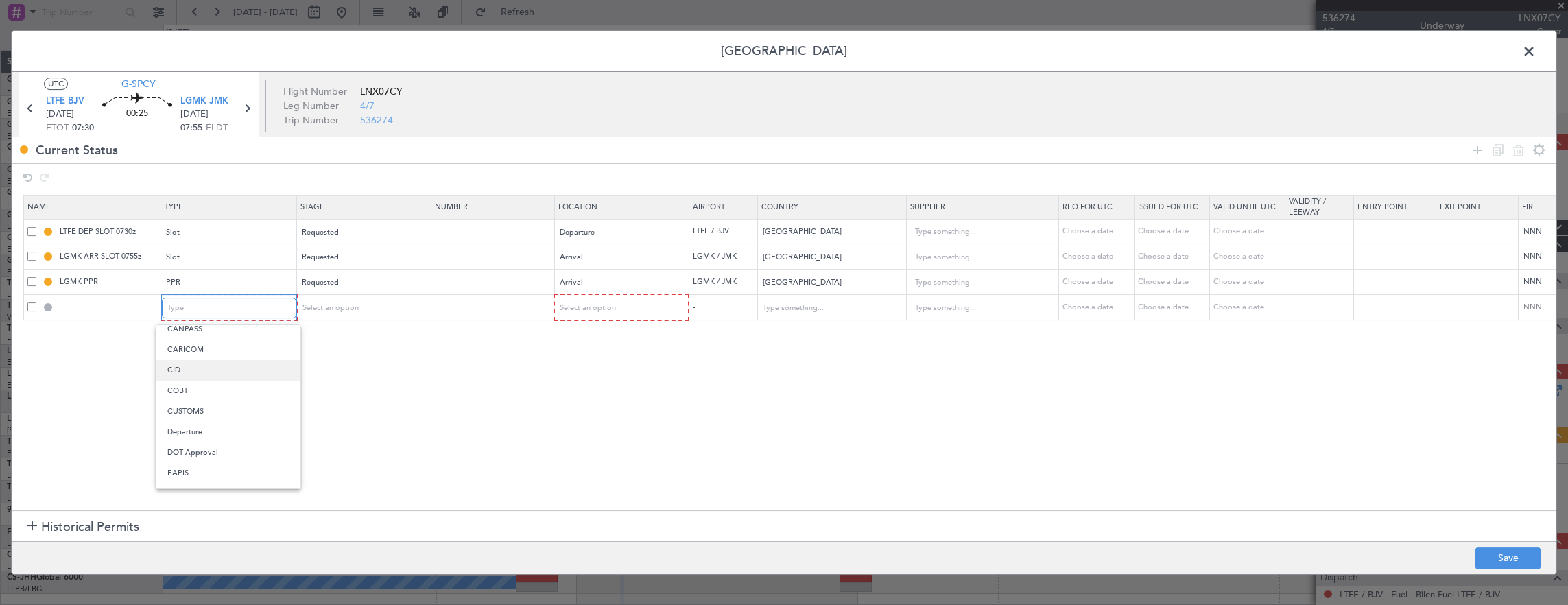
scroll to position [137, 0]
click at [215, 364] on span "Departure" at bounding box center [229, 362] width 122 height 21
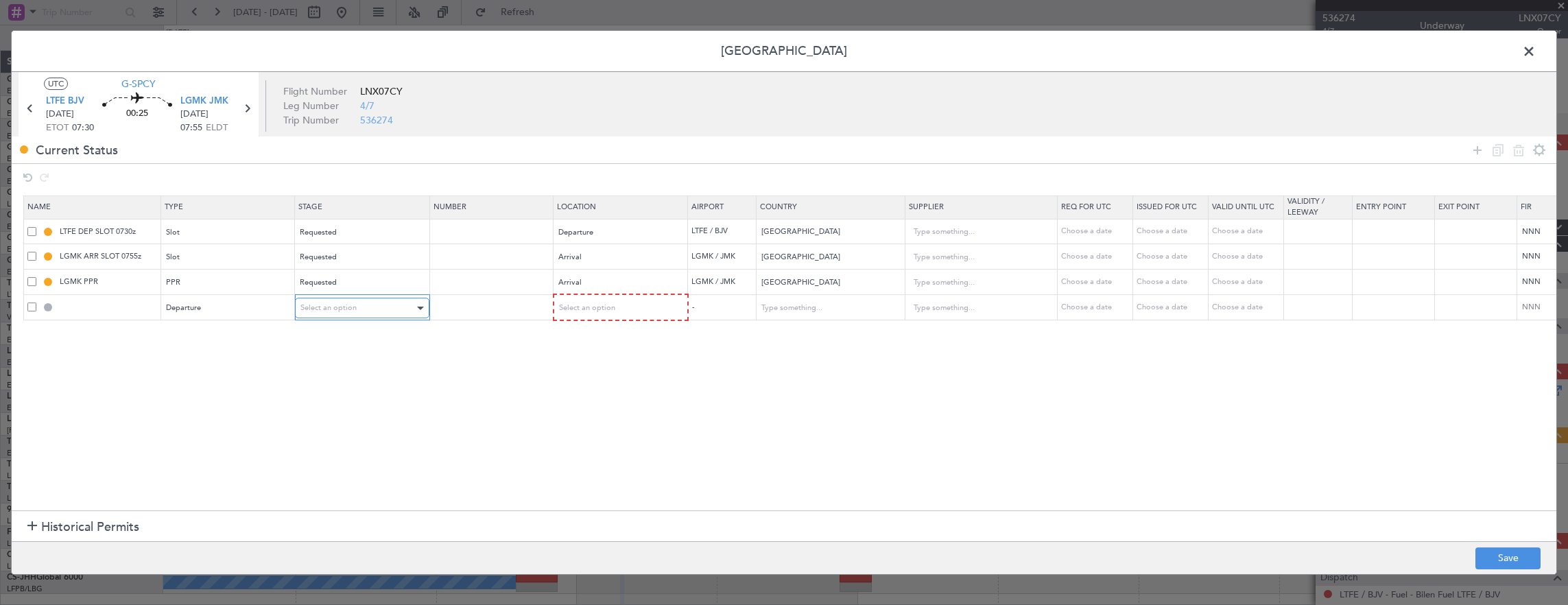
click at [340, 311] on span "Select an option" at bounding box center [328, 307] width 56 height 10
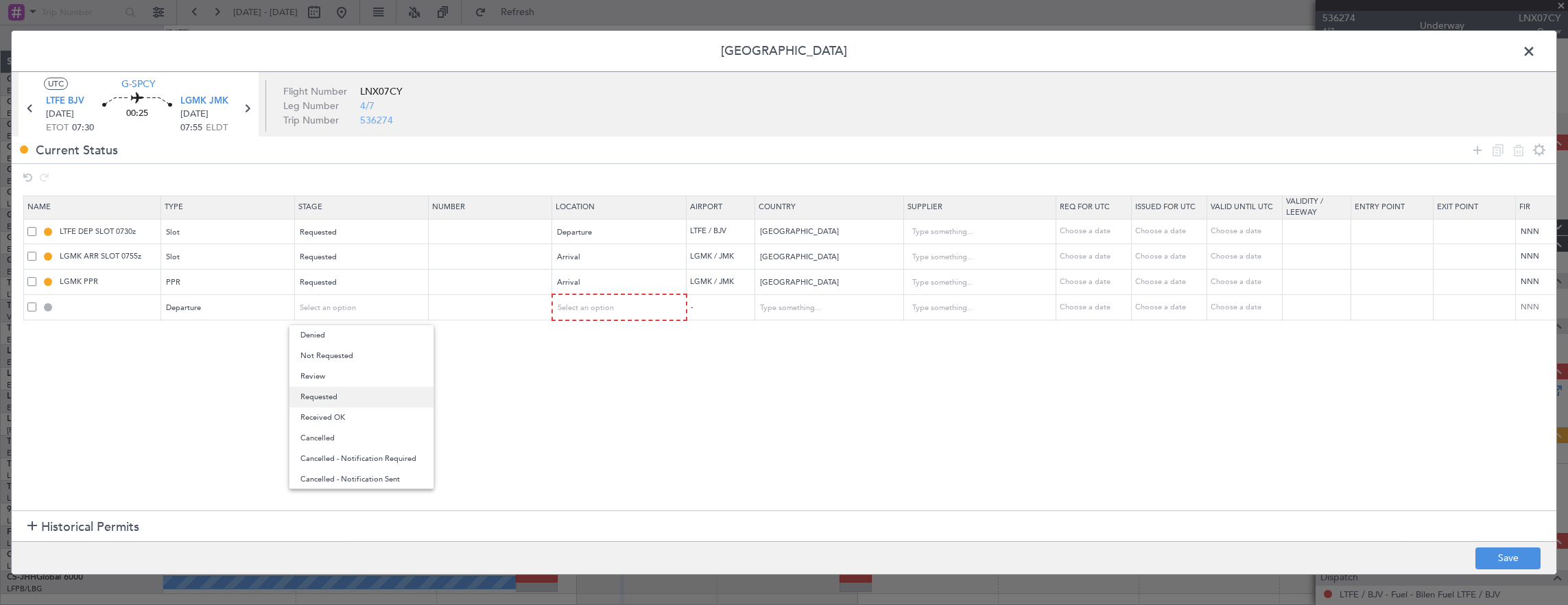
click at [352, 401] on span "Requested" at bounding box center [361, 397] width 122 height 21
click at [586, 319] on table "Name Type Stage Number Location Airport Country Supplier Req For Utc Issued For…" at bounding box center [899, 258] width 1751 height 125
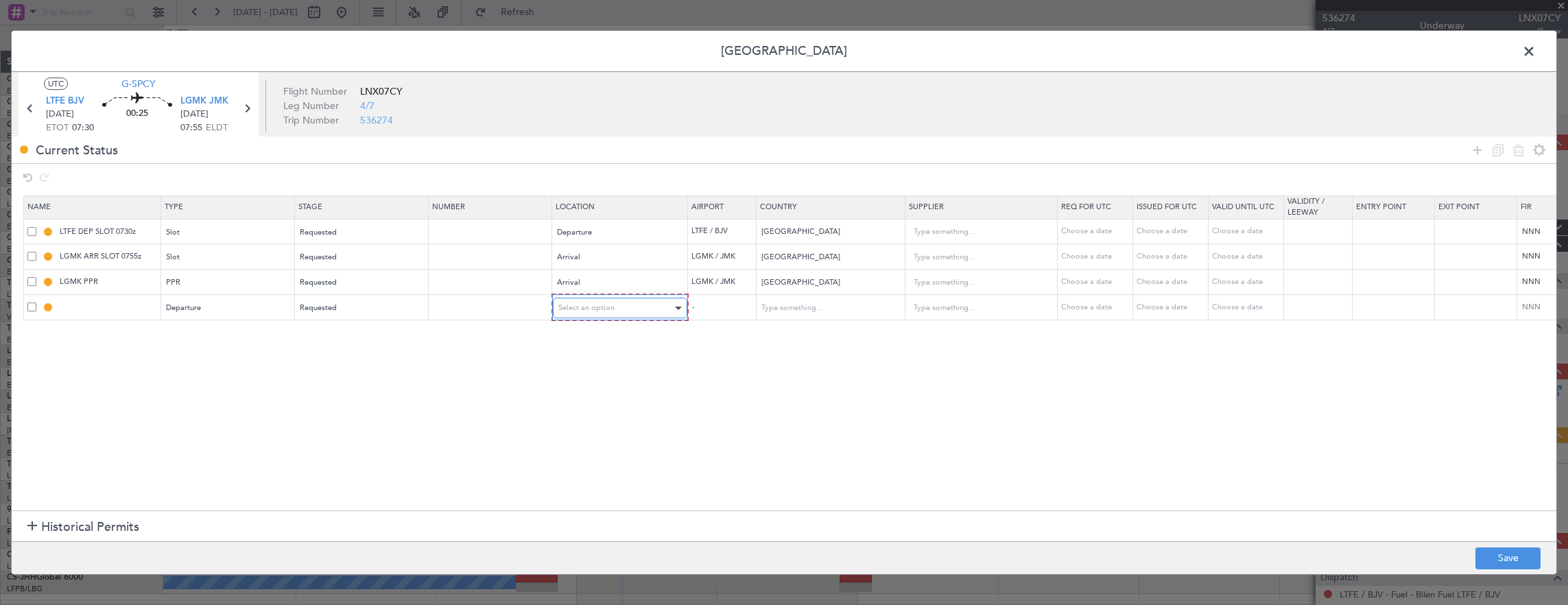
click at [589, 307] on span "Select an option" at bounding box center [586, 307] width 56 height 10
click at [586, 335] on span "Departure" at bounding box center [618, 335] width 122 height 21
click at [1518, 535] on section "Historical Permits" at bounding box center [784, 526] width 1545 height 33
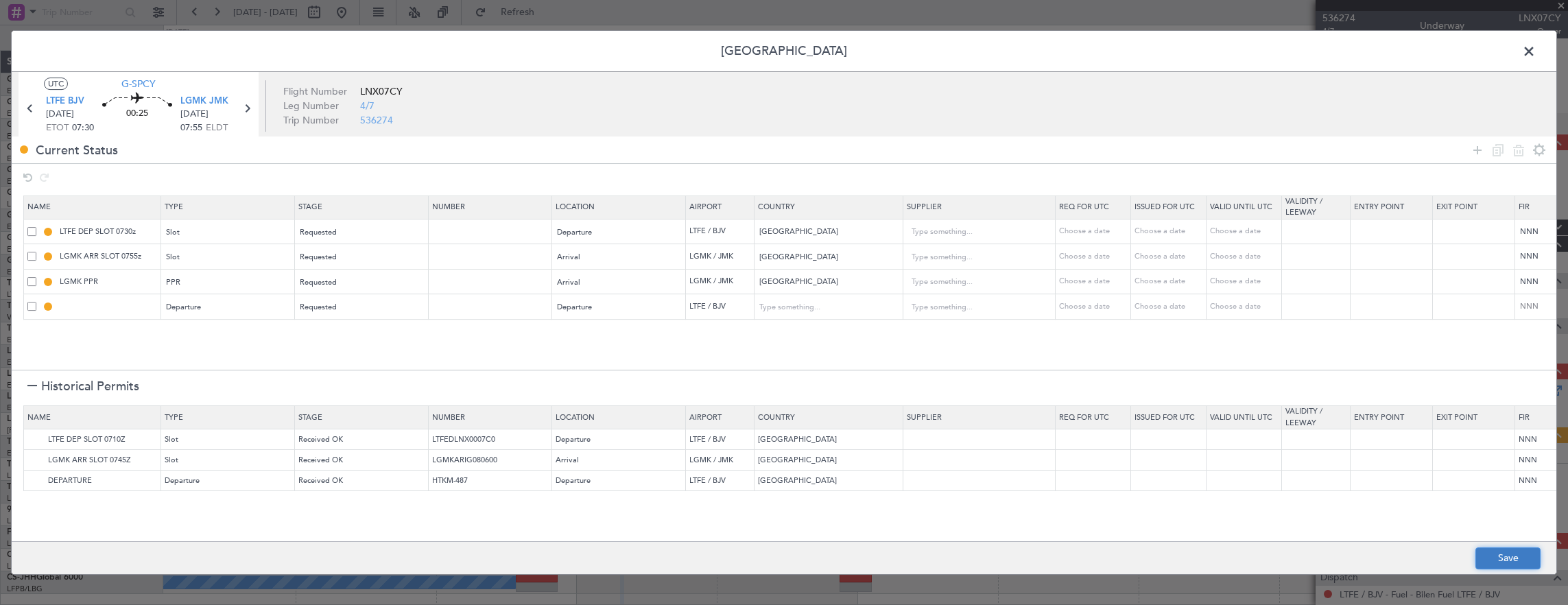
click at [1515, 548] on button "Save" at bounding box center [1508, 558] width 65 height 22
type input "DEPARTURE"
type input "[GEOGRAPHIC_DATA]"
type input "NNN"
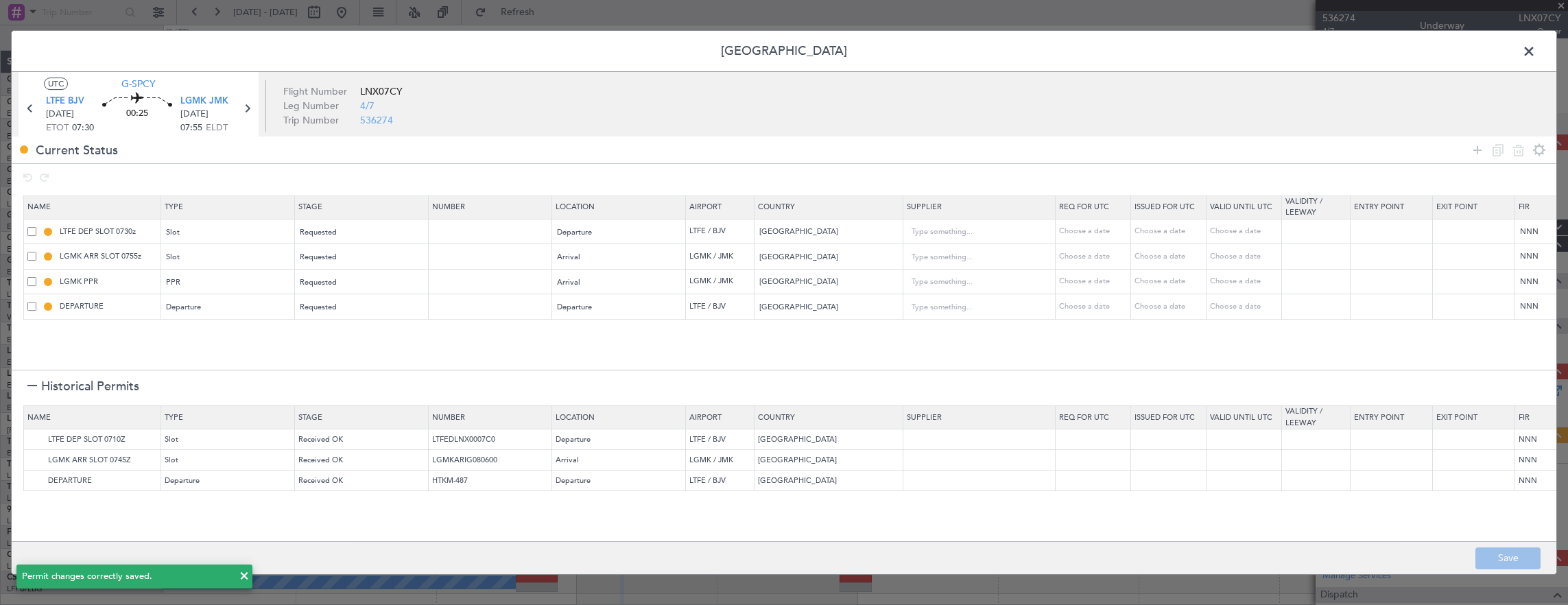
click at [1535, 54] on span at bounding box center [1535, 54] width 0 height 28
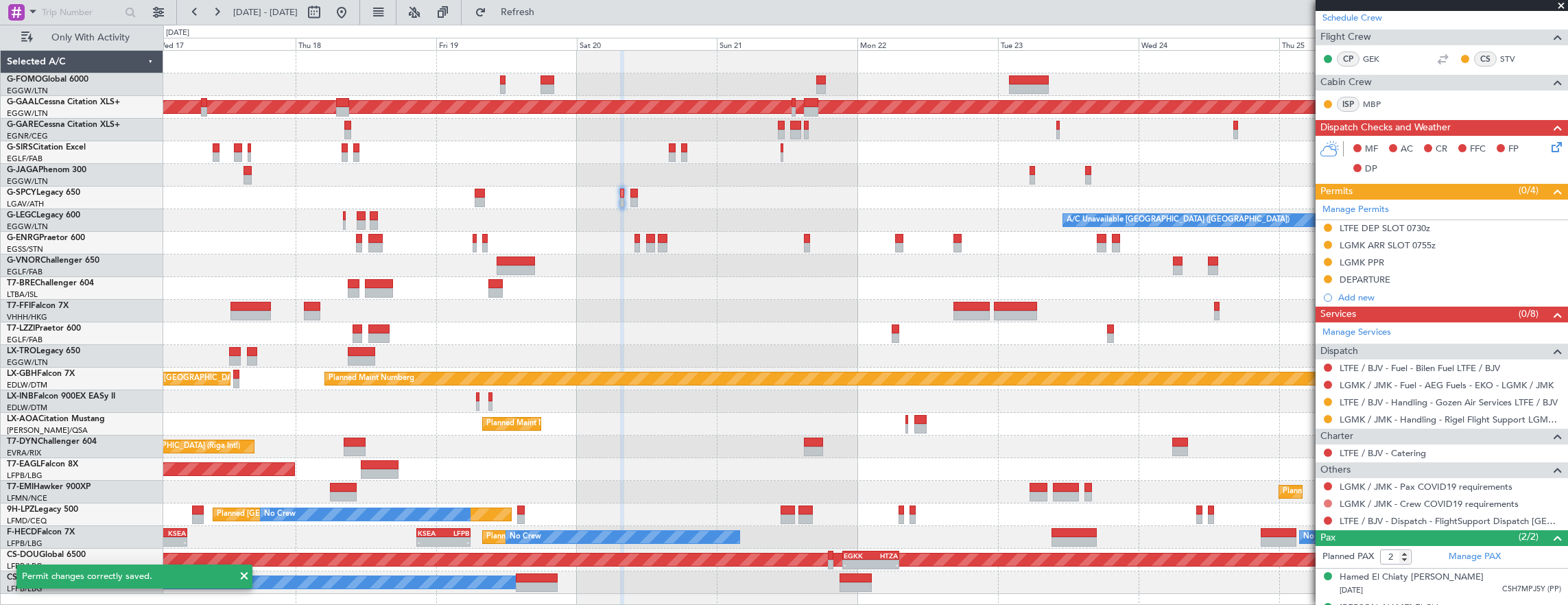
scroll to position [265, 0]
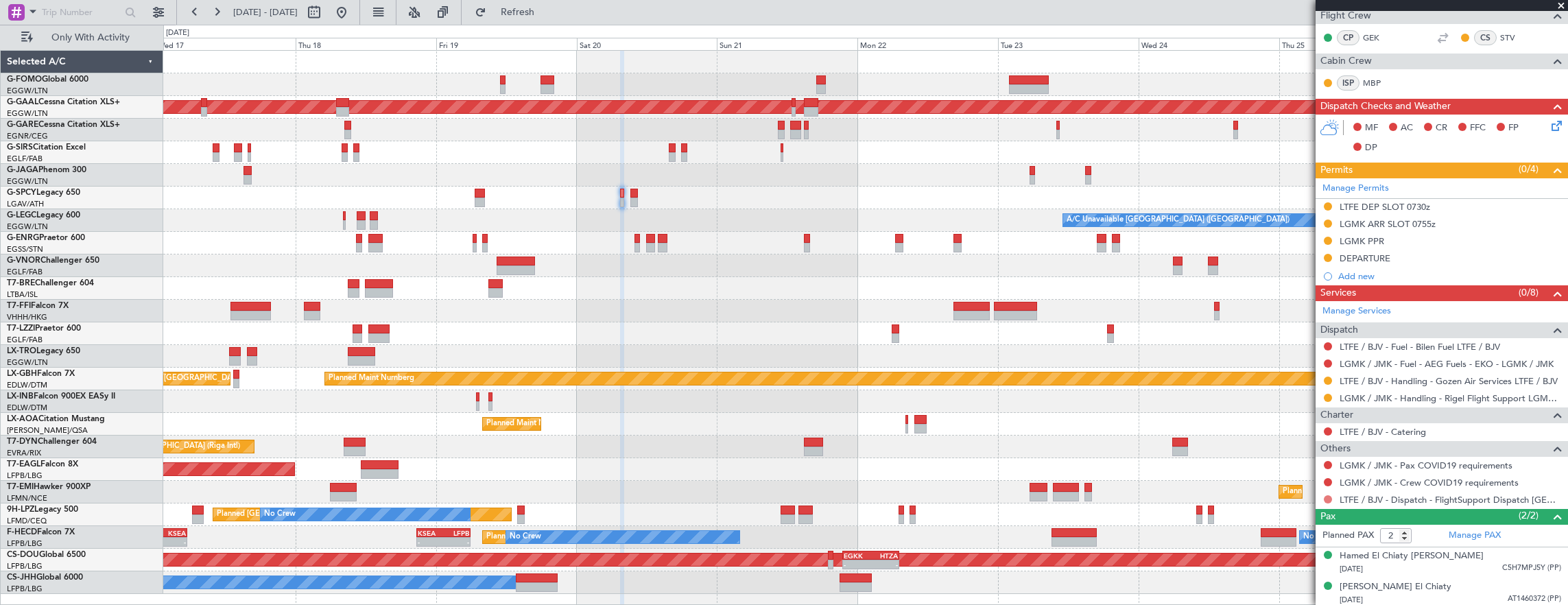
click at [1328, 495] on button at bounding box center [1328, 499] width 8 height 8
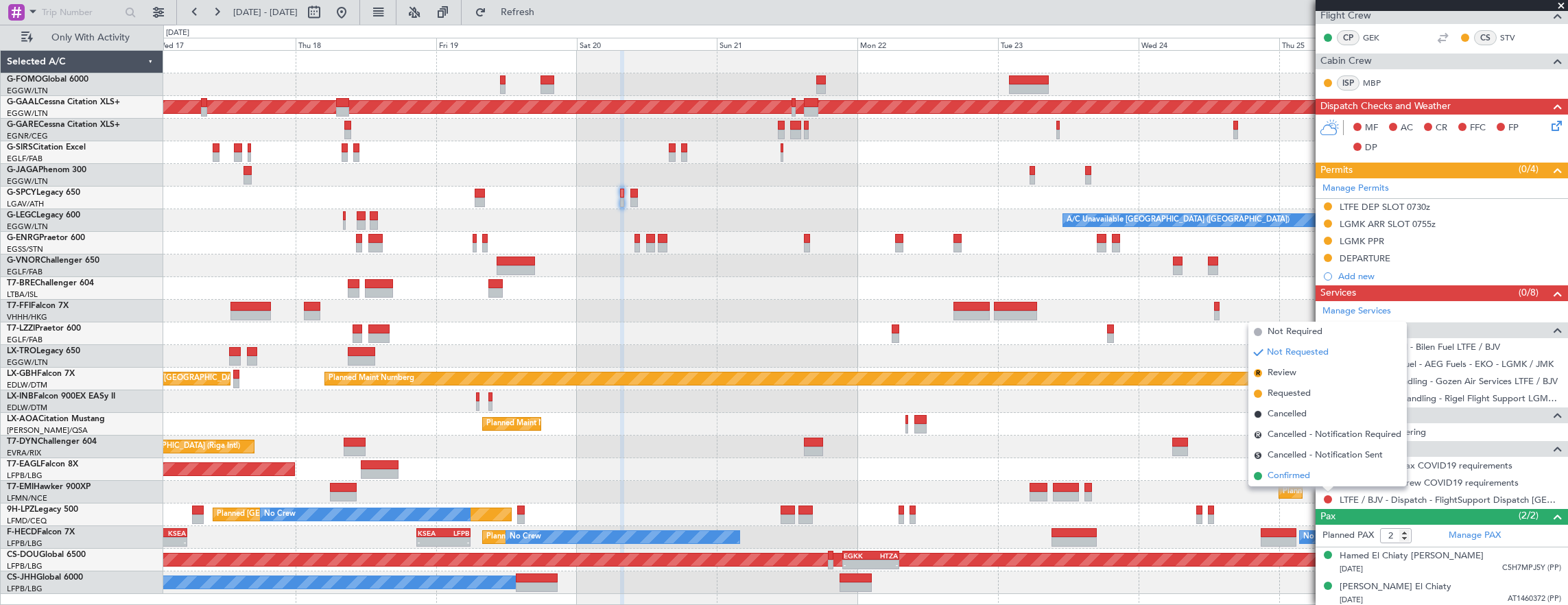
click at [1321, 480] on li "Confirmed" at bounding box center [1328, 476] width 159 height 21
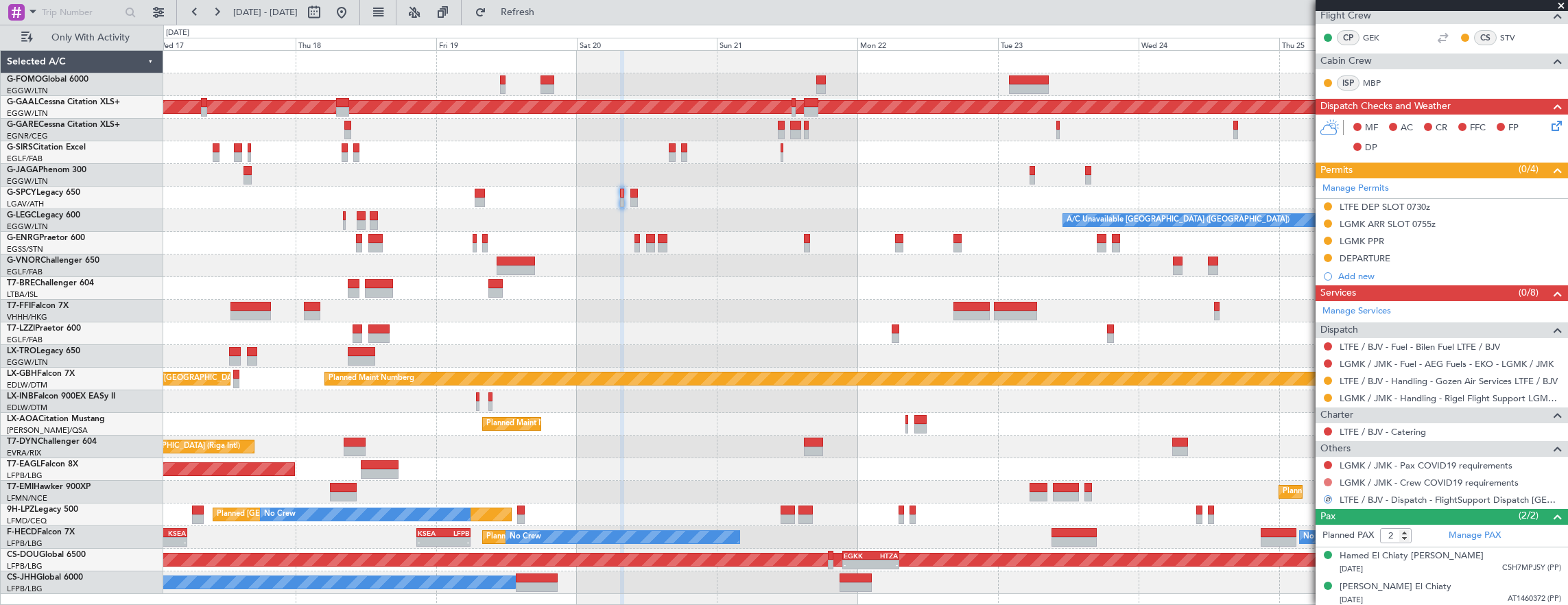
click at [1322, 479] on div at bounding box center [1327, 481] width 11 height 11
click at [1329, 479] on button at bounding box center [1328, 482] width 8 height 8
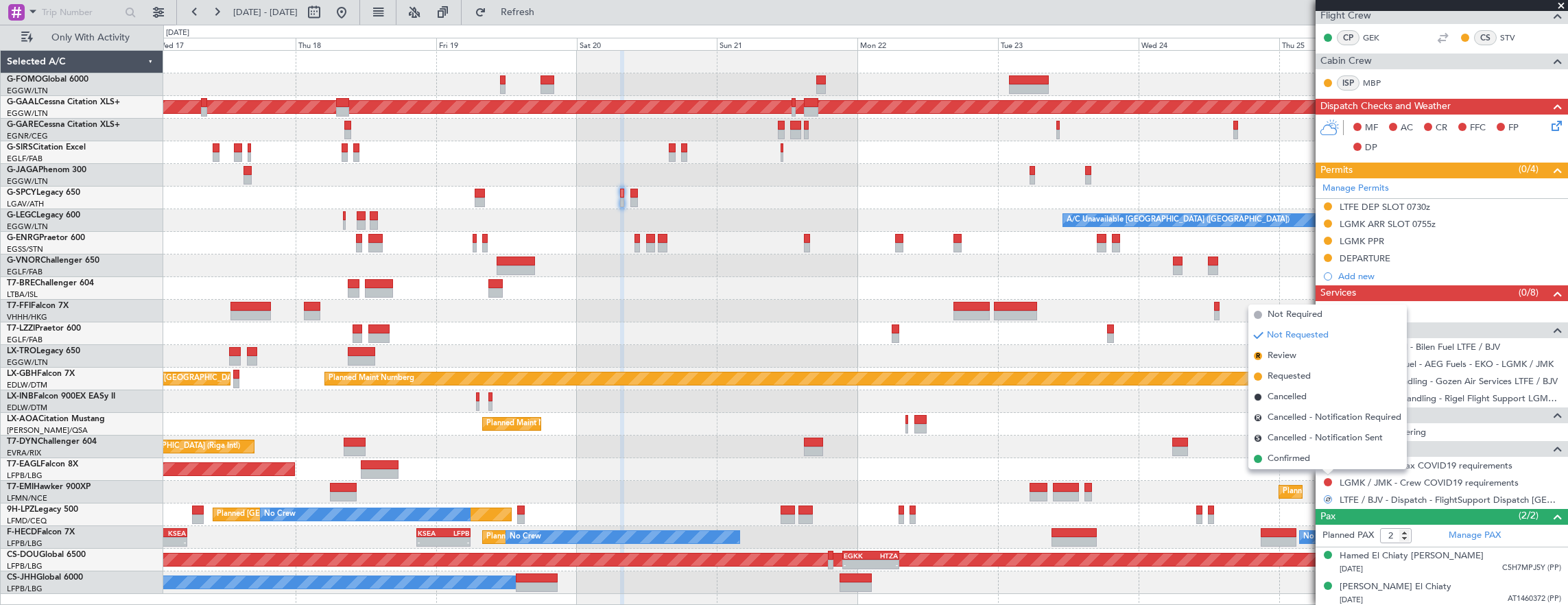
click at [1304, 320] on span "Not Required" at bounding box center [1295, 315] width 55 height 13
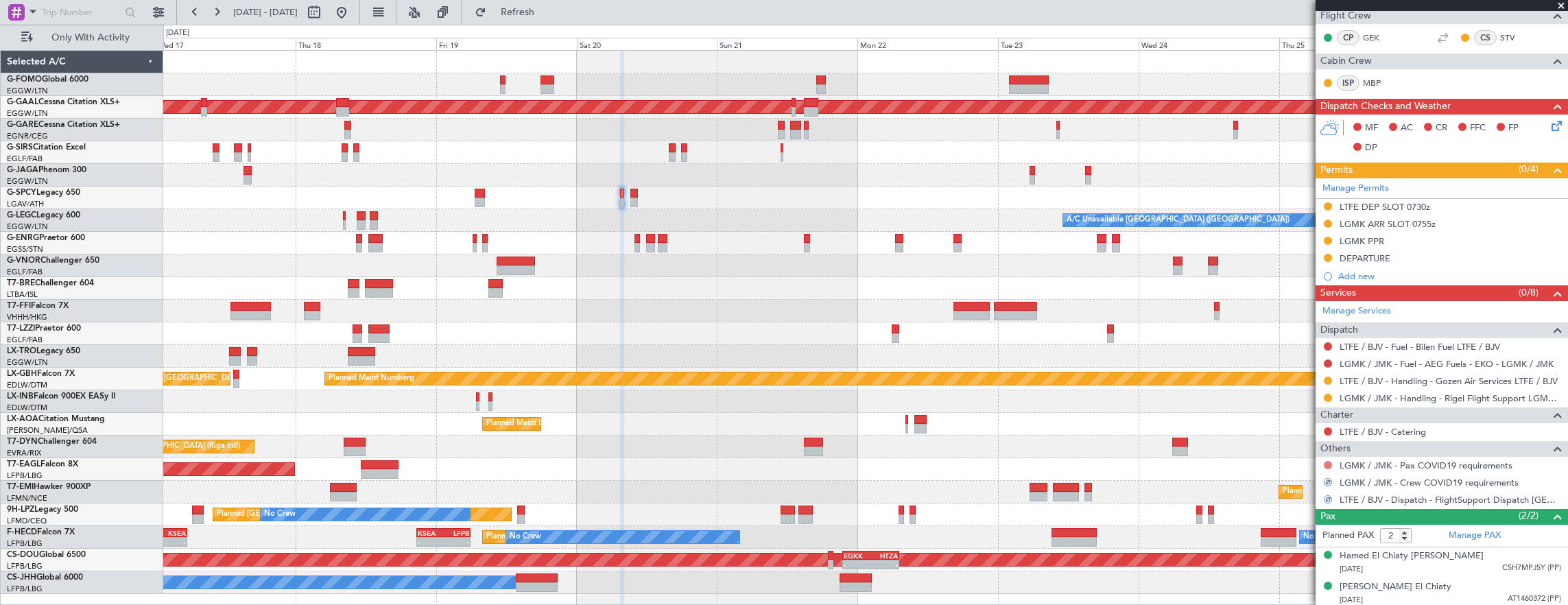
click at [1329, 464] on button at bounding box center [1328, 465] width 8 height 8
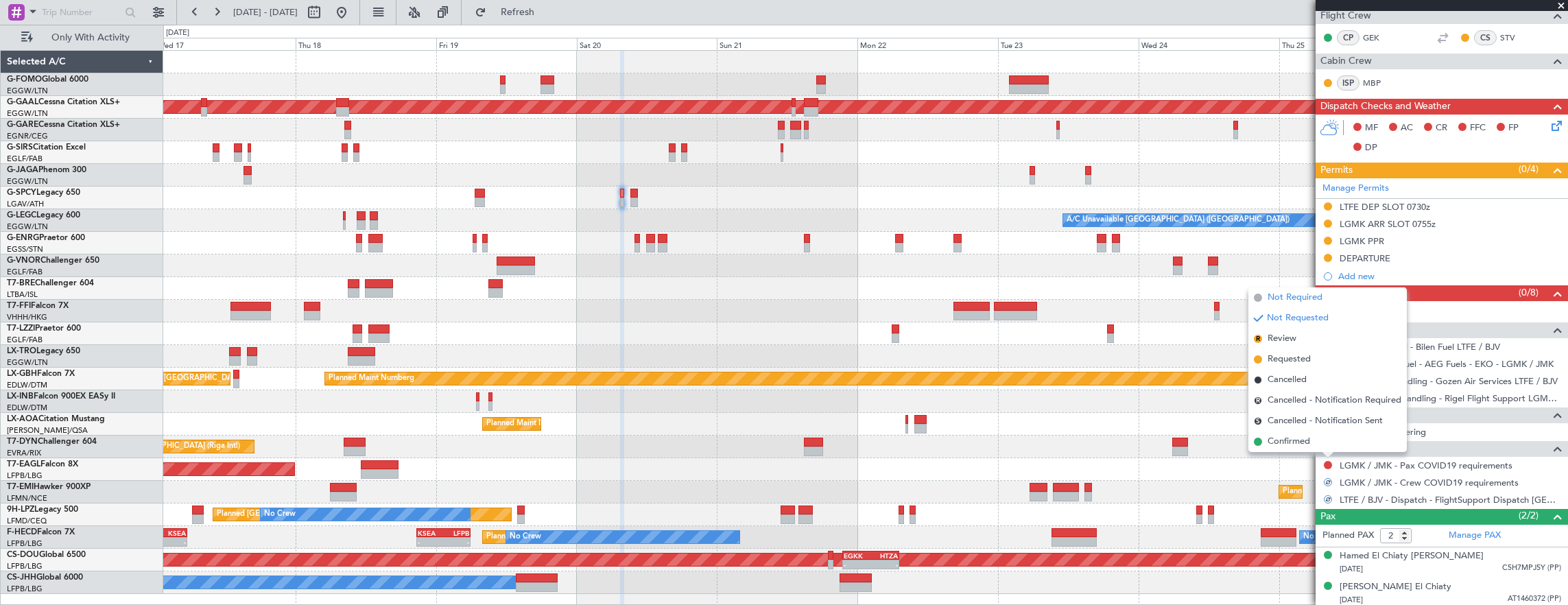
click at [1288, 298] on span "Not Required" at bounding box center [1295, 297] width 55 height 13
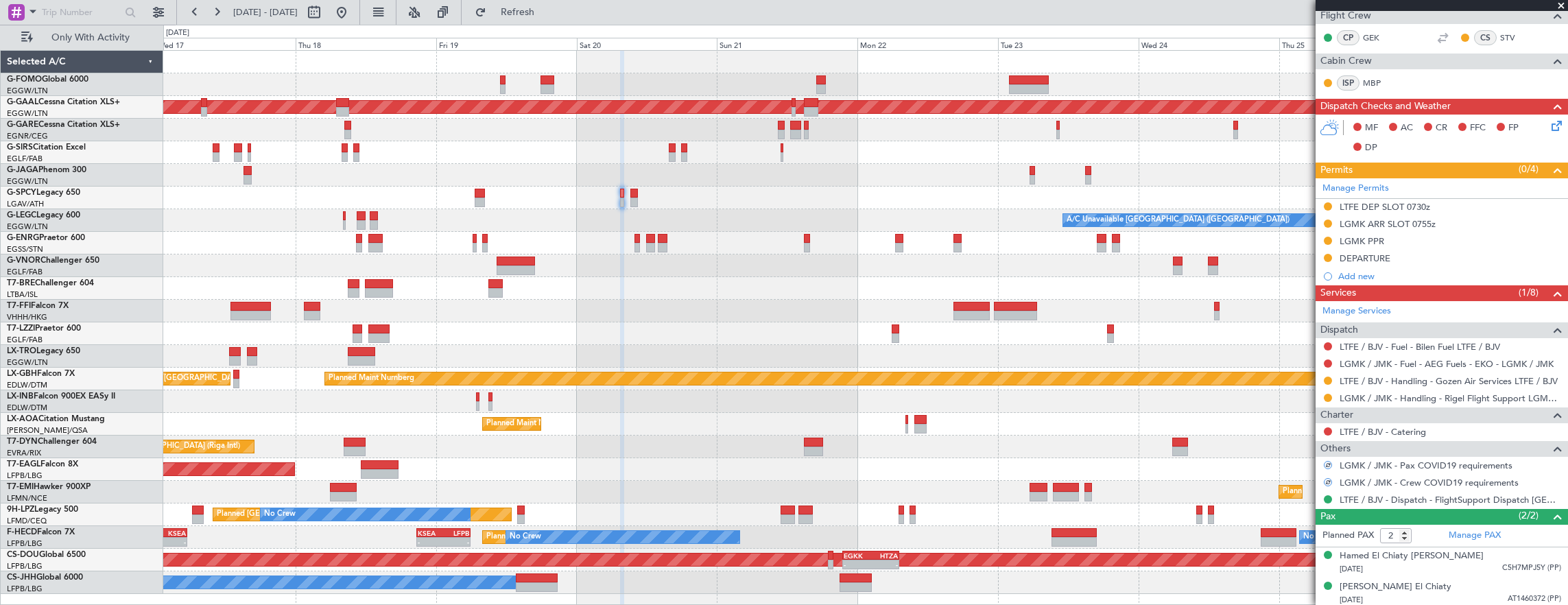
click at [637, 189] on div at bounding box center [633, 194] width 7 height 10
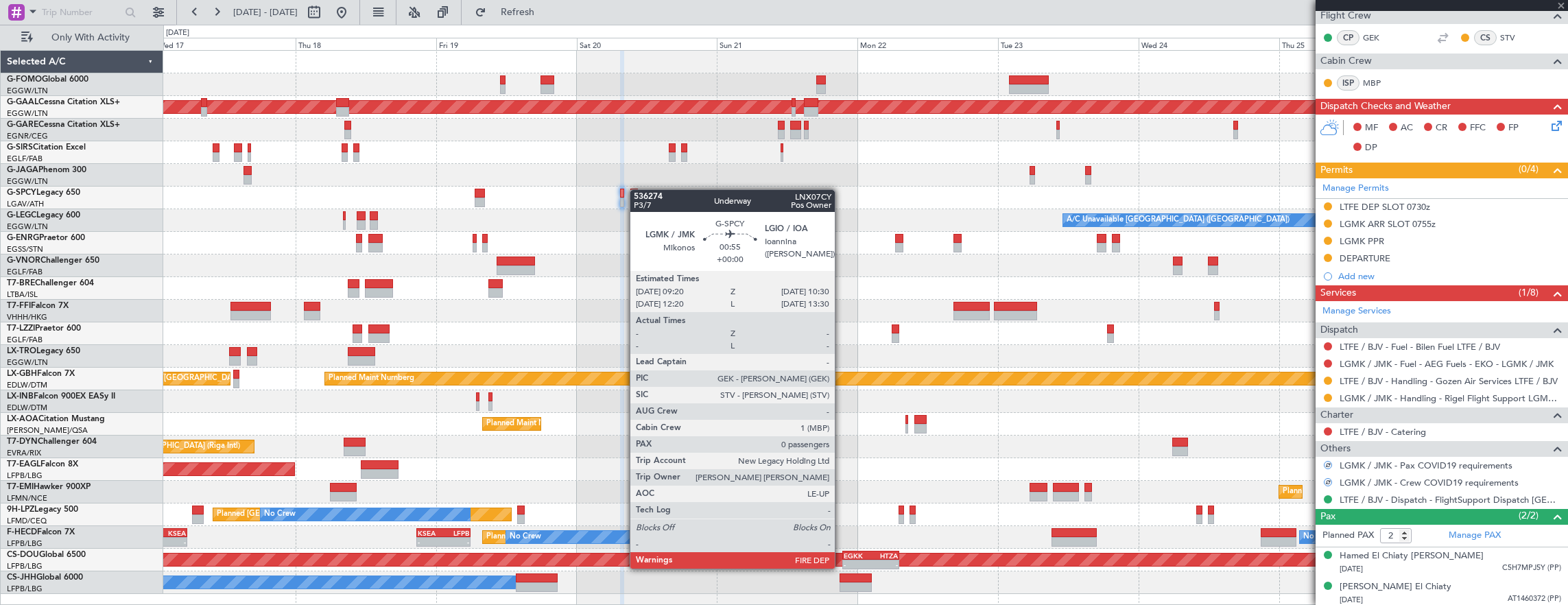
type input "0"
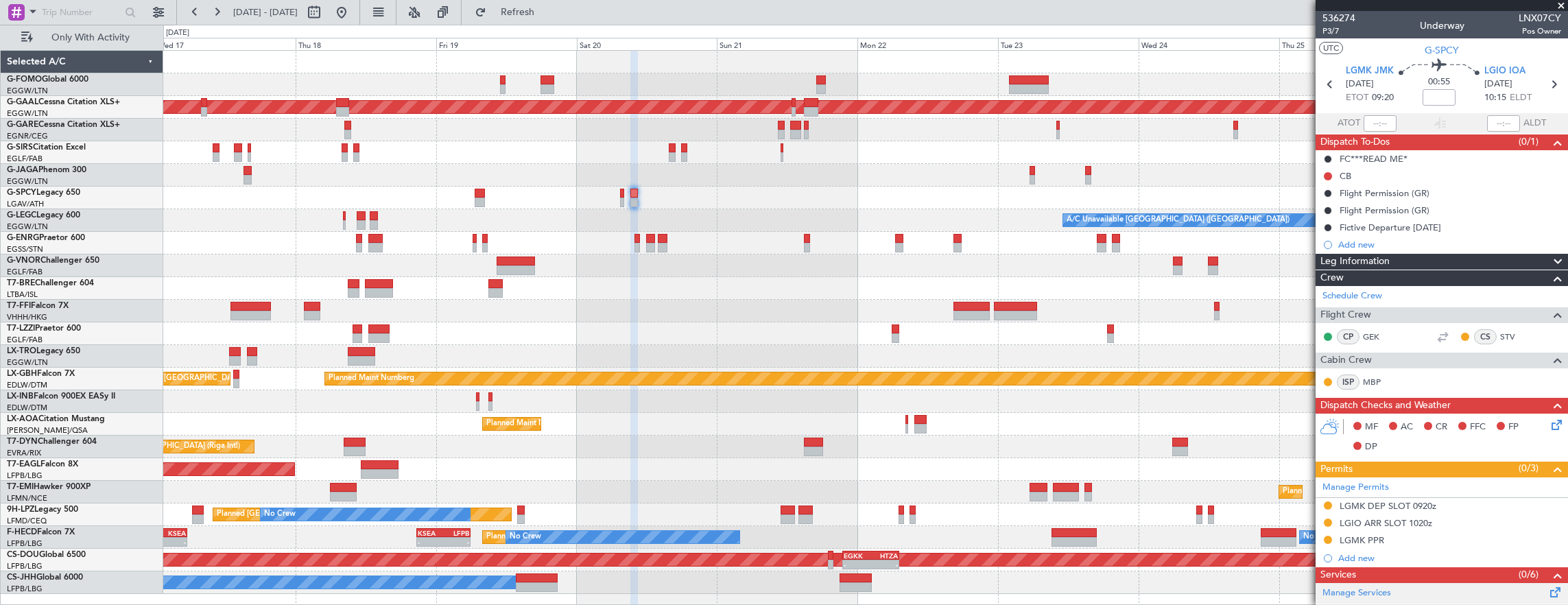
scroll to position [219, 0]
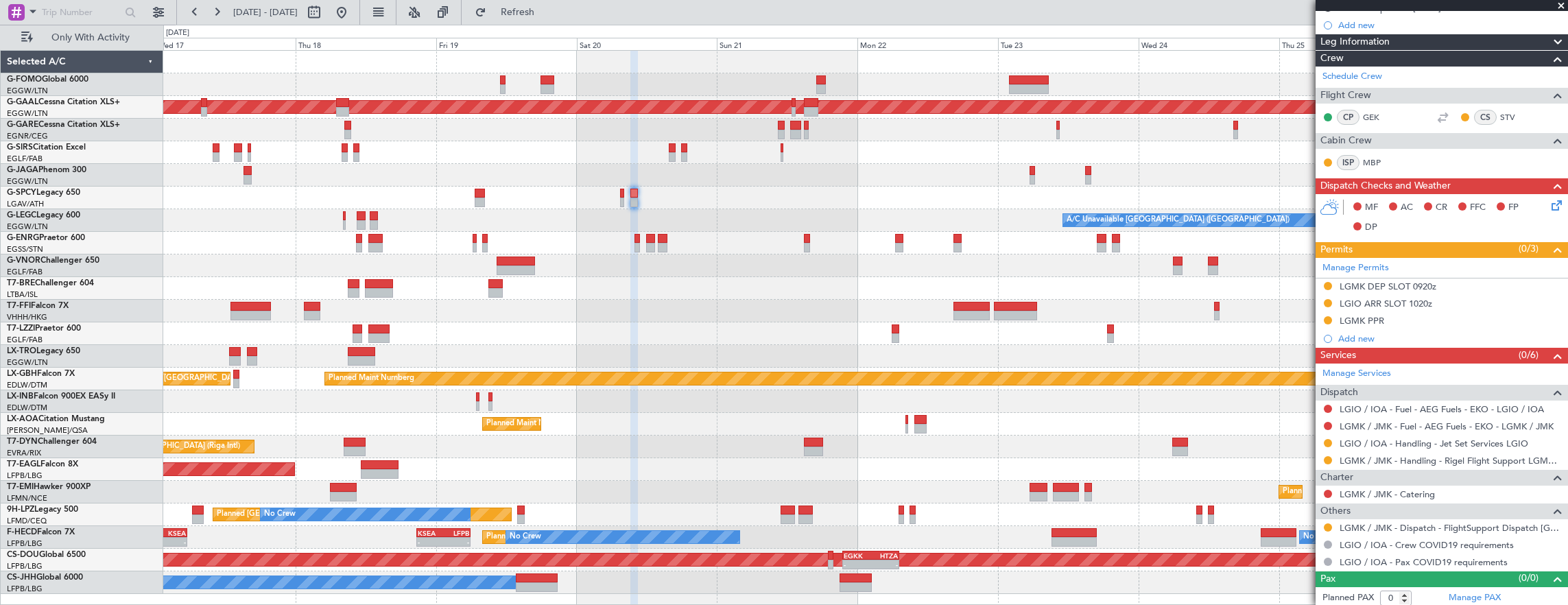
click at [914, 204] on div at bounding box center [865, 198] width 1404 height 23
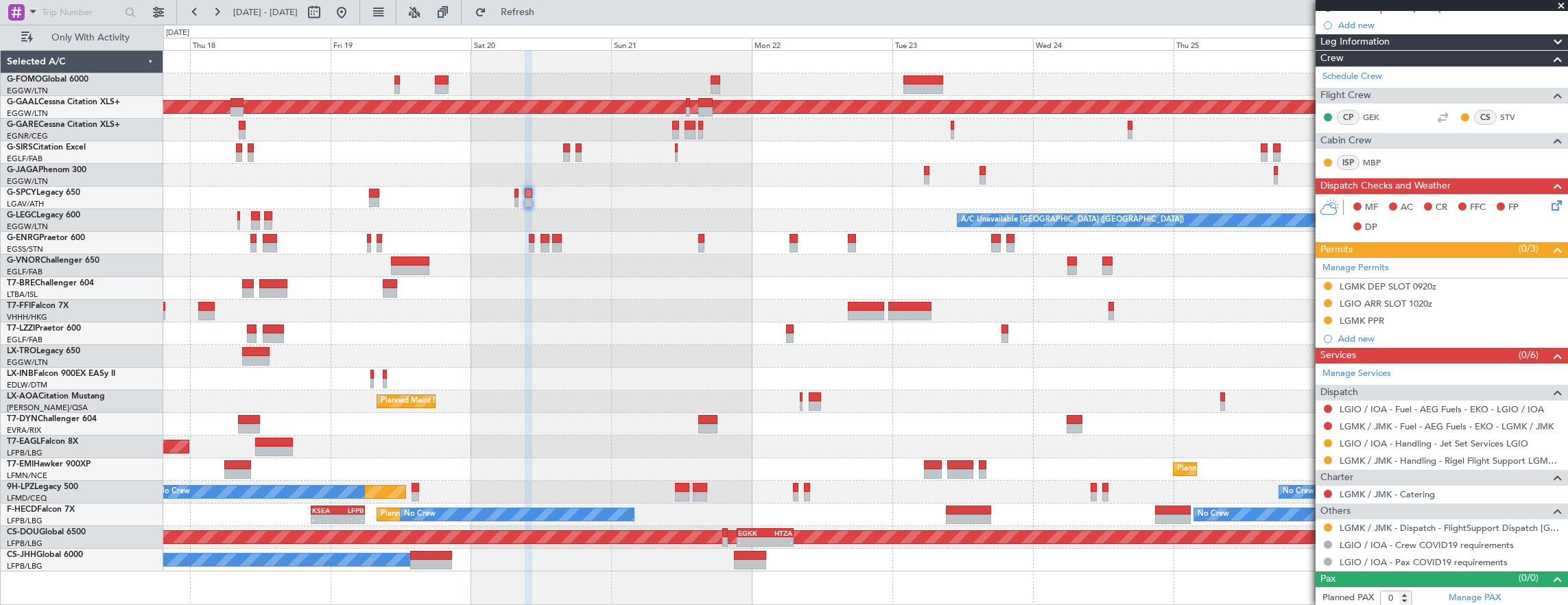
click at [1330, 519] on div "LGMK / JMK - Dispatch - FlightSupport Dispatch [GEOGRAPHIC_DATA]" at bounding box center [1441, 527] width 252 height 18
click at [1330, 523] on button at bounding box center [1328, 527] width 8 height 8
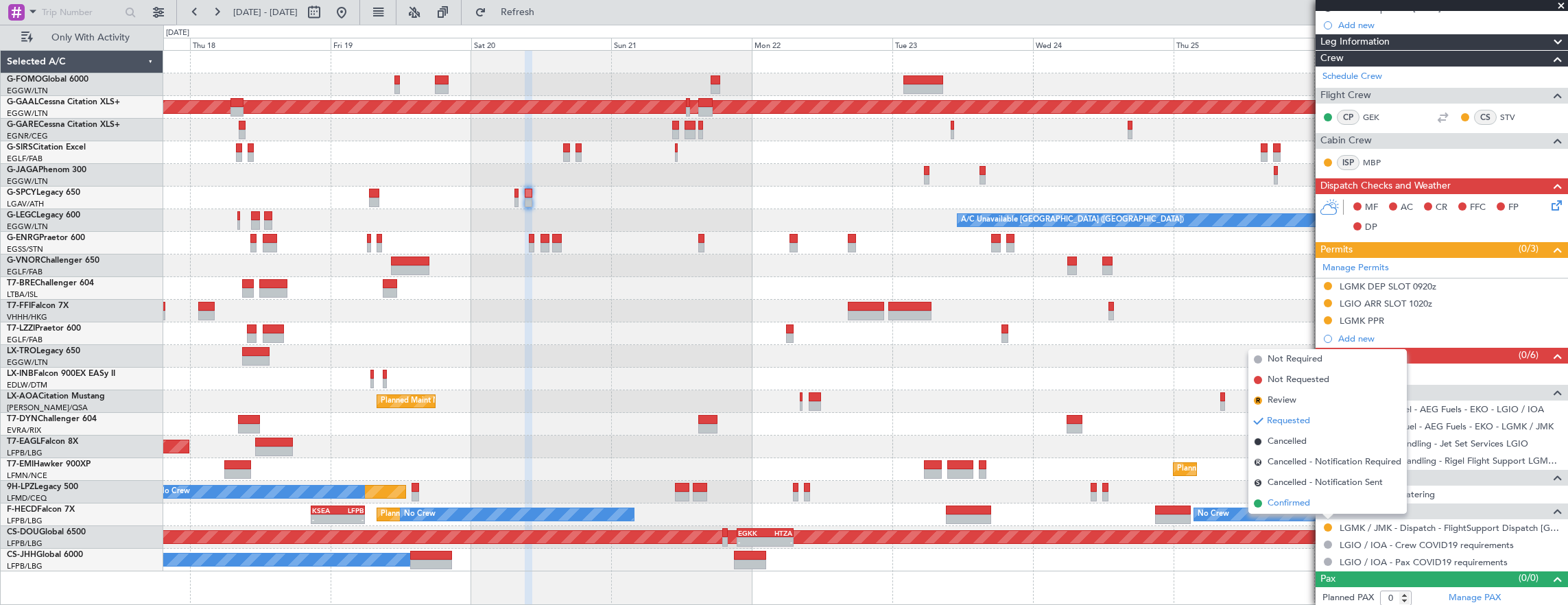
click at [1326, 509] on li "Confirmed" at bounding box center [1328, 503] width 159 height 21
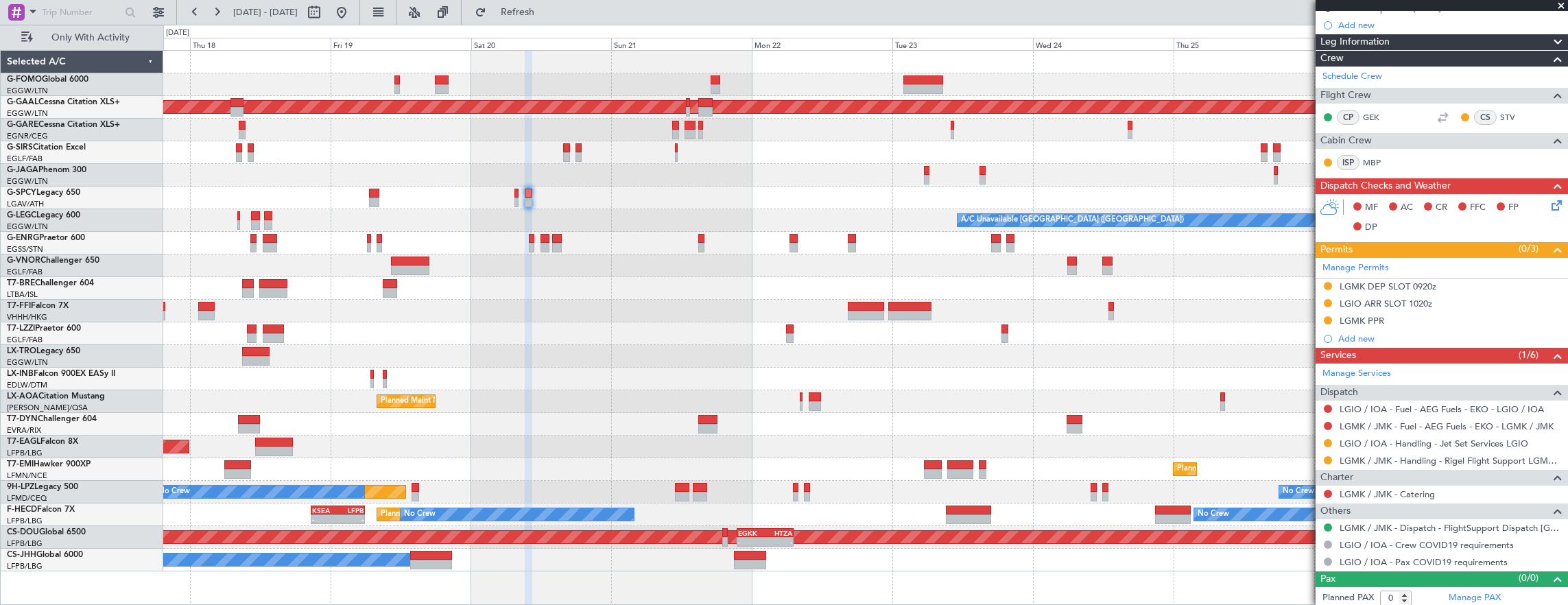
click at [776, 190] on div at bounding box center [865, 198] width 1404 height 23
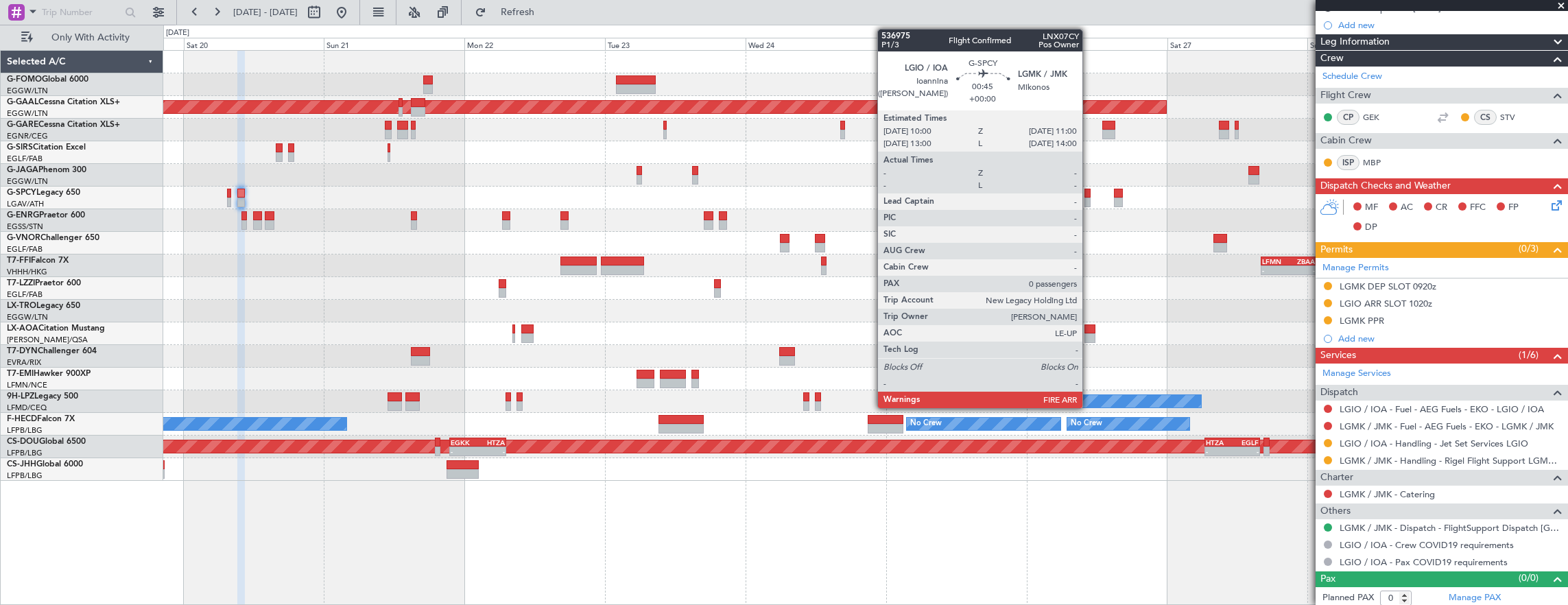
click at [1089, 194] on div at bounding box center [1087, 194] width 6 height 10
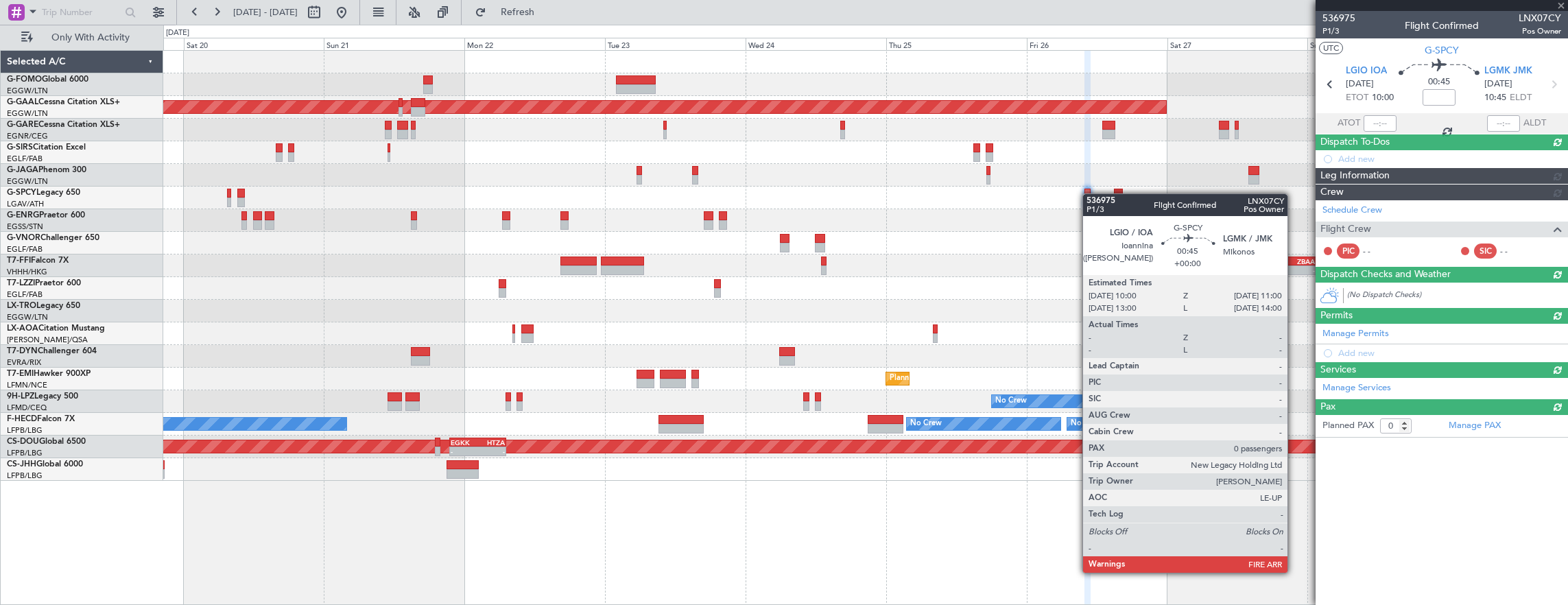
scroll to position [0, 0]
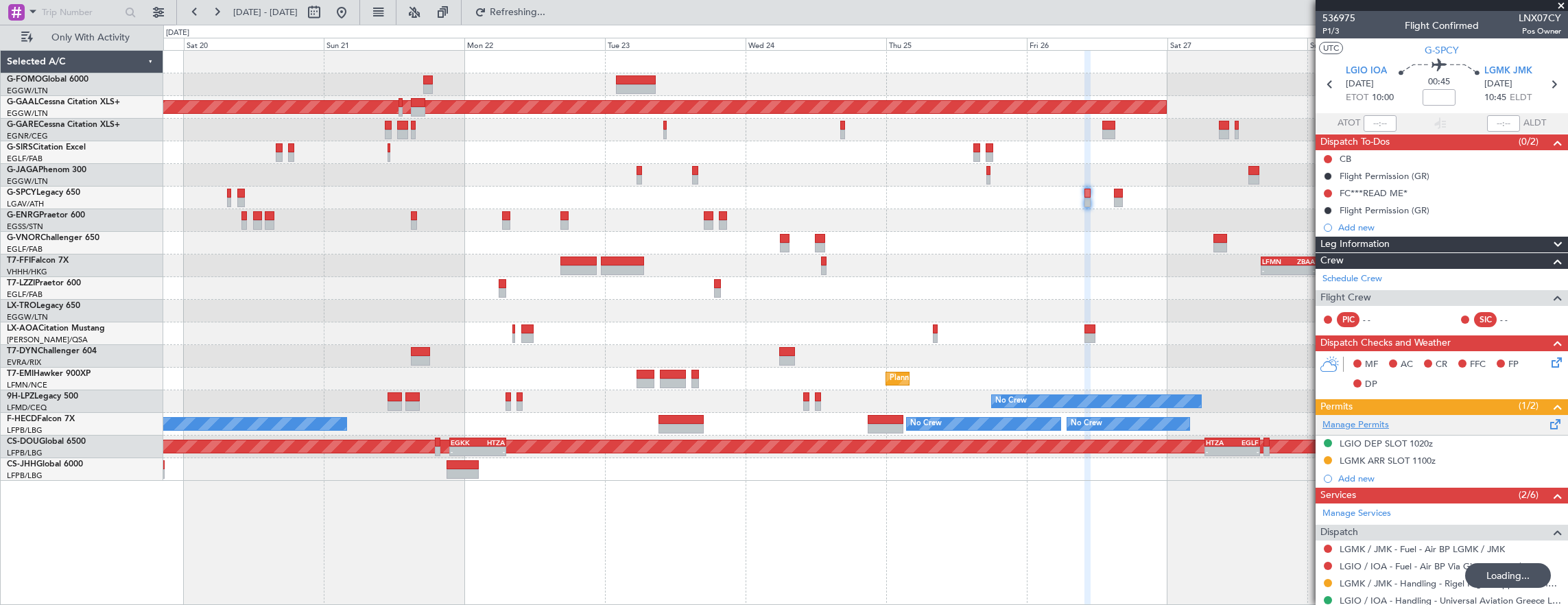
click at [1347, 421] on link "Manage Permits" at bounding box center [1355, 425] width 67 height 13
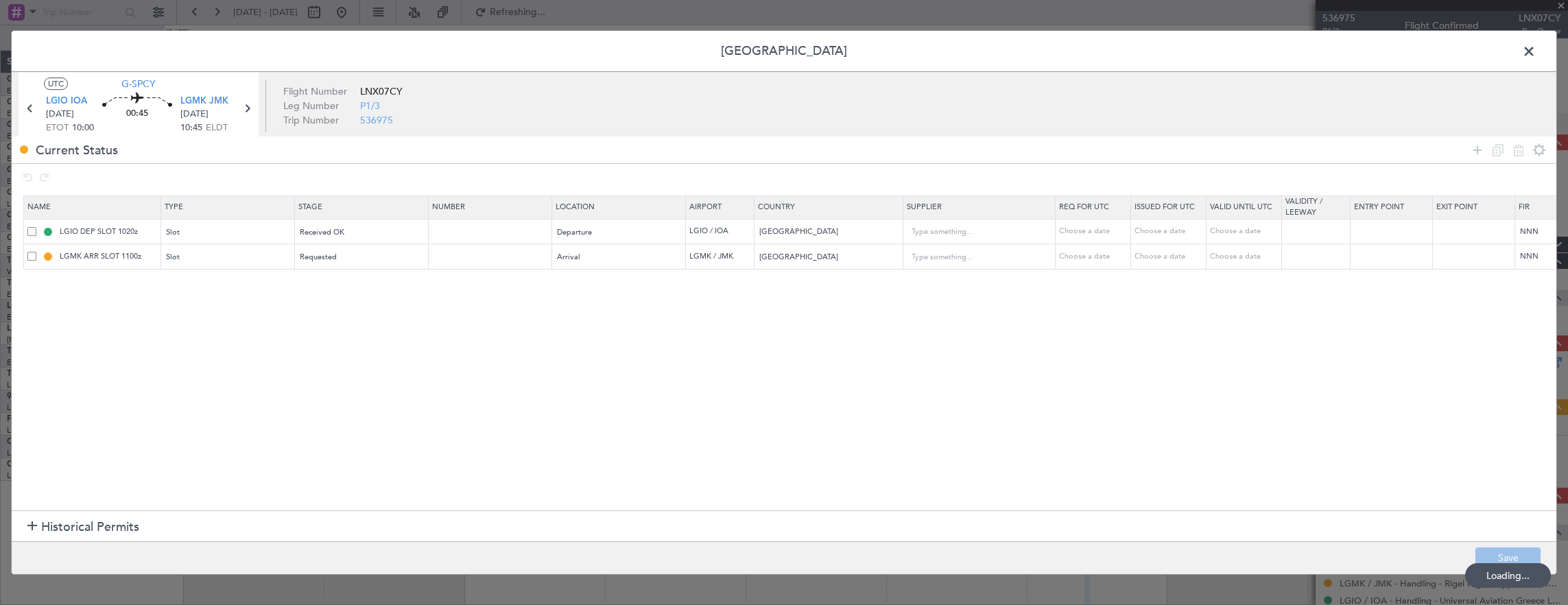
click at [1482, 147] on icon at bounding box center [1477, 150] width 17 height 17
click at [184, 287] on div at bounding box center [784, 302] width 1545 height 543
drag, startPoint x: 260, startPoint y: 283, endPoint x: 256, endPoint y: 296, distance: 13.6
click at [260, 284] on div "Type" at bounding box center [224, 283] width 113 height 21
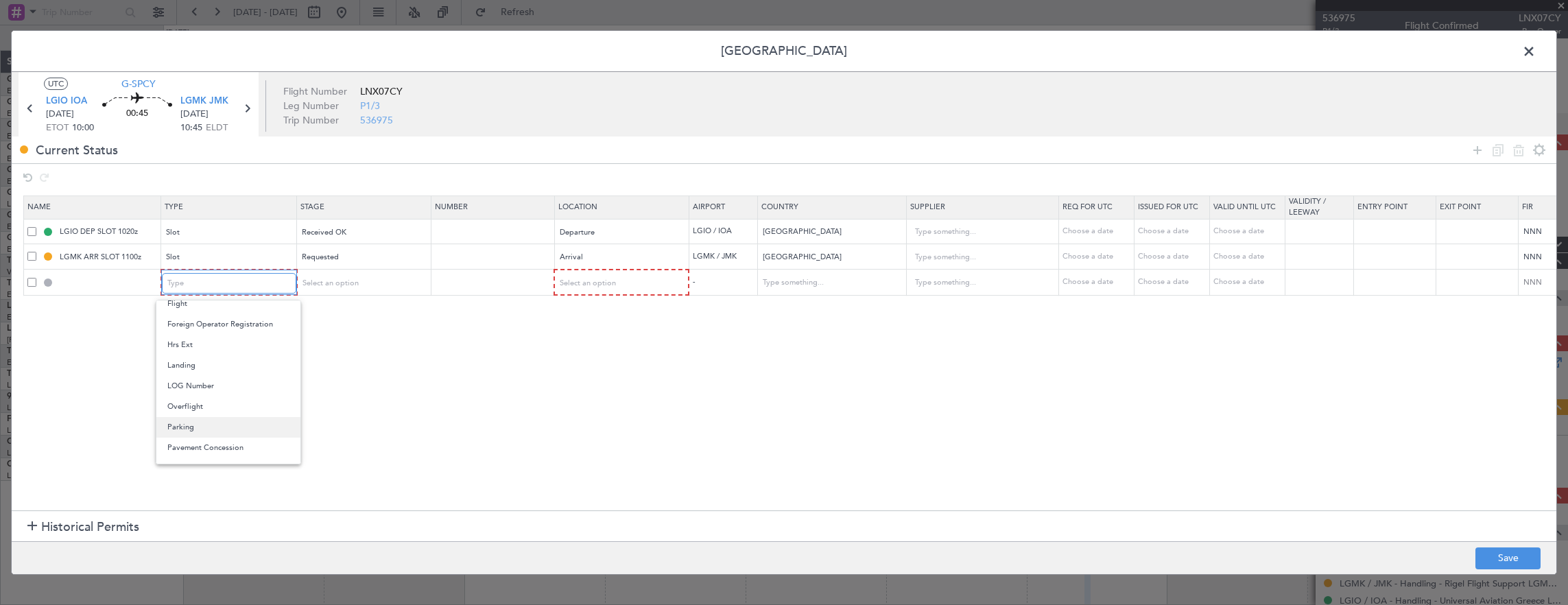
scroll to position [411, 0]
click at [225, 352] on span "PPR" at bounding box center [229, 351] width 122 height 21
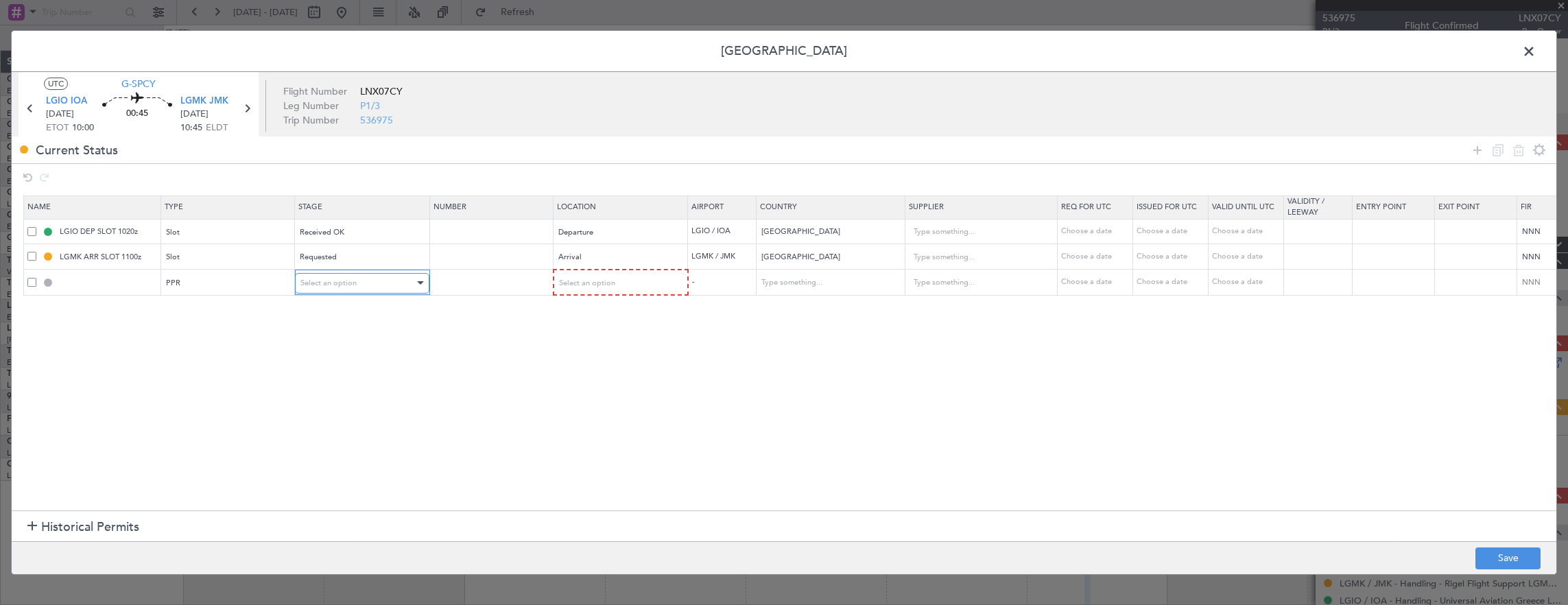
click at [325, 273] on div "Select an option" at bounding box center [357, 283] width 113 height 21
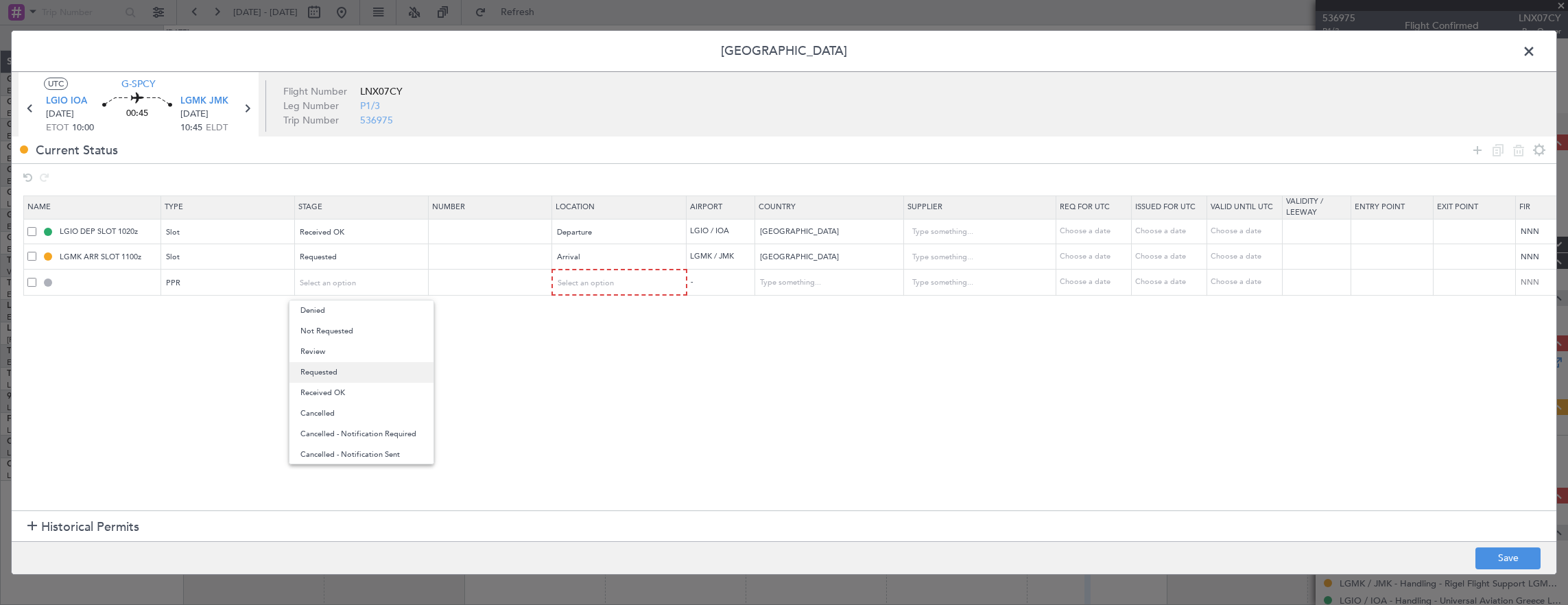
click at [333, 376] on span "Requested" at bounding box center [361, 372] width 122 height 21
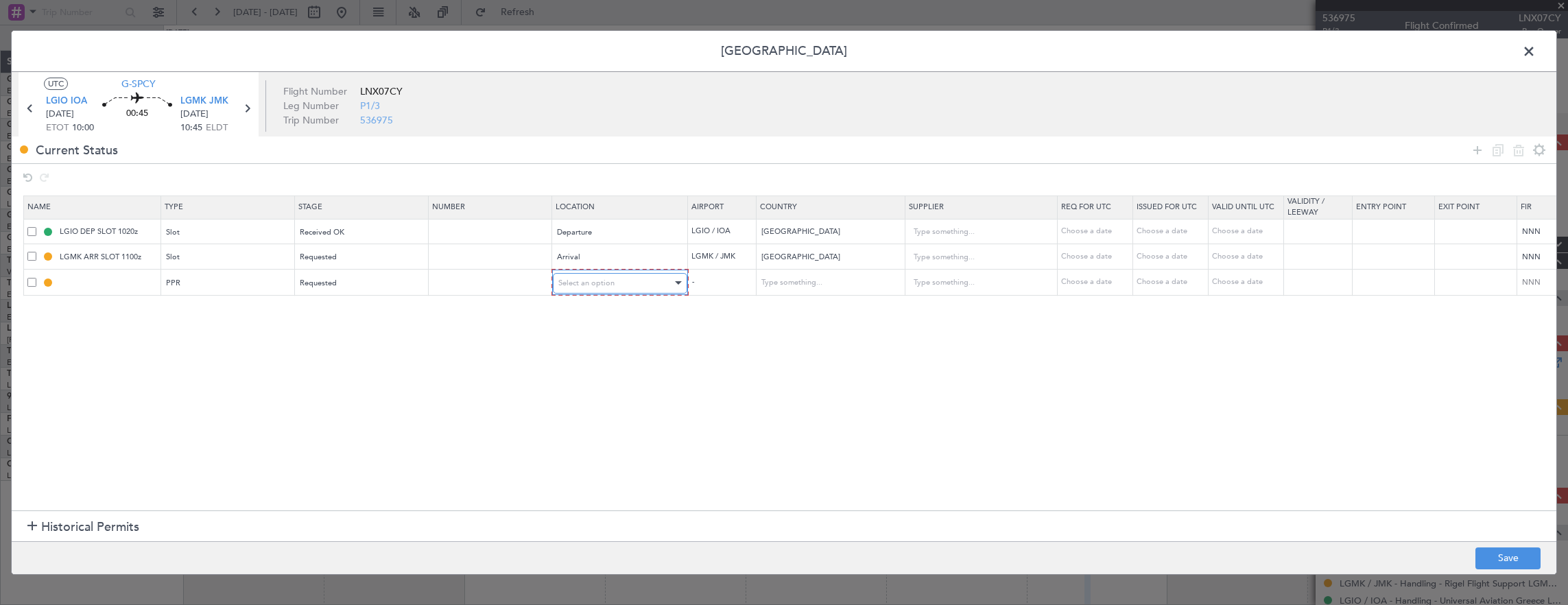
click at [585, 274] on div "Select an option" at bounding box center [615, 283] width 113 height 21
click at [582, 347] on span "Arrival" at bounding box center [618, 351] width 122 height 21
click at [1488, 564] on button "Save" at bounding box center [1508, 558] width 65 height 22
type input "LGMK PPR"
type input "[GEOGRAPHIC_DATA]"
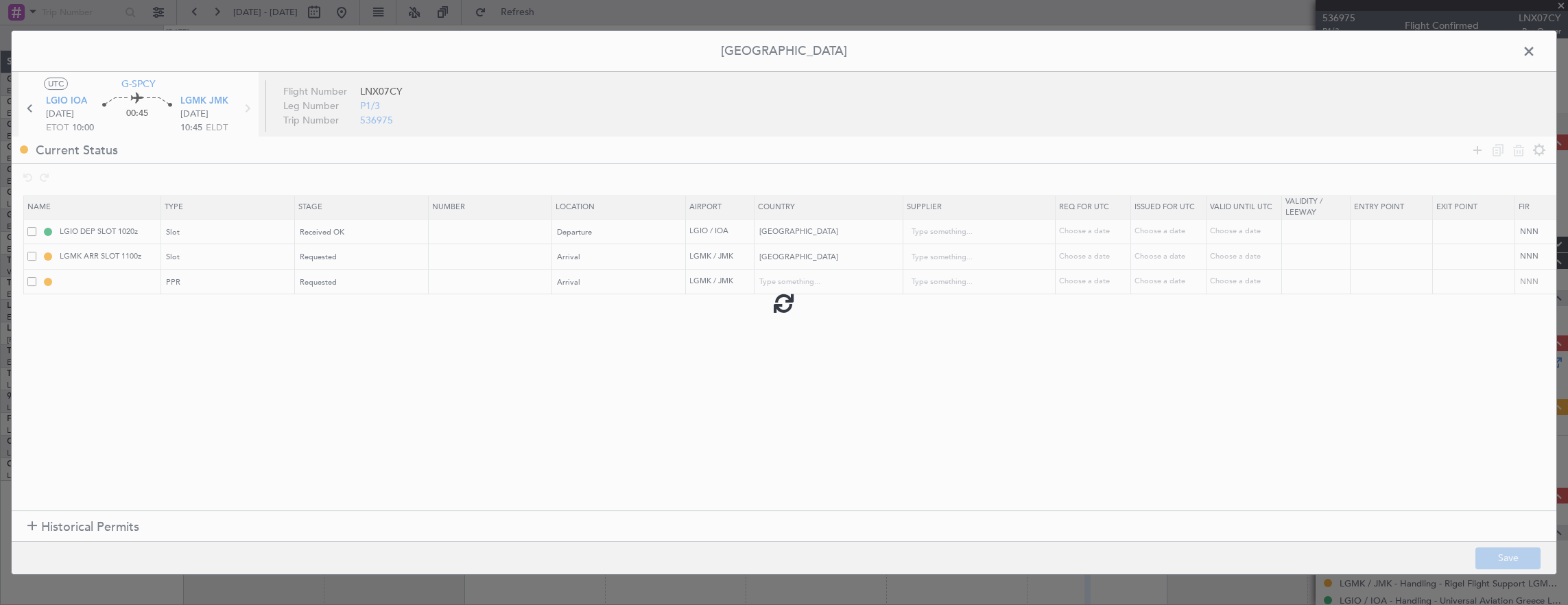
type input "NNN"
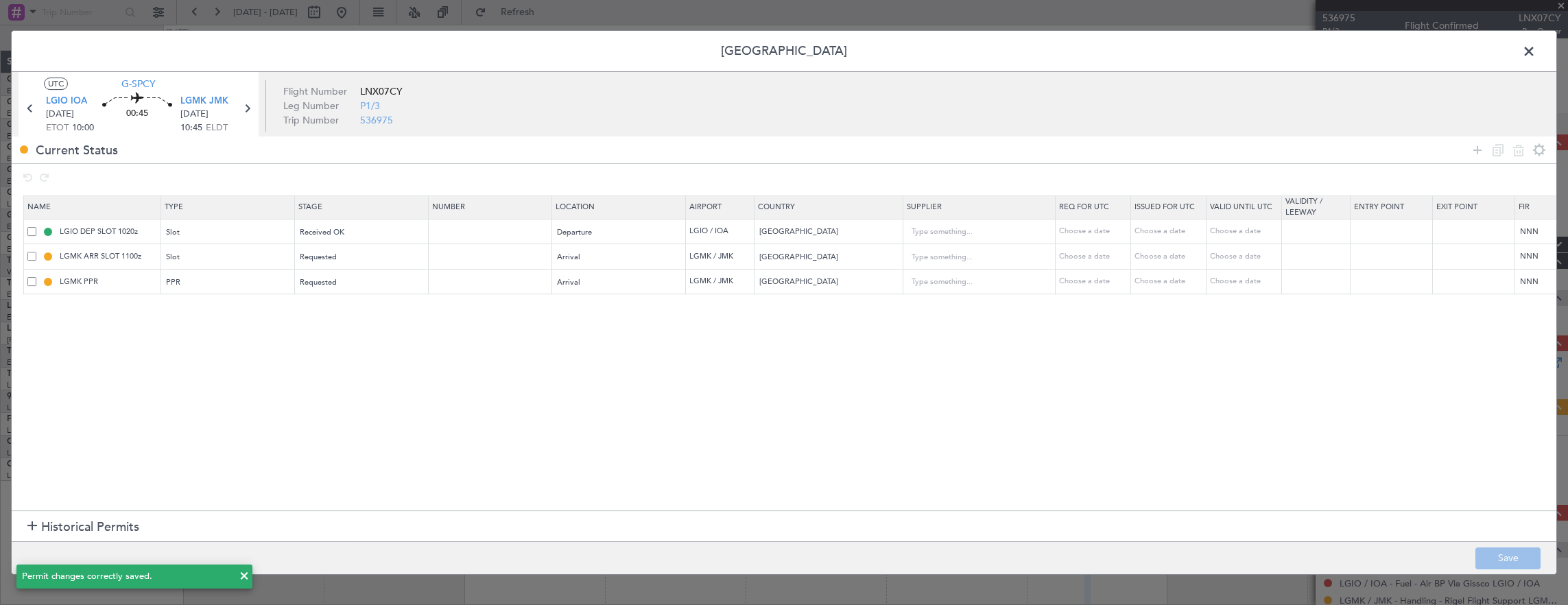
click at [245, 122] on section "LGIO IOA [DATE] ETOT 10:00 00:45 LGMK JMK [DATE] 10:45 ELDT" at bounding box center [139, 116] width 240 height 48
click at [245, 108] on icon at bounding box center [246, 108] width 18 height 18
type input "2"
click at [1460, 153] on div "Current Status" at bounding box center [784, 150] width 1545 height 27
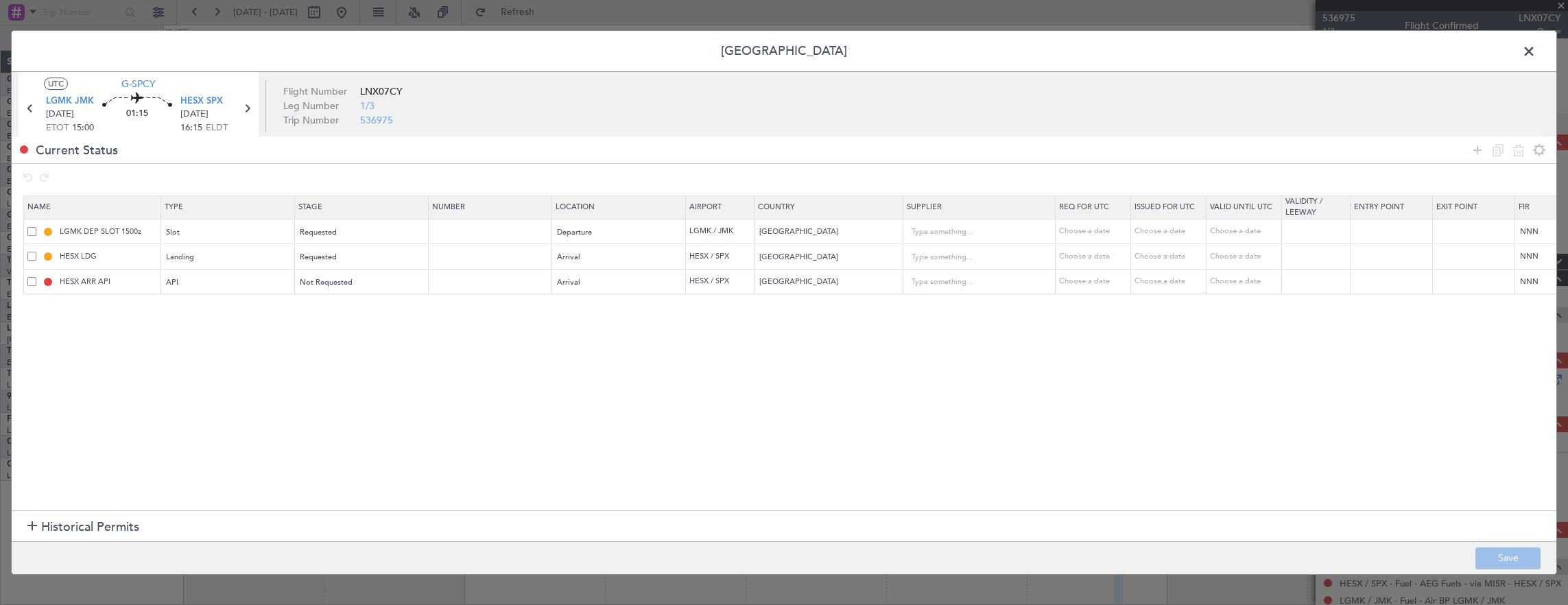
click at [1466, 149] on div "Current Status" at bounding box center [784, 150] width 1545 height 27
click at [1472, 149] on icon at bounding box center [1477, 150] width 17 height 17
click at [290, 314] on div "Type" at bounding box center [228, 308] width 133 height 21
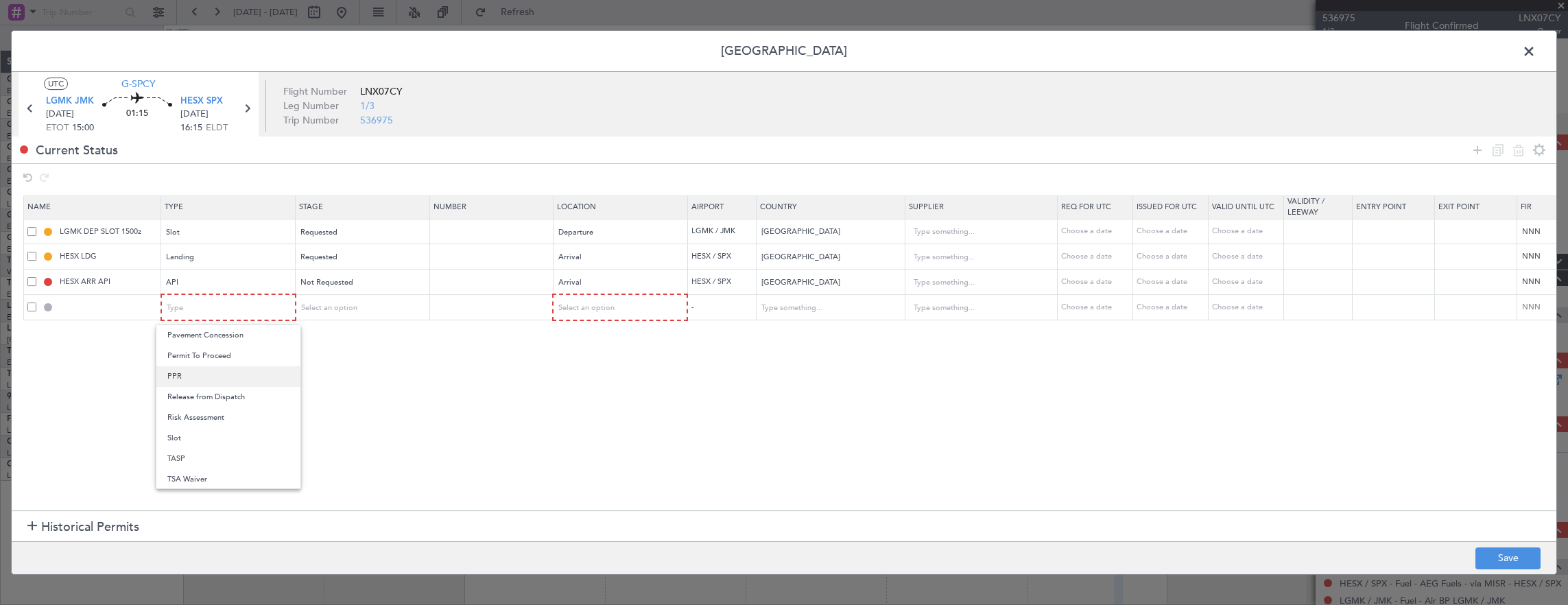
click at [233, 375] on span "PPR" at bounding box center [229, 376] width 122 height 21
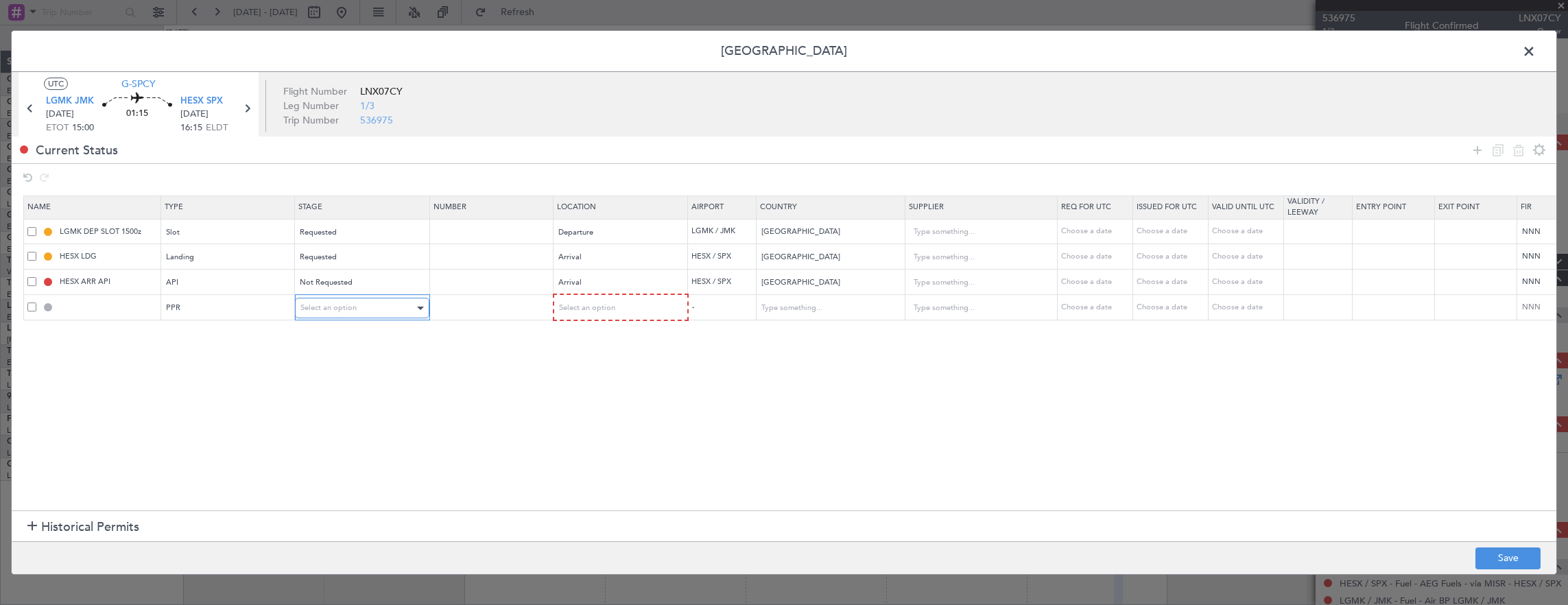
click at [325, 310] on span "Select an option" at bounding box center [328, 307] width 56 height 10
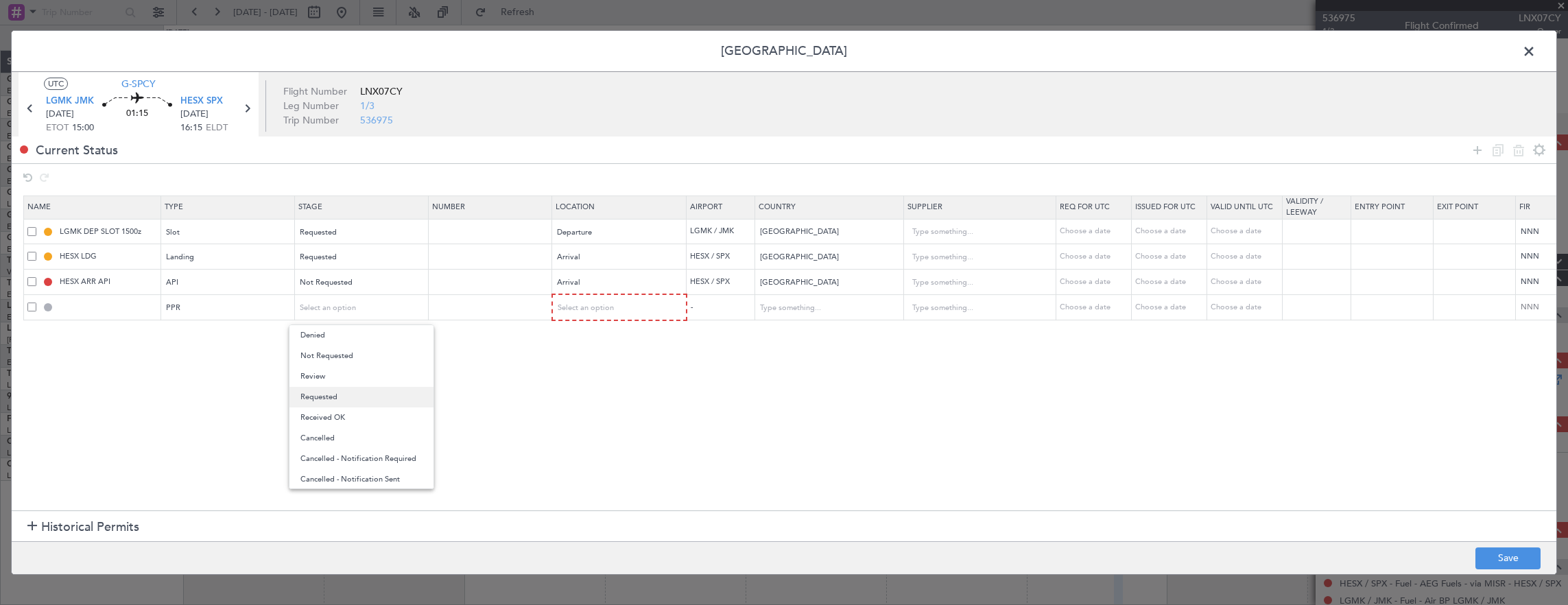
click at [341, 395] on span "Requested" at bounding box center [361, 397] width 122 height 21
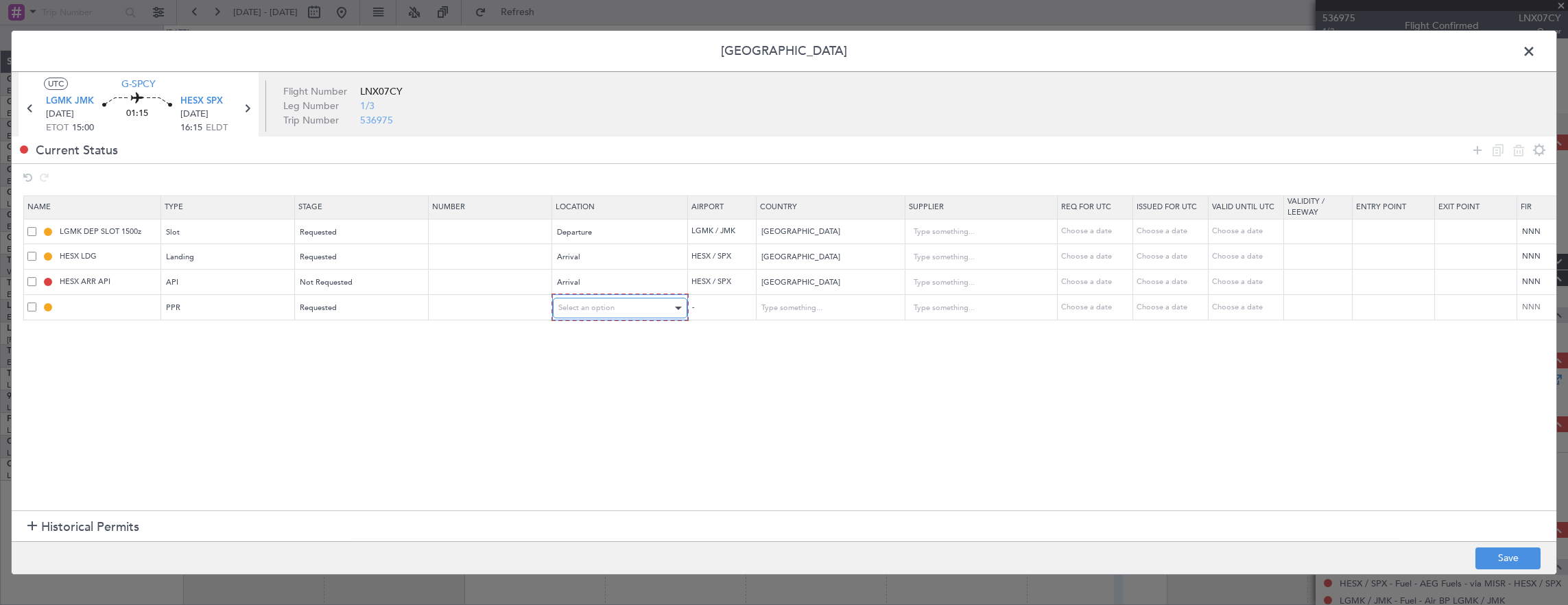
click at [567, 315] on div "Select an option" at bounding box center [615, 308] width 113 height 21
click at [573, 333] on span "Departure" at bounding box center [618, 335] width 122 height 21
click at [1513, 547] on button "Save" at bounding box center [1508, 558] width 65 height 22
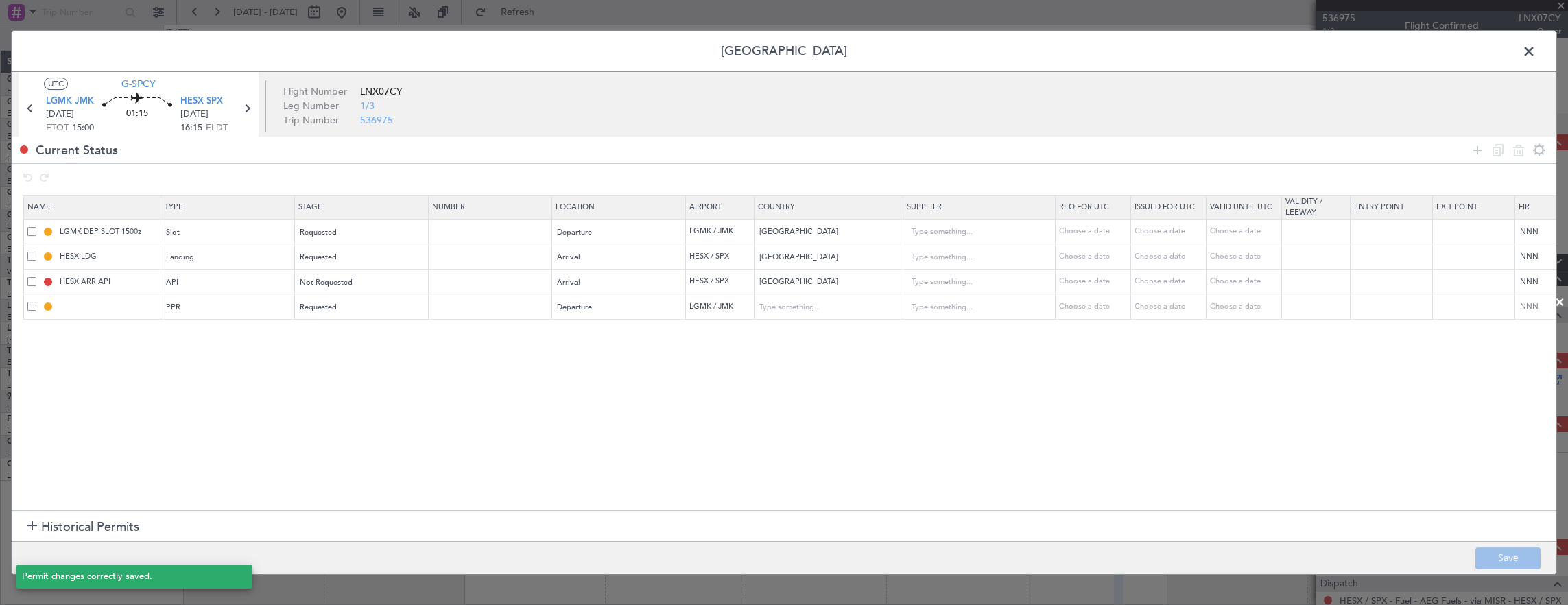
type input "LGMK PPR"
type input "[GEOGRAPHIC_DATA]"
type input "NNN"
click at [248, 108] on icon at bounding box center [246, 108] width 18 height 18
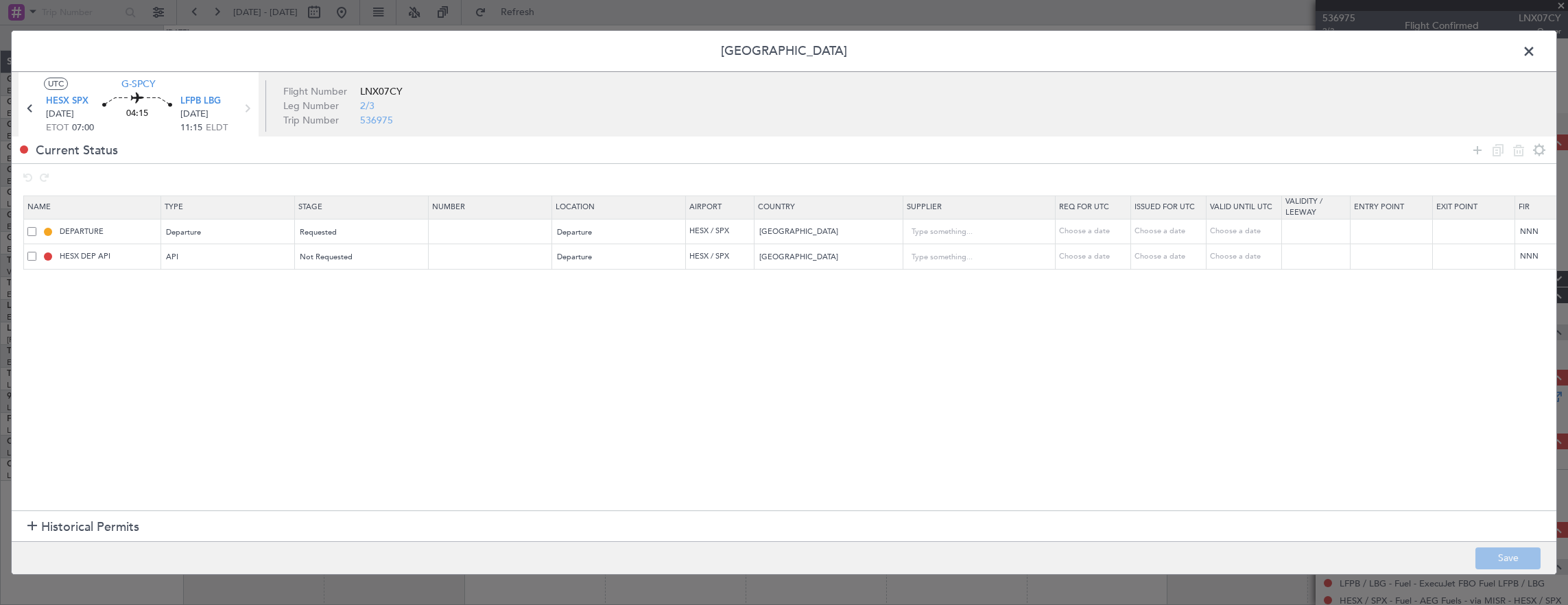
click at [1535, 56] on span at bounding box center [1535, 54] width 0 height 28
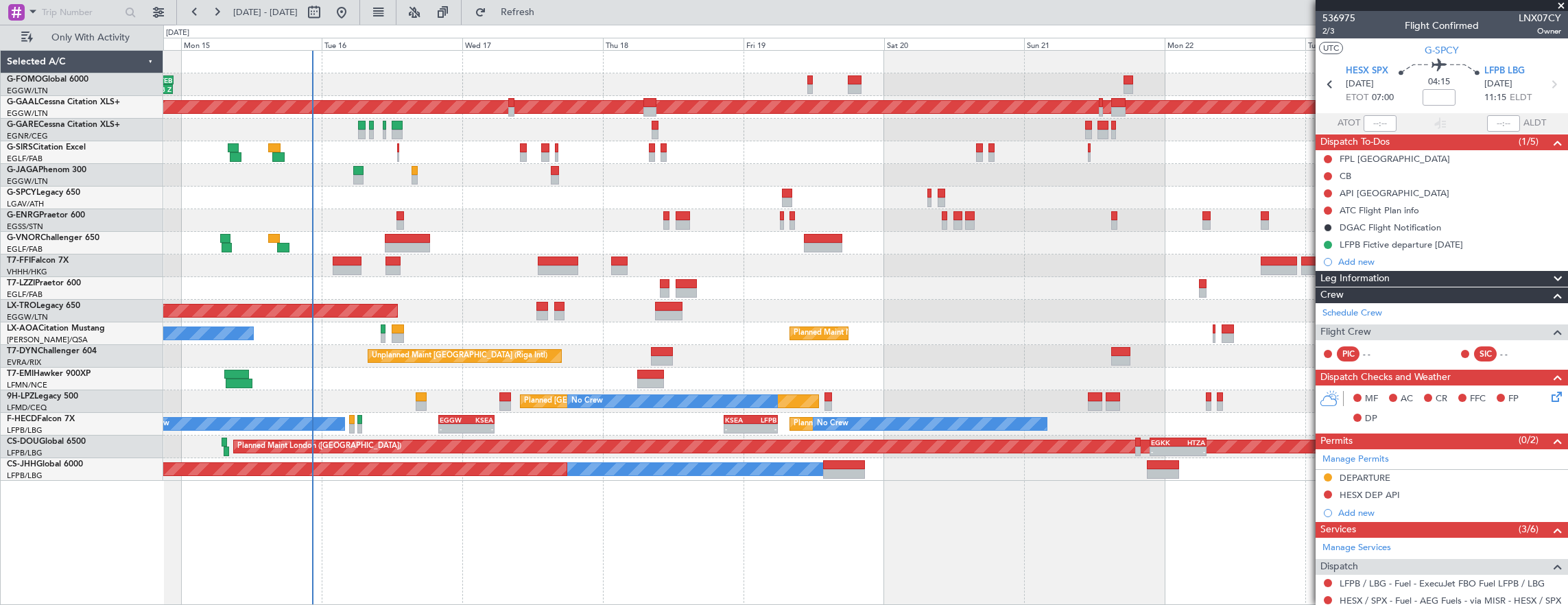
click at [971, 179] on div "Planned Maint [GEOGRAPHIC_DATA] ([GEOGRAPHIC_DATA])" at bounding box center [865, 174] width 1404 height 23
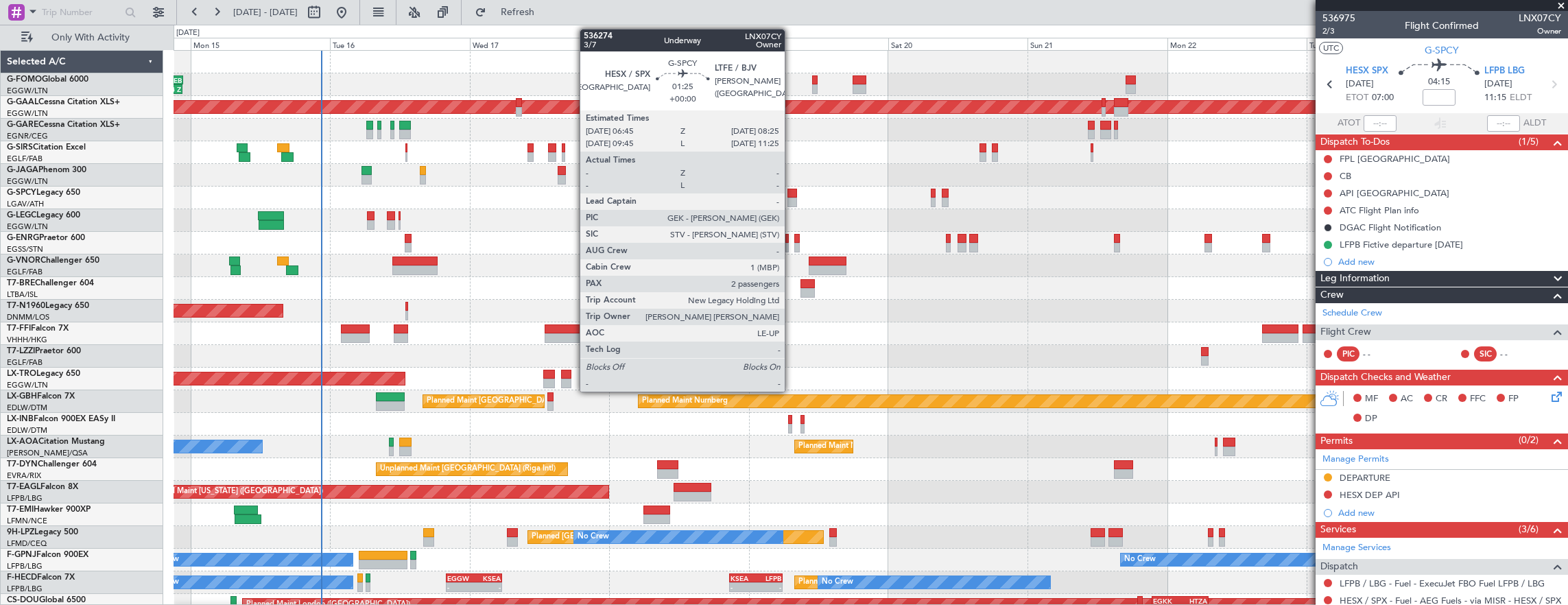
click at [791, 194] on div at bounding box center [792, 194] width 10 height 10
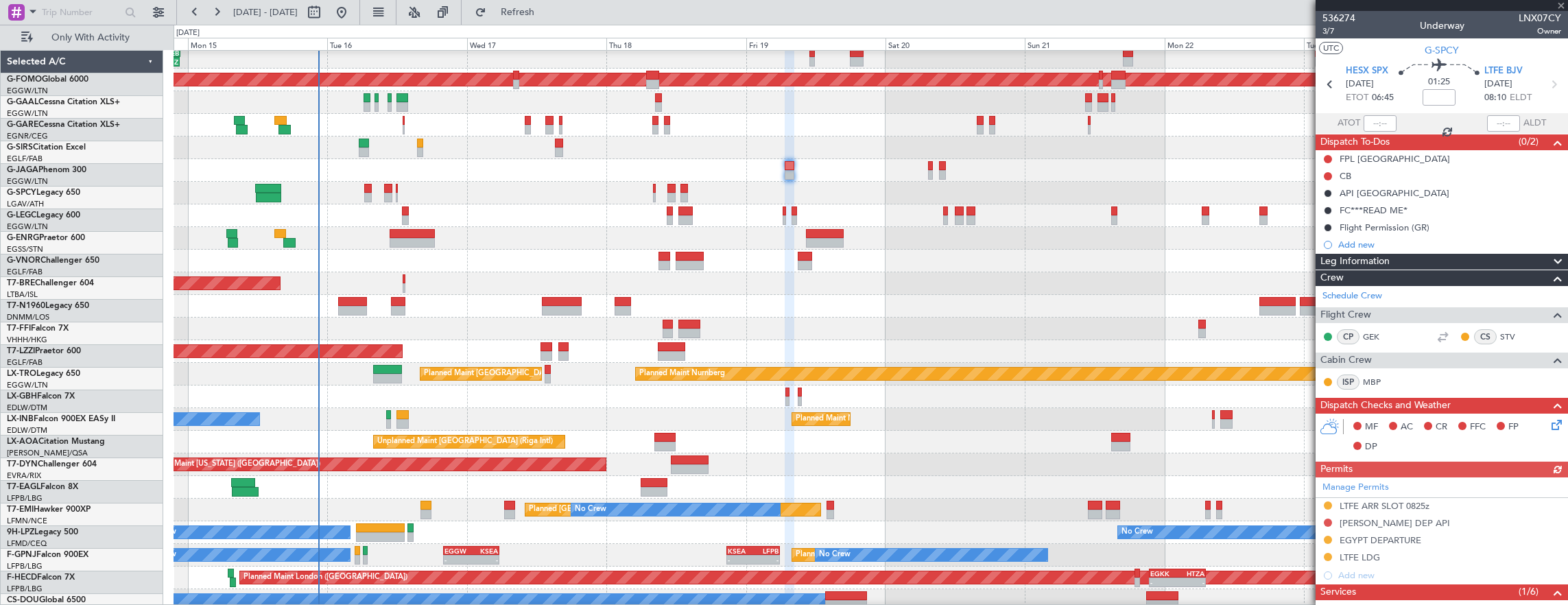
scroll to position [28, 0]
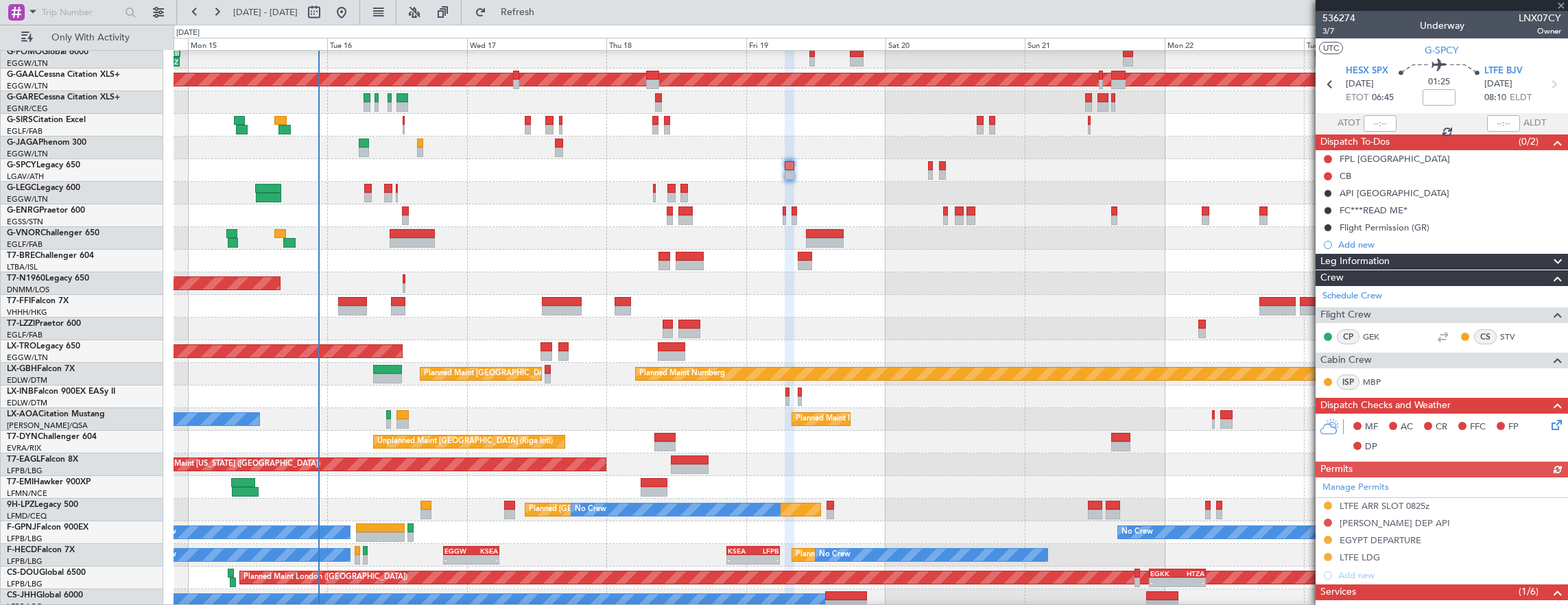
click at [1012, 197] on div "A/C Unavailable [GEOGRAPHIC_DATA] ([GEOGRAPHIC_DATA]) Planned Maint [GEOGRAPHIC…" at bounding box center [870, 193] width 1394 height 23
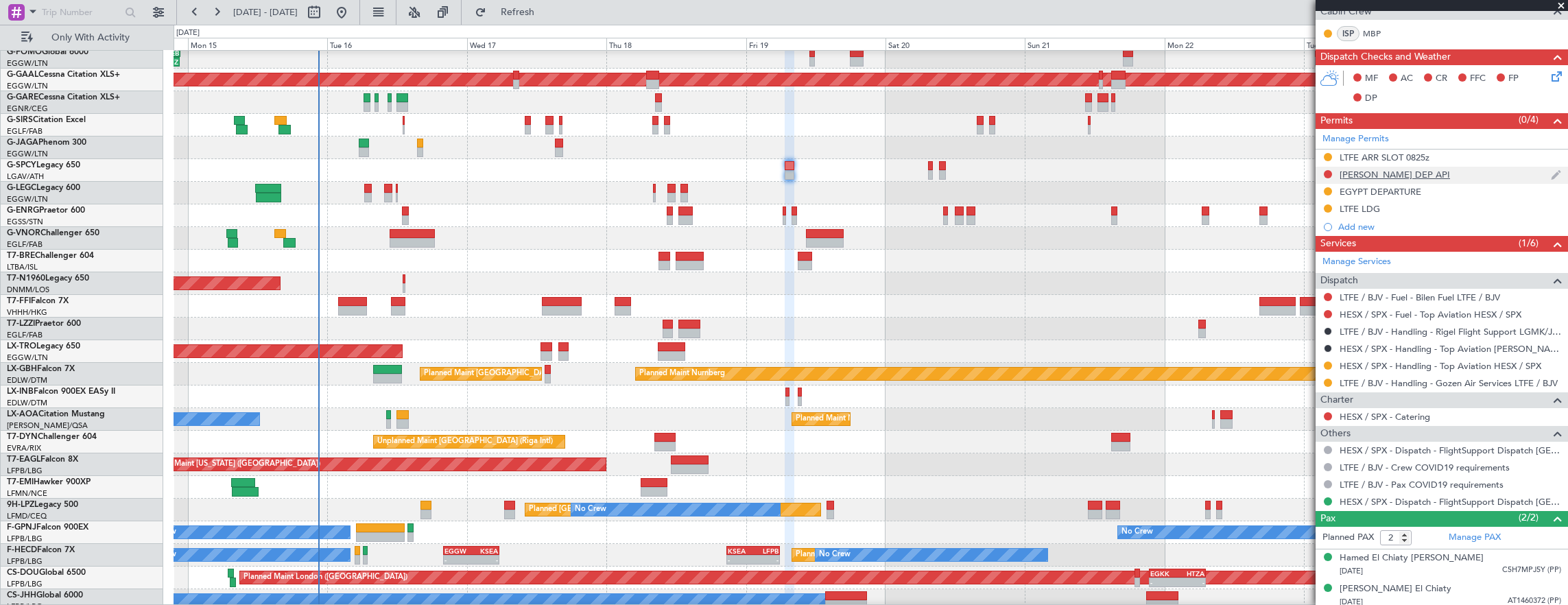
scroll to position [350, 0]
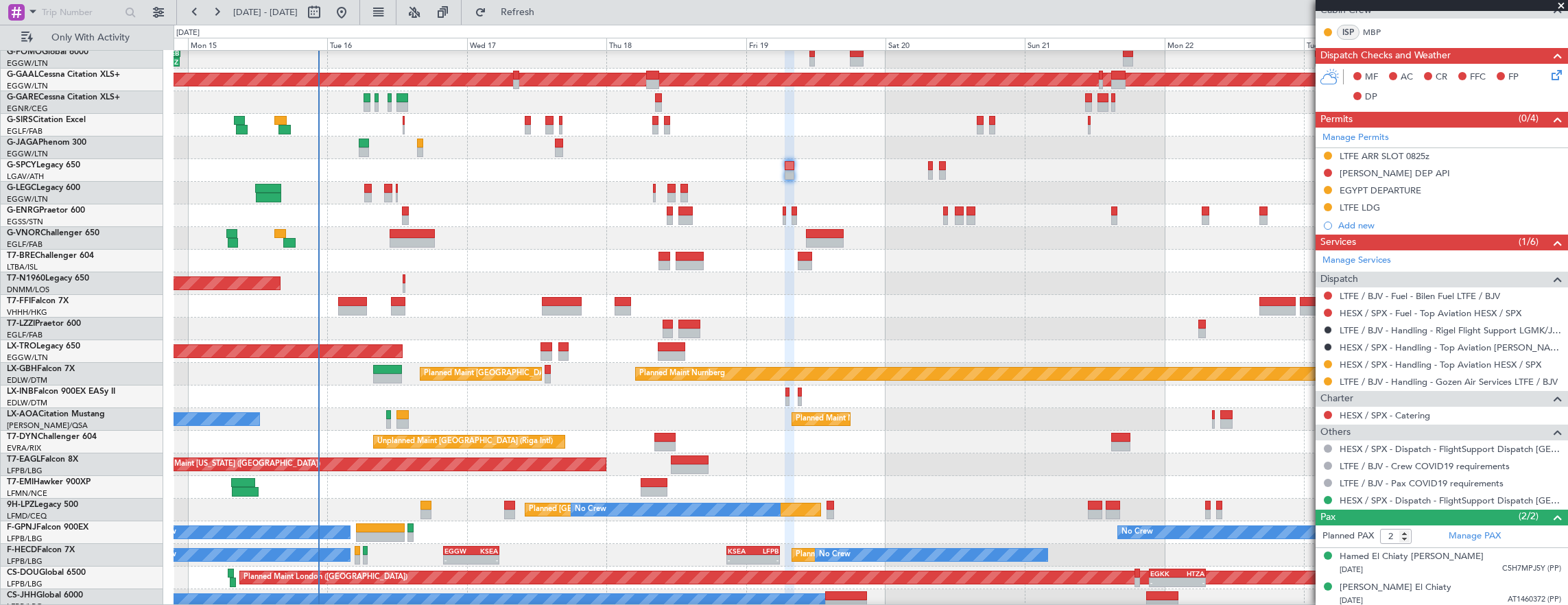
click at [927, 171] on div at bounding box center [870, 170] width 1394 height 23
click at [933, 175] on div at bounding box center [870, 170] width 1394 height 23
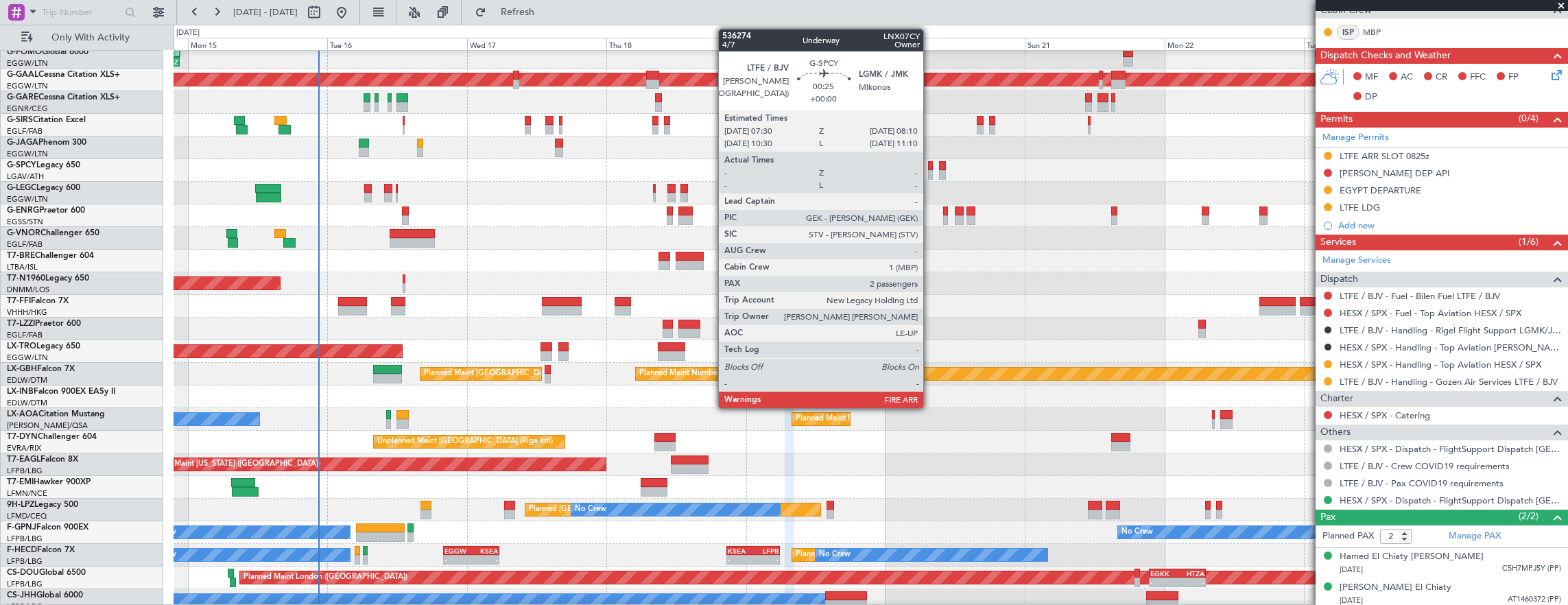
click at [930, 175] on div at bounding box center [930, 175] width 4 height 10
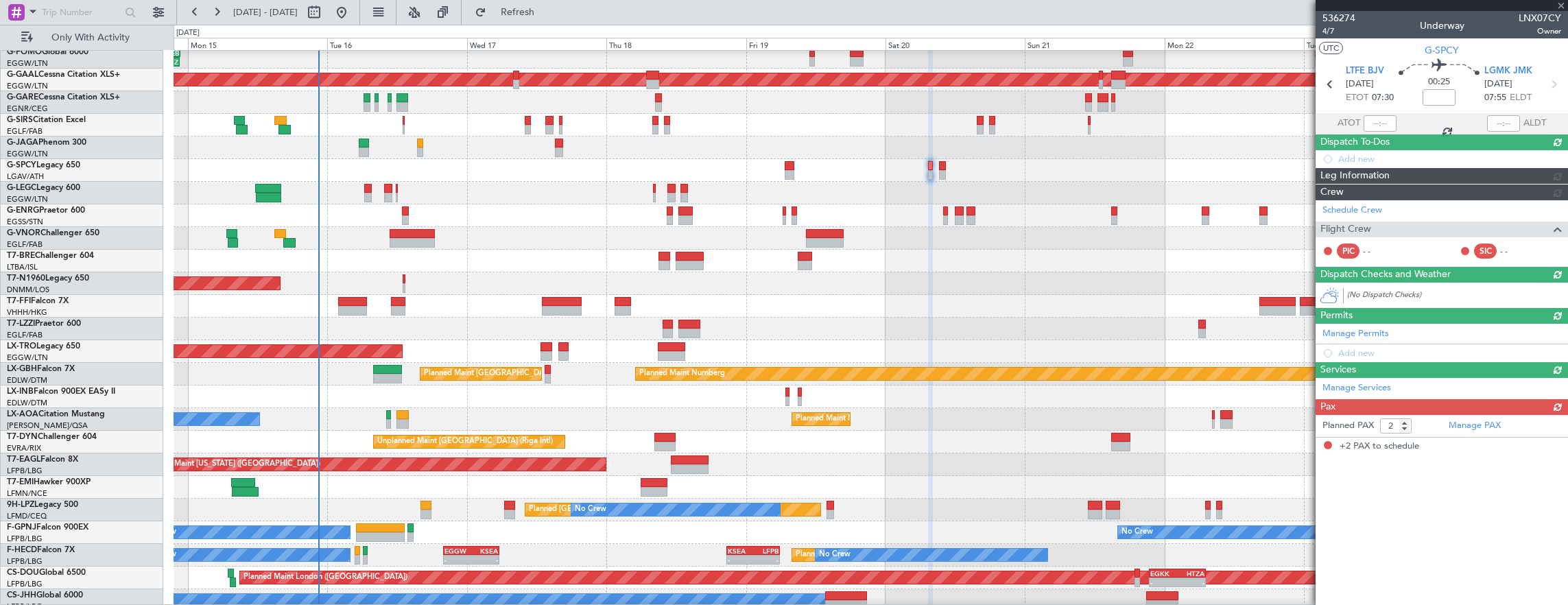
scroll to position [0, 0]
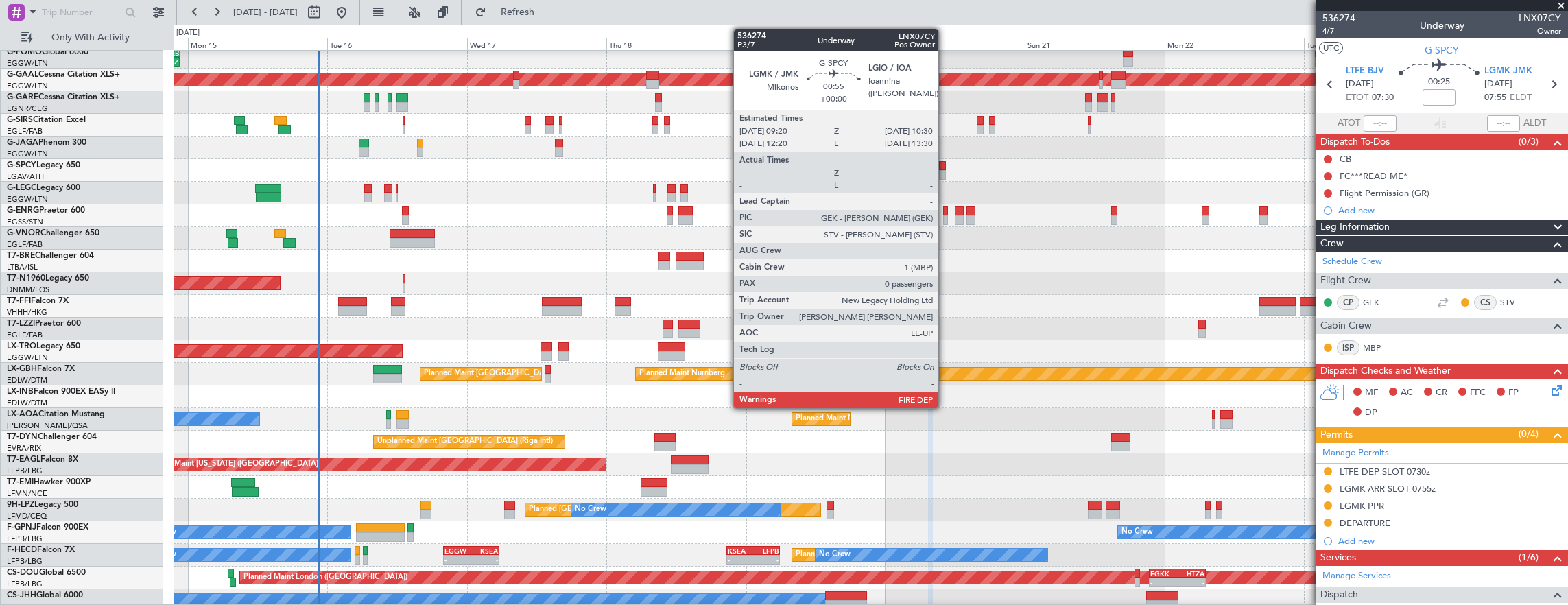
click at [945, 164] on div at bounding box center [942, 166] width 7 height 10
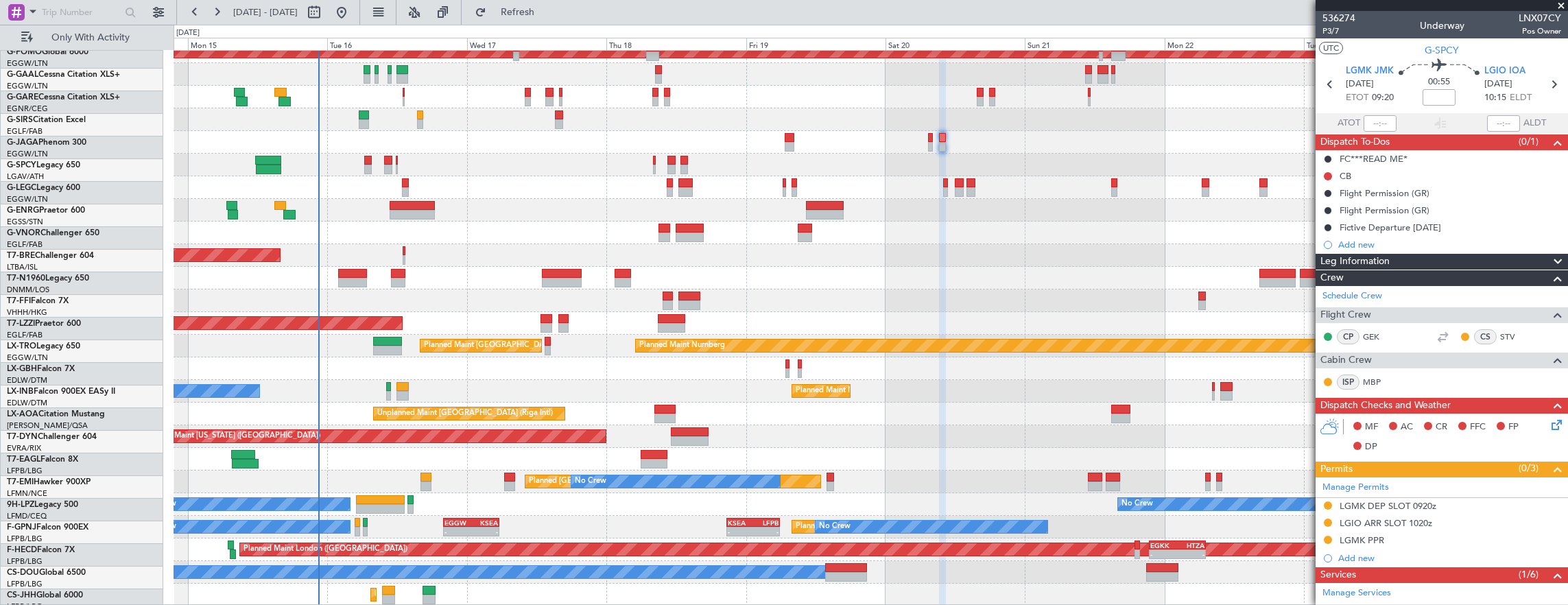
scroll to position [56, 0]
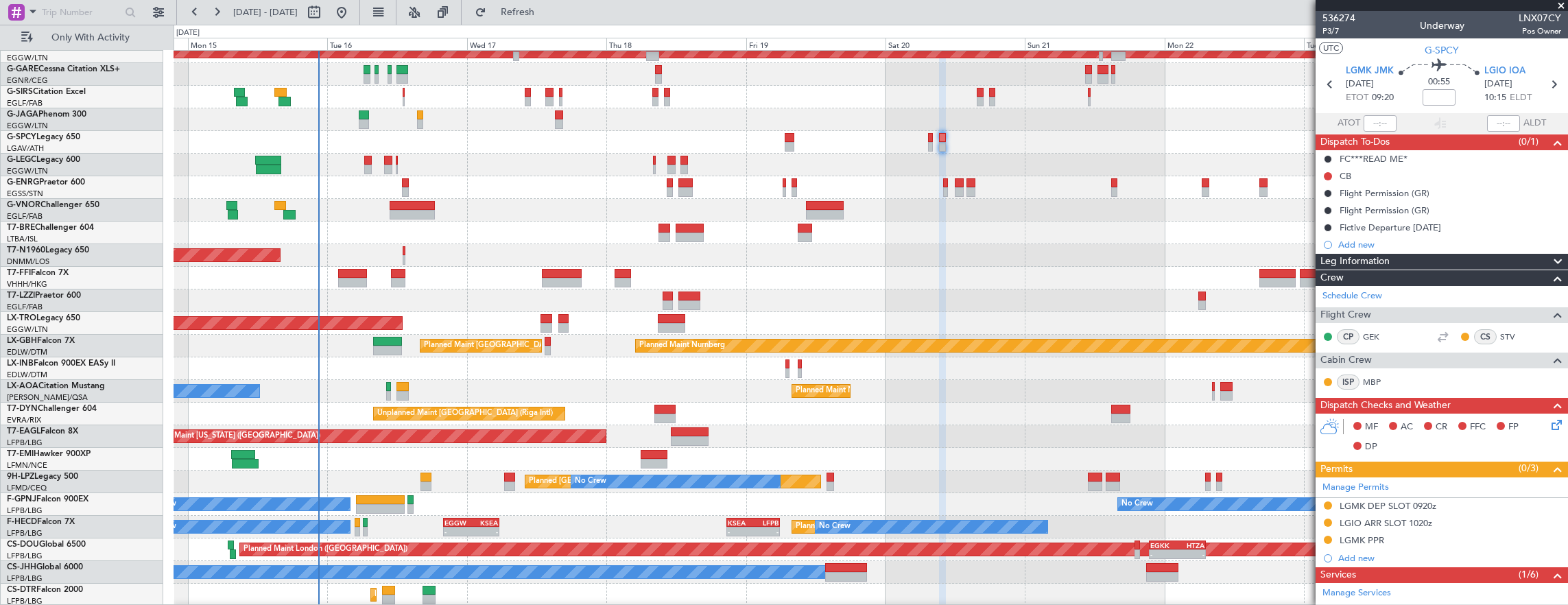
click at [479, 307] on div "11:03 Z 22:38 Z OLBA 11:00 Z KTEB 22:45 Z Planned [GEOGRAPHIC_DATA] Planned Mai…" at bounding box center [870, 300] width 1394 height 611
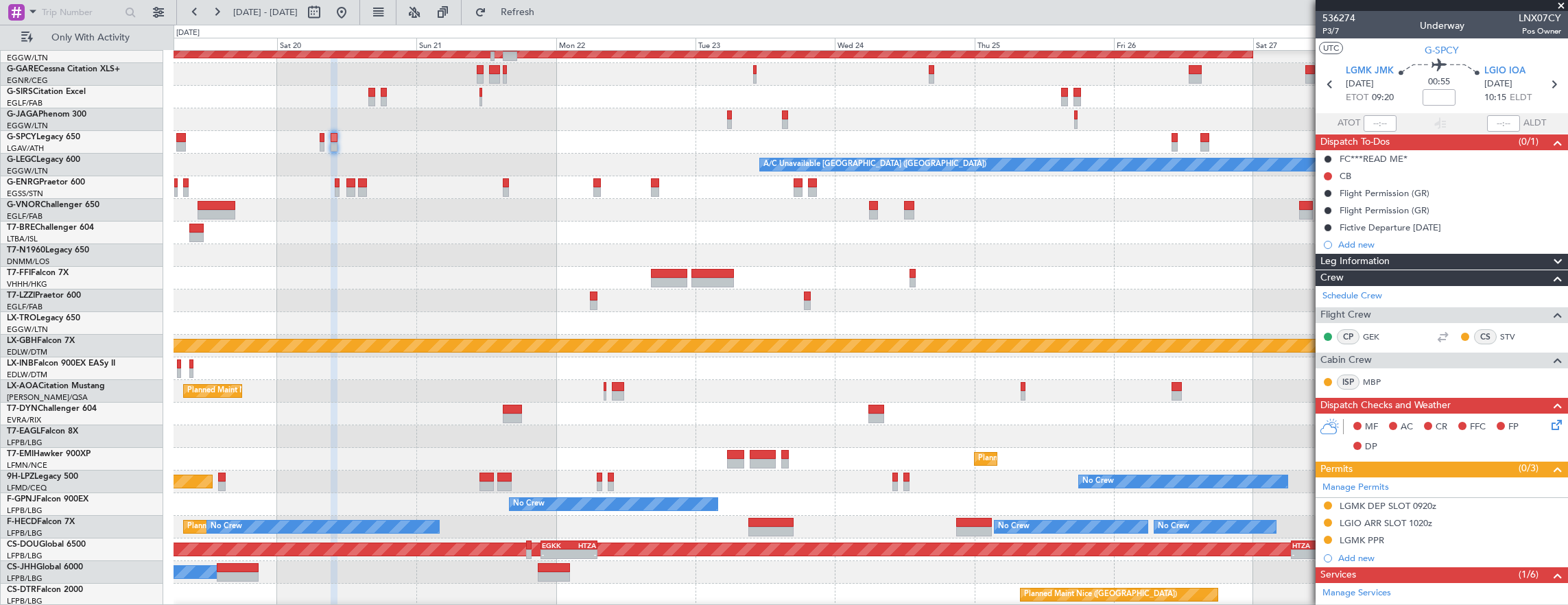
click at [360, 299] on div at bounding box center [870, 300] width 1394 height 23
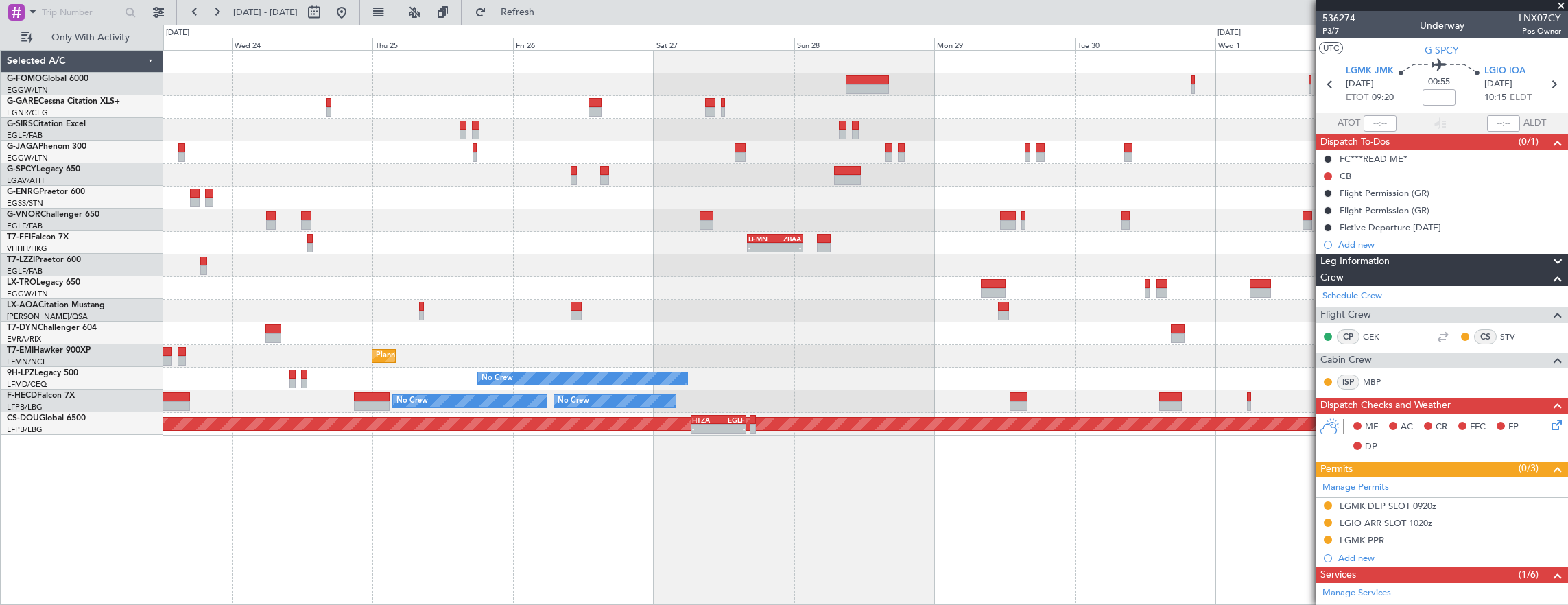
scroll to position [0, 0]
click at [552, 247] on div "- - LFMN 16:05 Z ZBAA 01:35 Z" at bounding box center [865, 243] width 1404 height 23
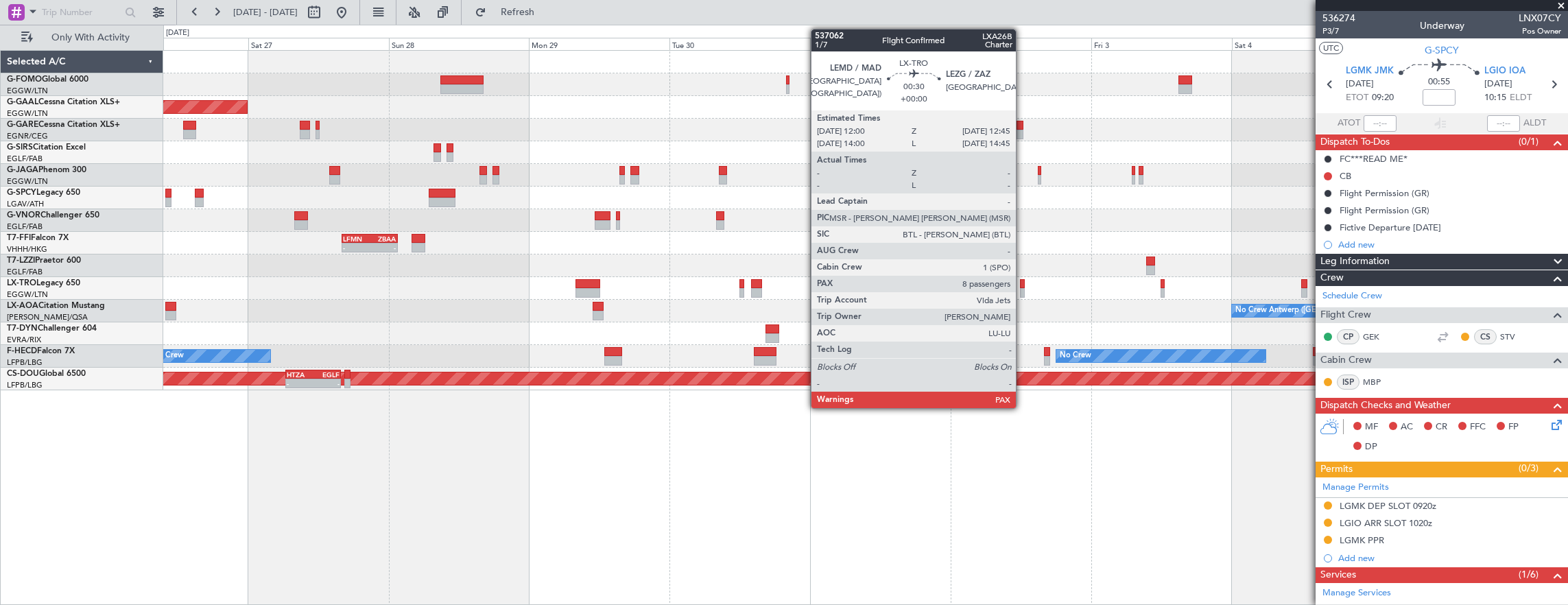
click at [1022, 287] on div at bounding box center [1022, 284] width 5 height 10
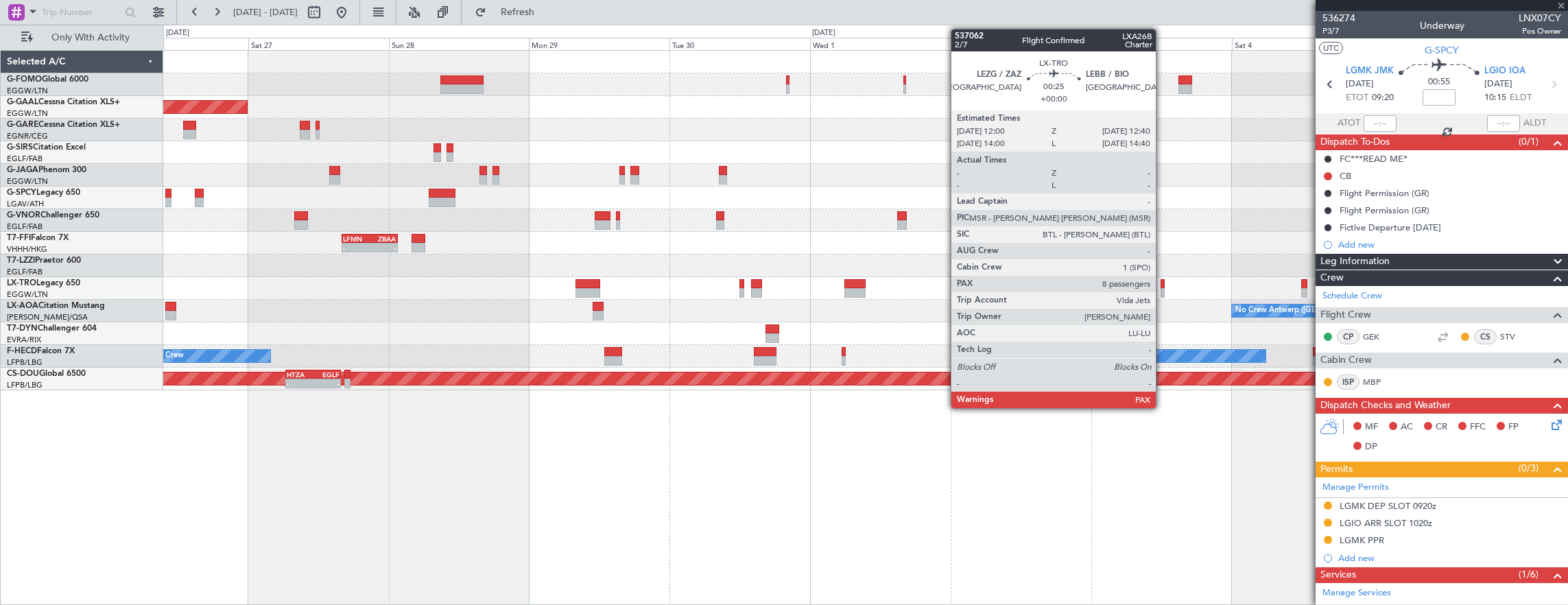
type input "8"
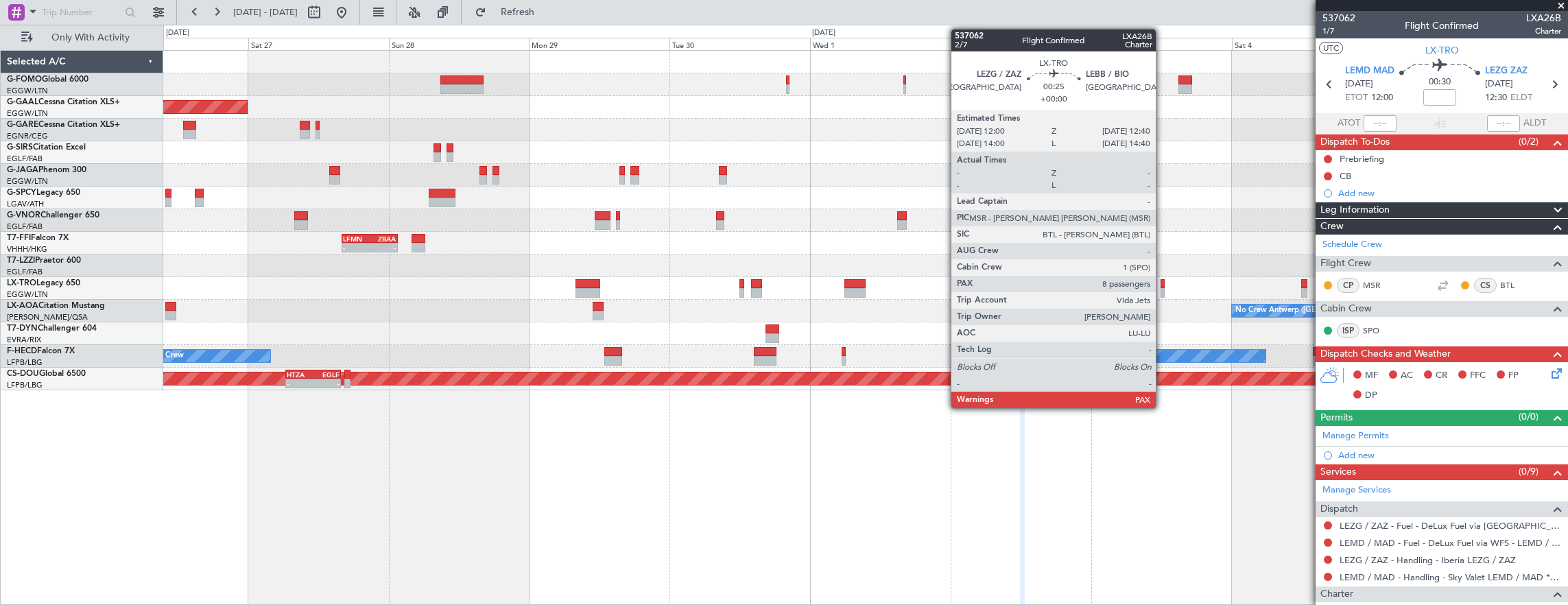
click at [1162, 286] on div at bounding box center [1162, 284] width 4 height 10
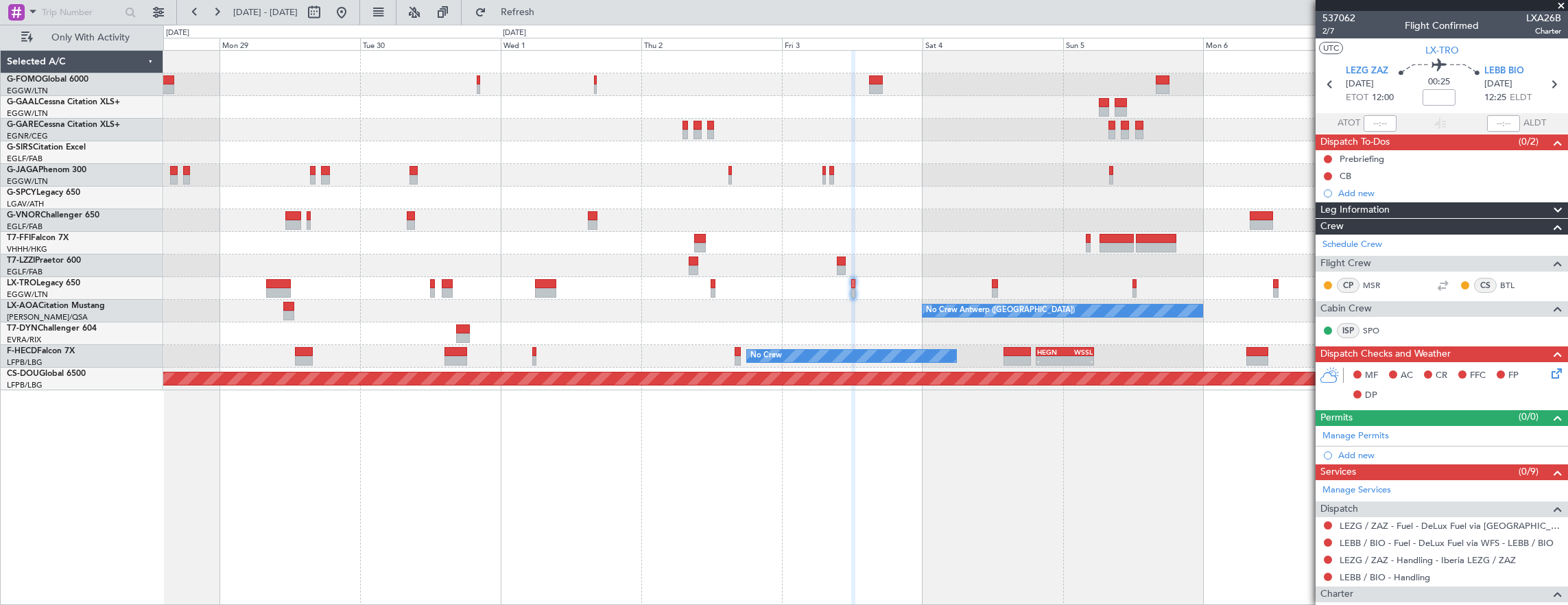
click at [908, 233] on div "LFMN 16:05 Z ZBAA 01:35 Z - - Planned Maint Geneva ([GEOGRAPHIC_DATA])" at bounding box center [865, 243] width 1404 height 23
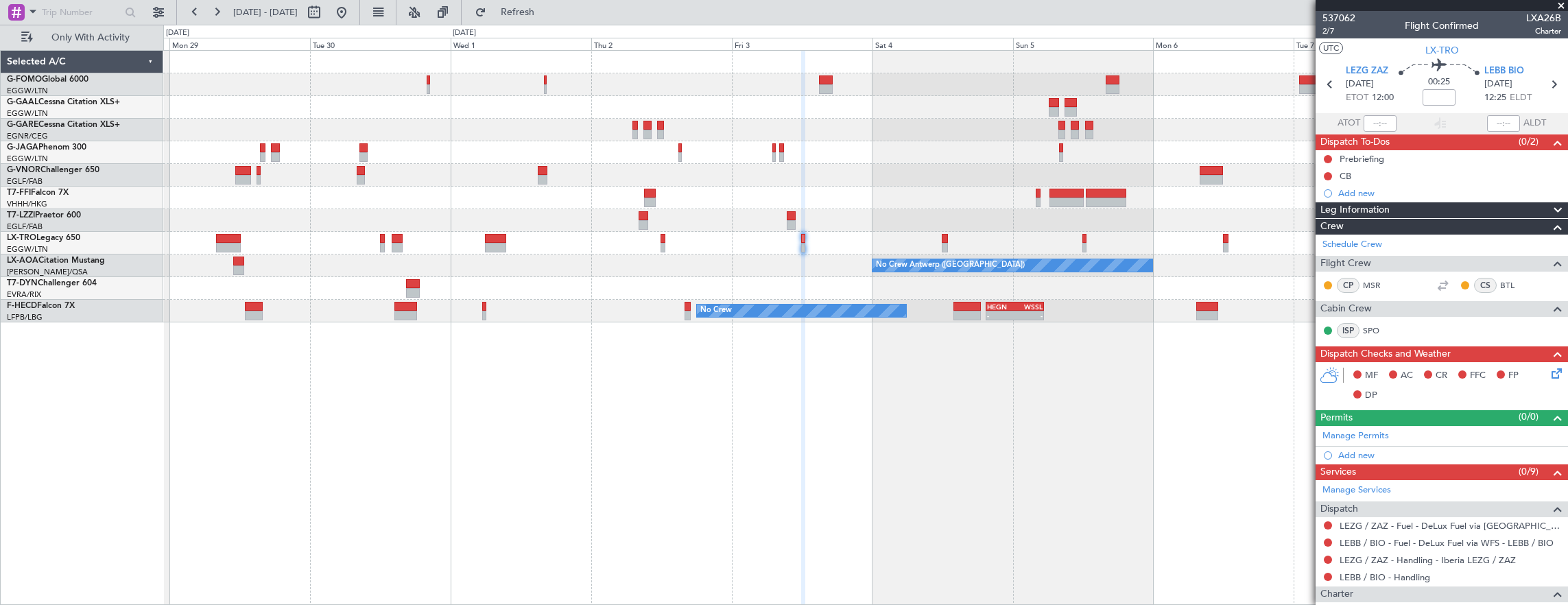
click at [1196, 228] on div at bounding box center [865, 220] width 1404 height 23
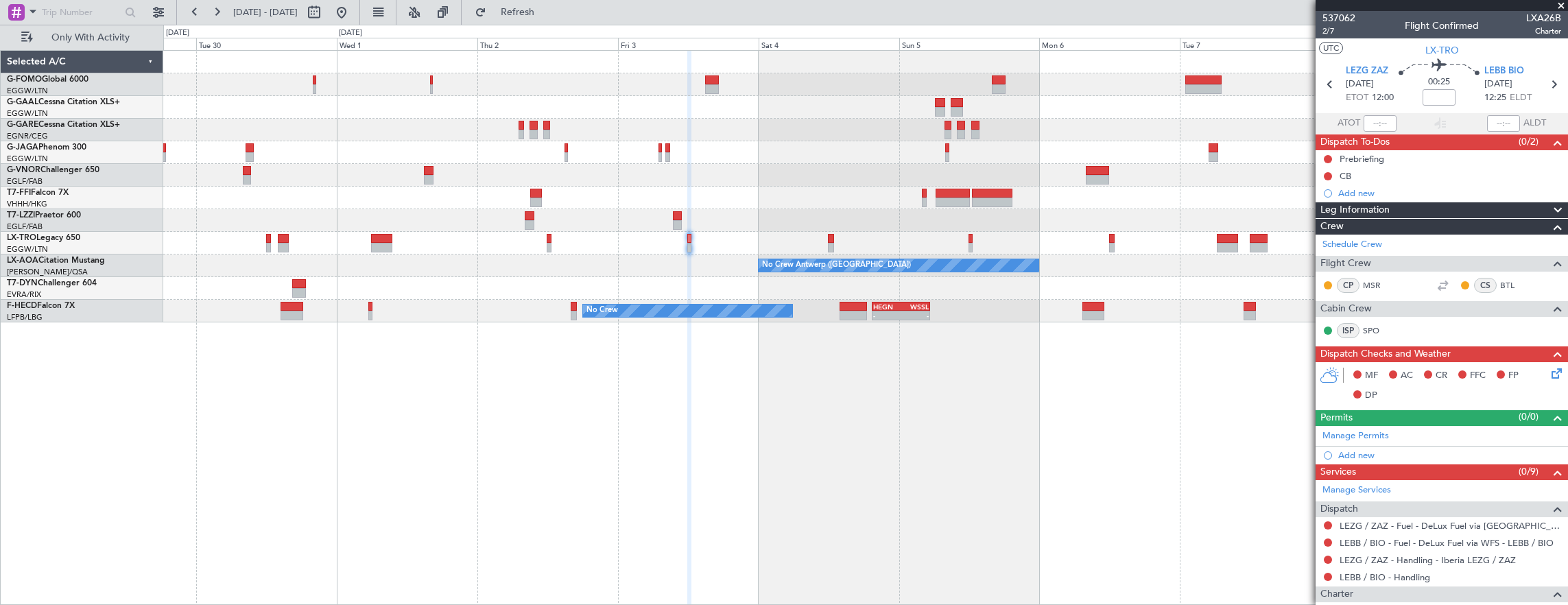
click at [537, 261] on div "No Crew Antwerp ([GEOGRAPHIC_DATA]) No Crew [GEOGRAPHIC_DATA] ([GEOGRAPHIC_DATA…" at bounding box center [865, 265] width 1404 height 23
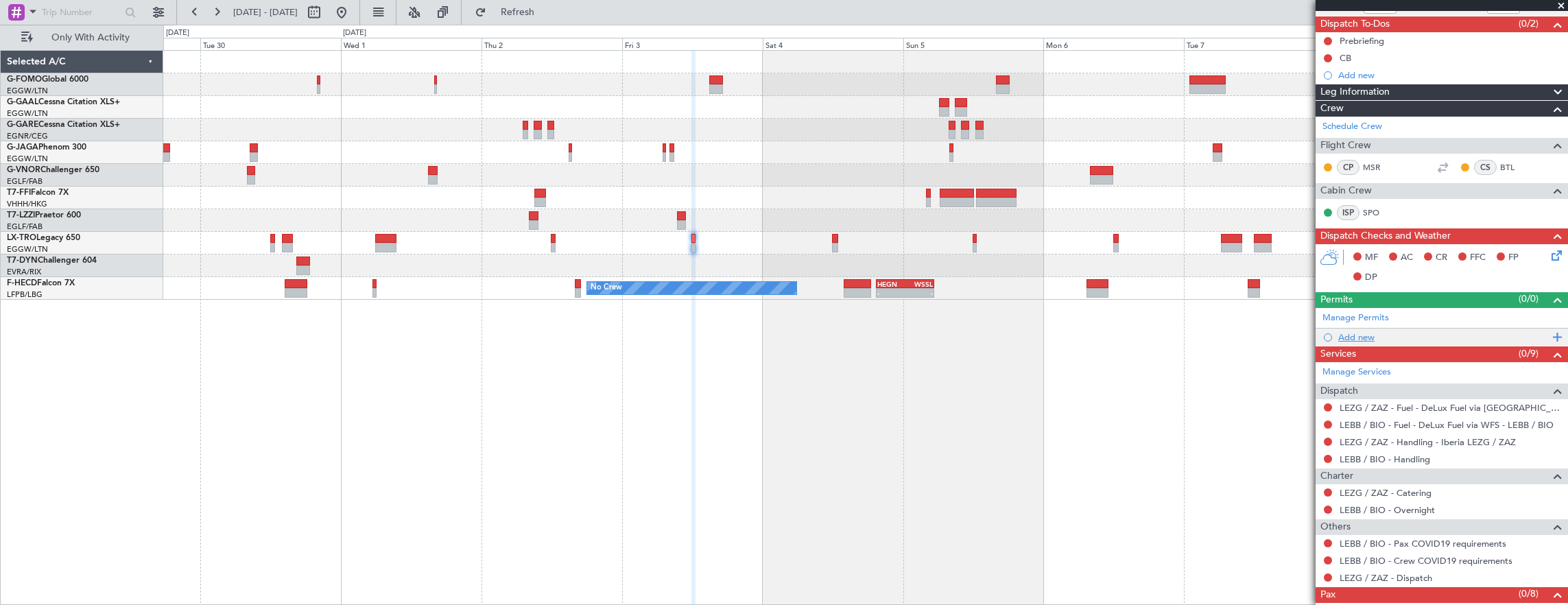
scroll to position [152, 0]
